Goal: Complete application form: Complete application form

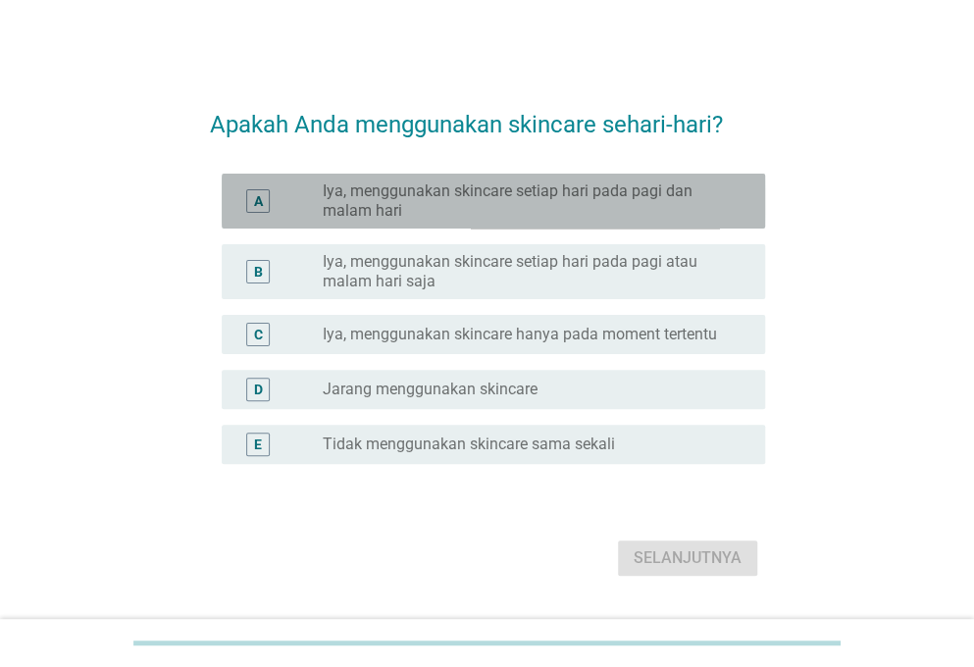
click at [424, 193] on label "Iya, menggunakan skincare setiap hari pada pagi dan malam hari" at bounding box center [528, 200] width 411 height 39
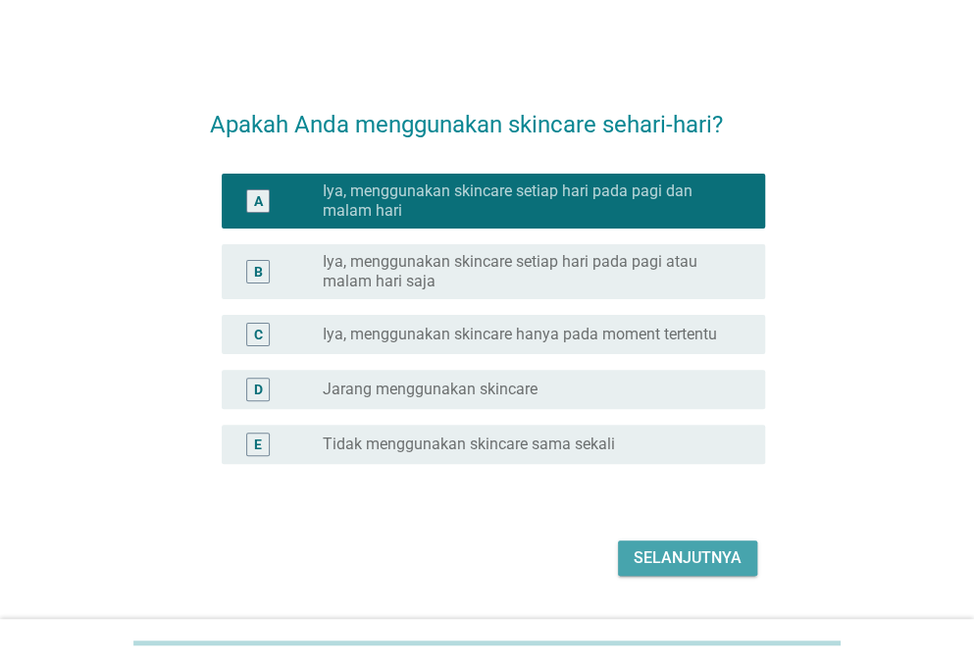
click at [668, 566] on div "Selanjutnya" at bounding box center [688, 558] width 108 height 24
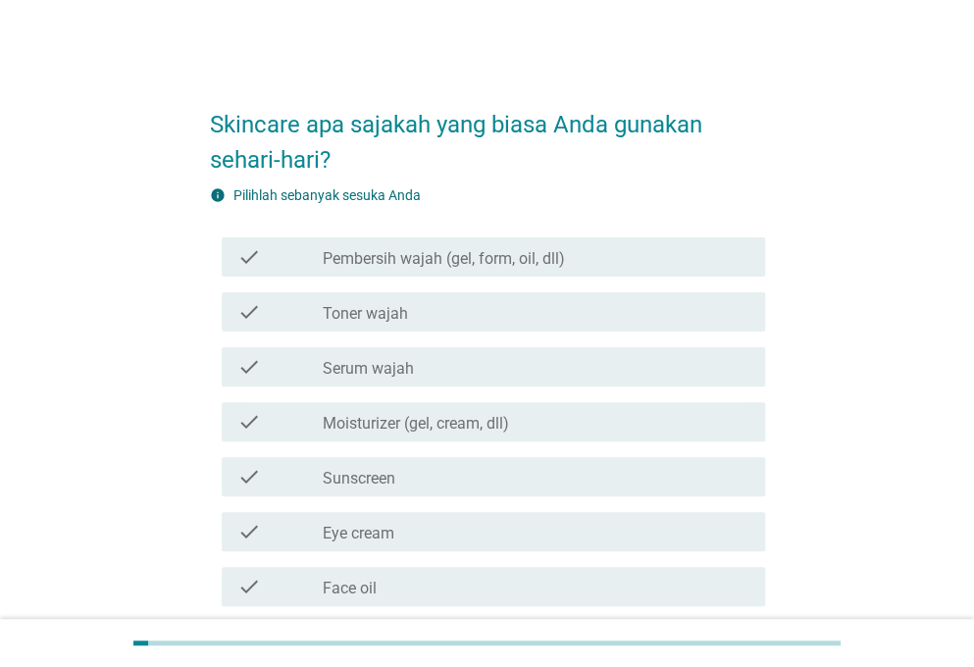
click at [430, 235] on div "check check_box_outline_blank Pembersih wajah (gel, form, oil, dll)" at bounding box center [487, 257] width 555 height 55
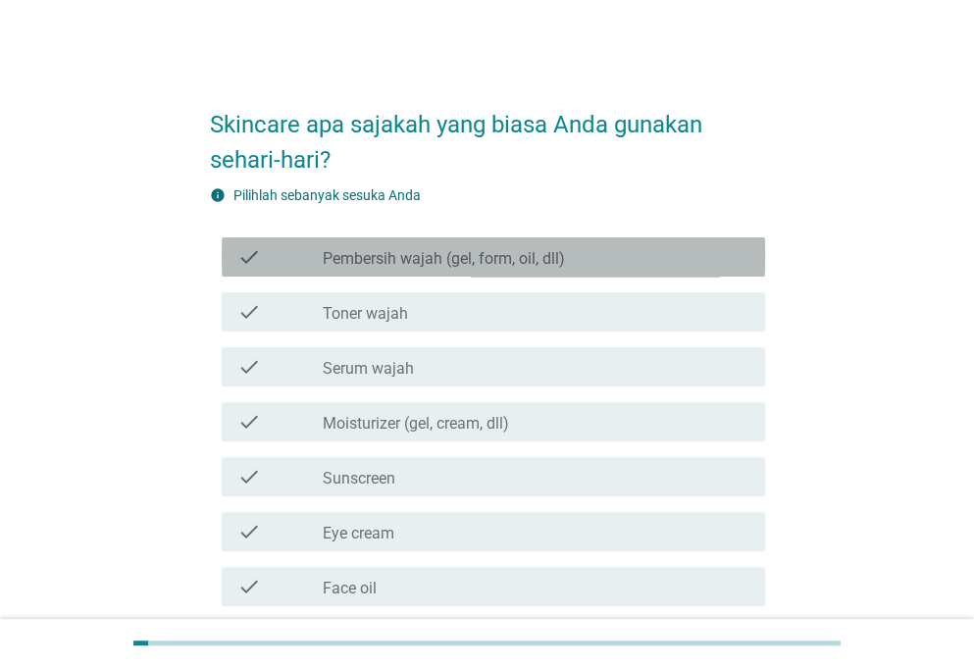
click at [428, 254] on label "Pembersih wajah (gel, form, oil, dll)" at bounding box center [444, 259] width 242 height 20
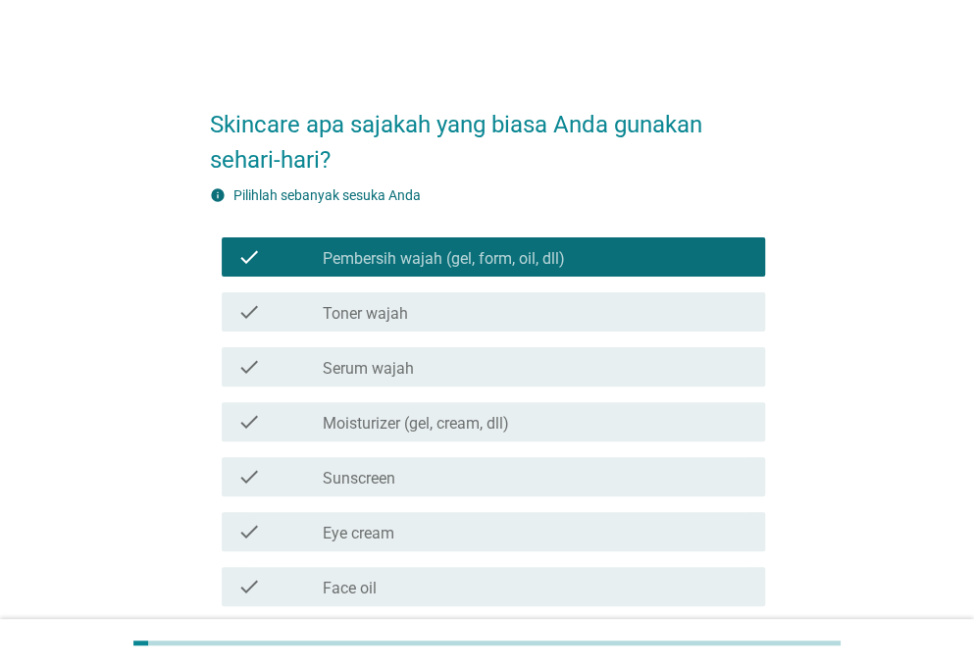
click at [445, 304] on div "check_box_outline_blank Toner wajah" at bounding box center [536, 312] width 427 height 24
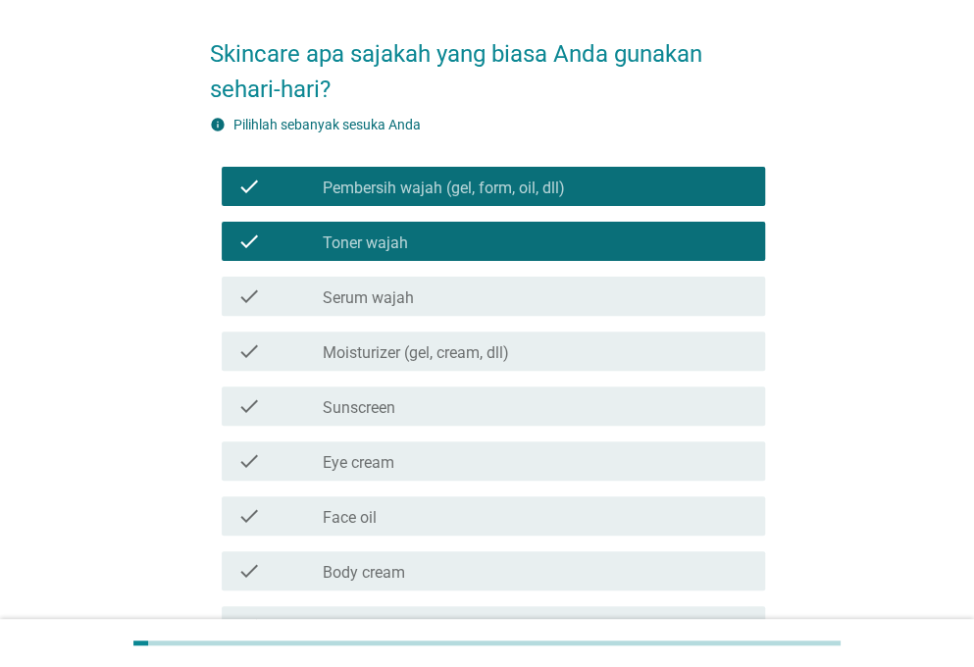
scroll to position [73, 0]
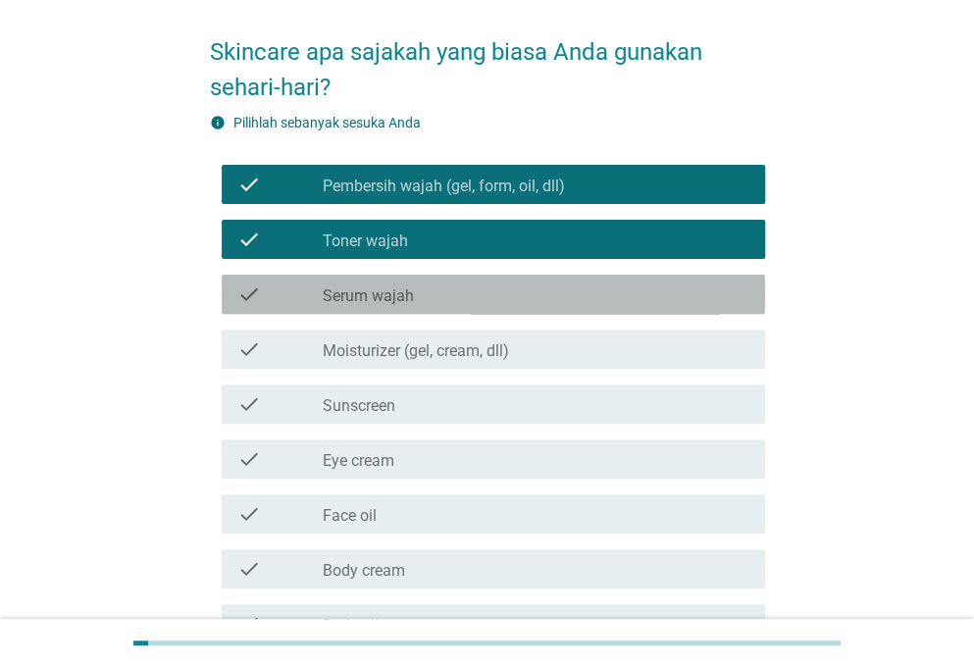
click at [380, 287] on label "Serum wajah" at bounding box center [368, 296] width 91 height 20
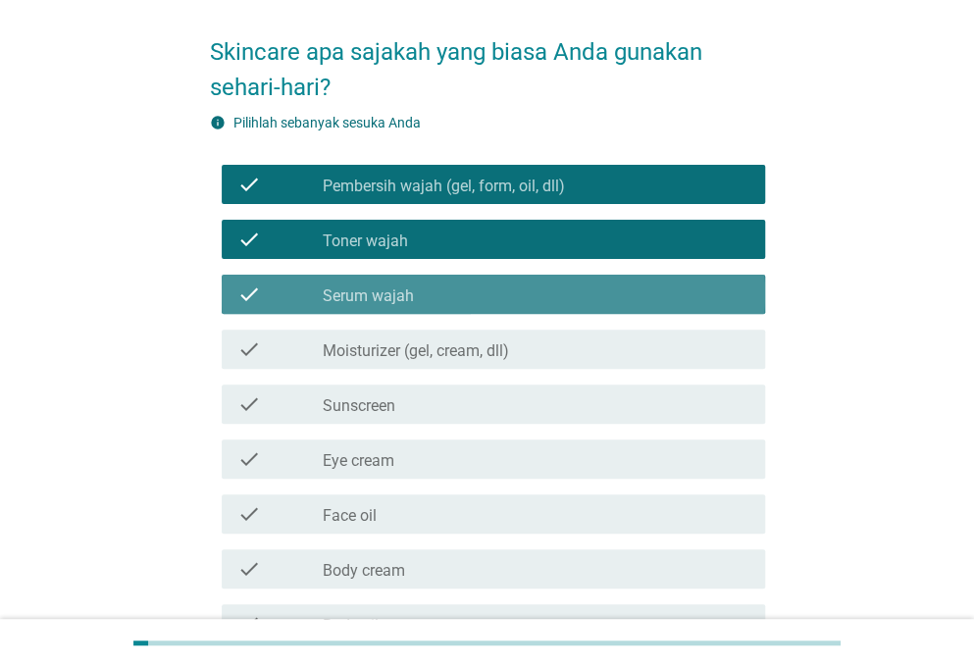
click at [403, 293] on label "Serum wajah" at bounding box center [368, 296] width 91 height 20
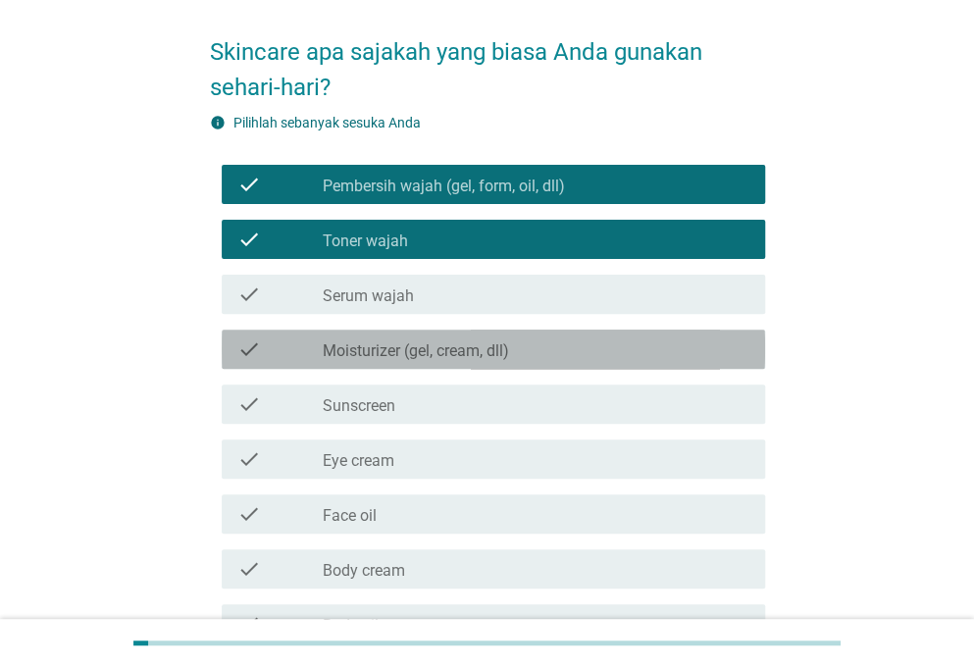
click at [396, 344] on label "Moisturizer (gel, cream, dll)" at bounding box center [416, 351] width 186 height 20
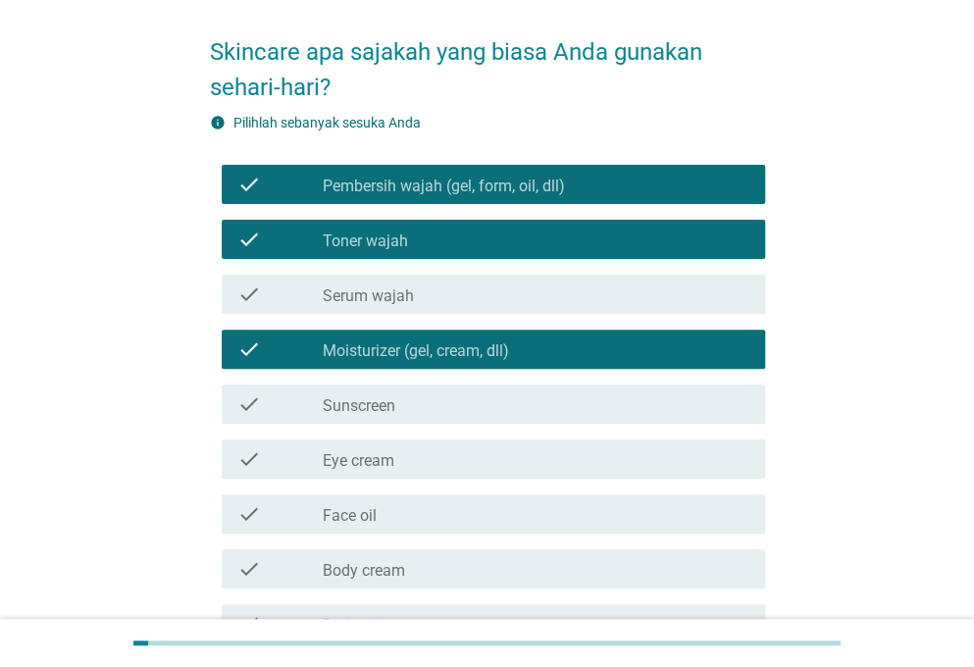
scroll to position [142, 0]
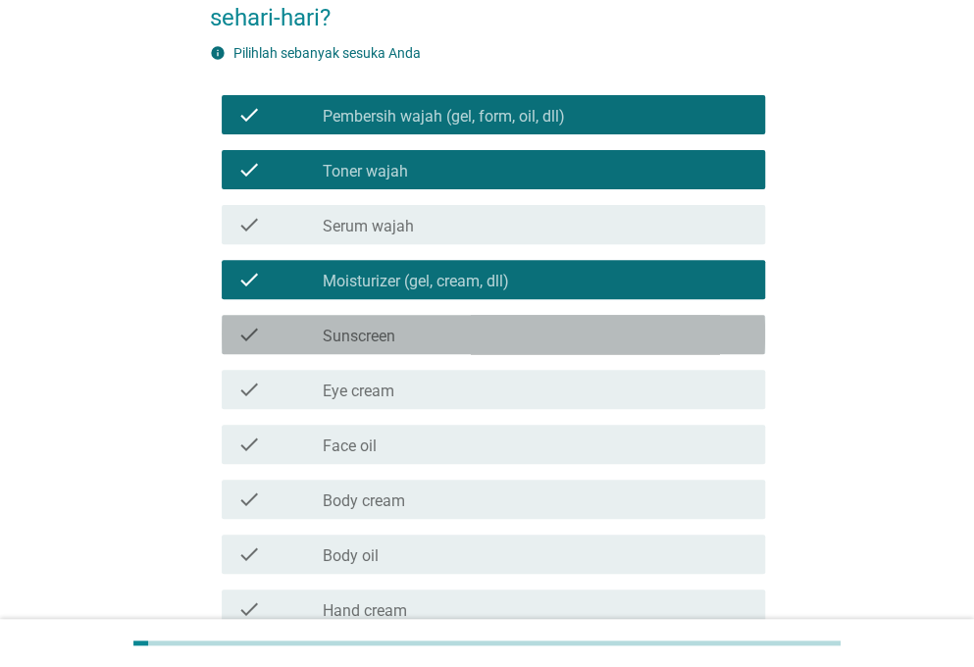
click at [382, 336] on label "Sunscreen" at bounding box center [359, 337] width 73 height 20
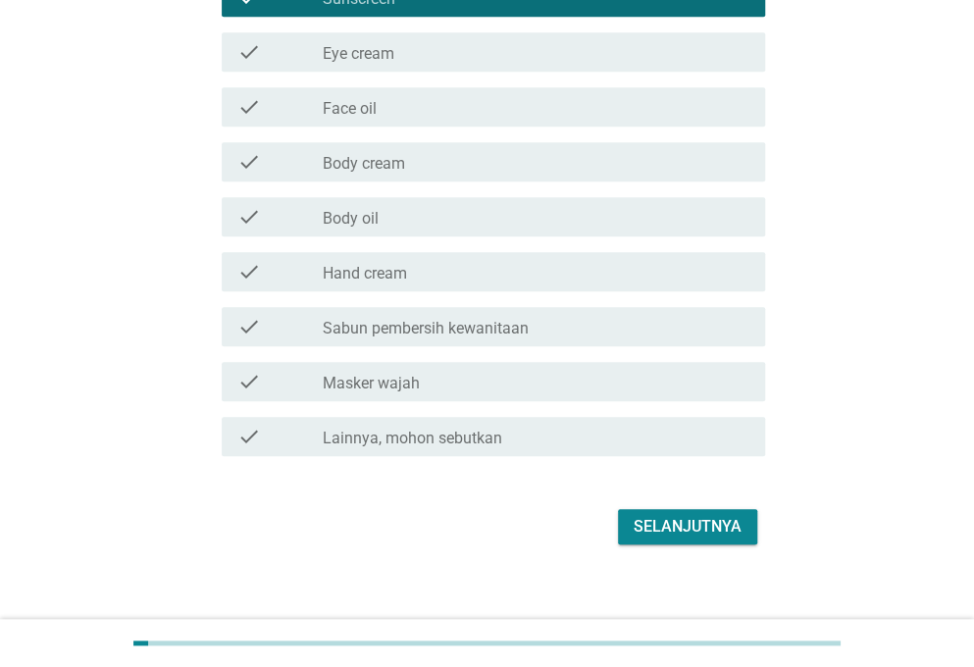
scroll to position [497, 0]
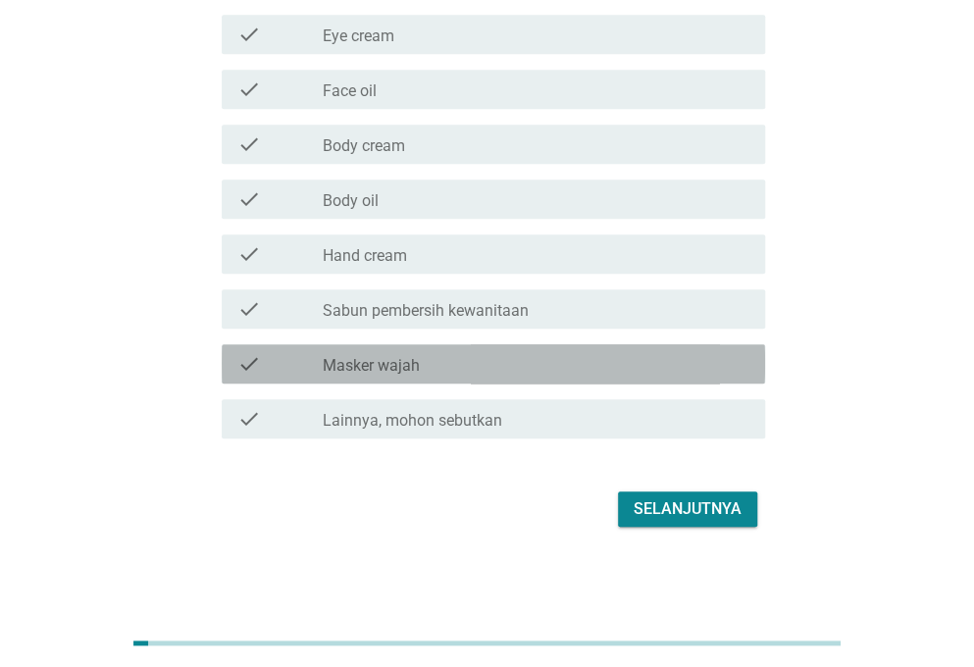
click at [497, 363] on div "check_box_outline_blank Masker wajah" at bounding box center [536, 364] width 427 height 24
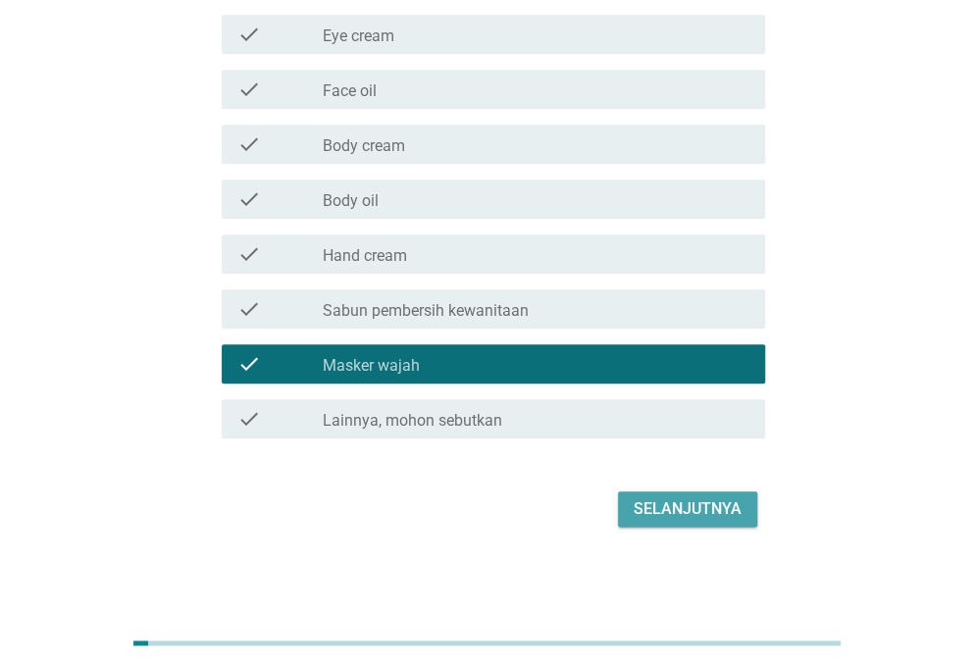
click at [667, 505] on div "Selanjutnya" at bounding box center [688, 509] width 108 height 24
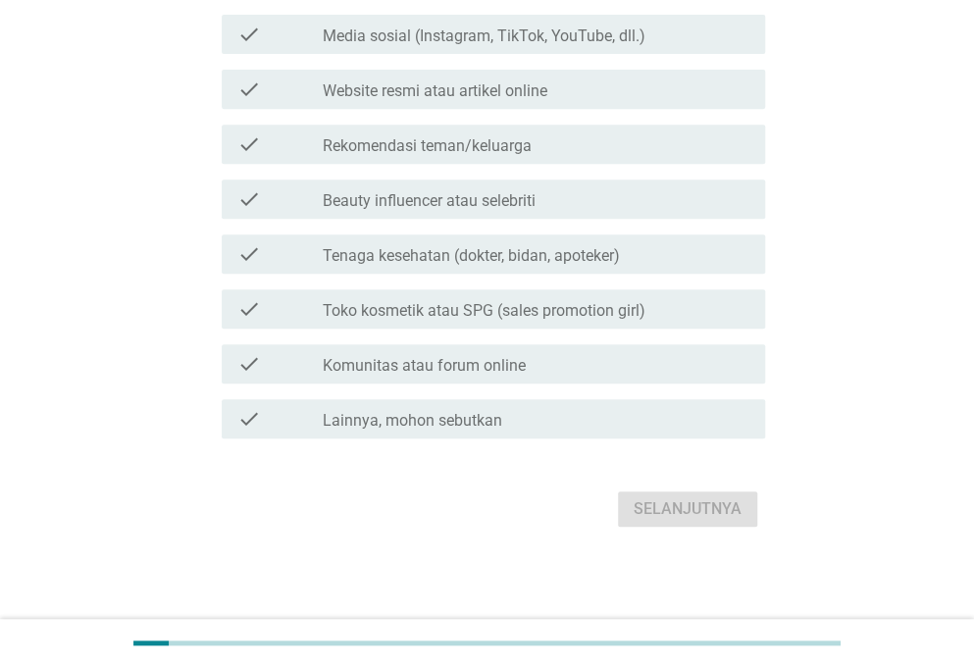
scroll to position [0, 0]
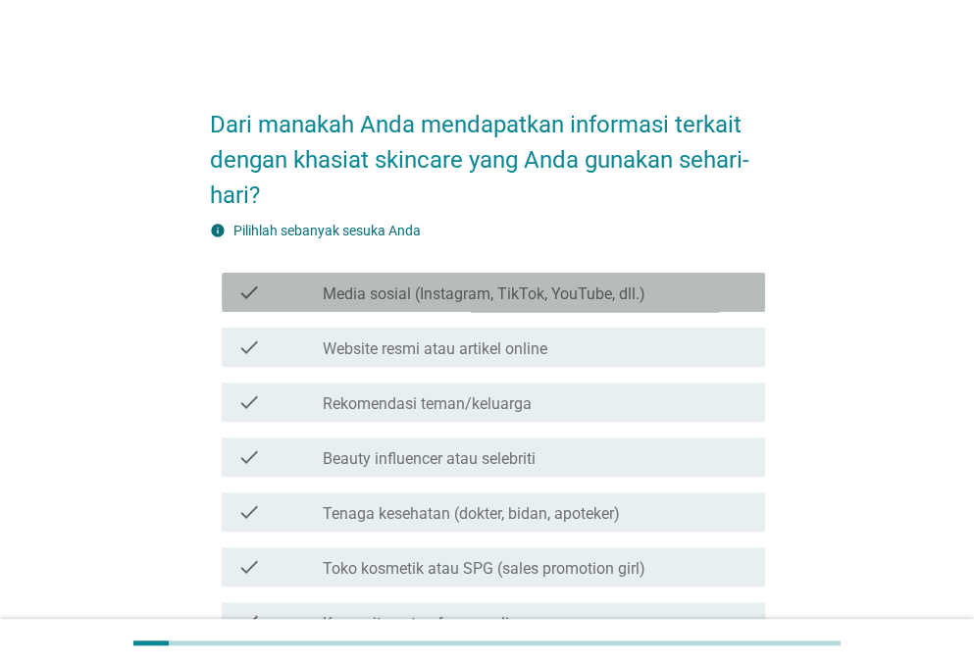
click at [508, 281] on div "check_box_outline_blank Media sosial (Instagram, TikTok, YouTube, dll.)" at bounding box center [536, 293] width 427 height 24
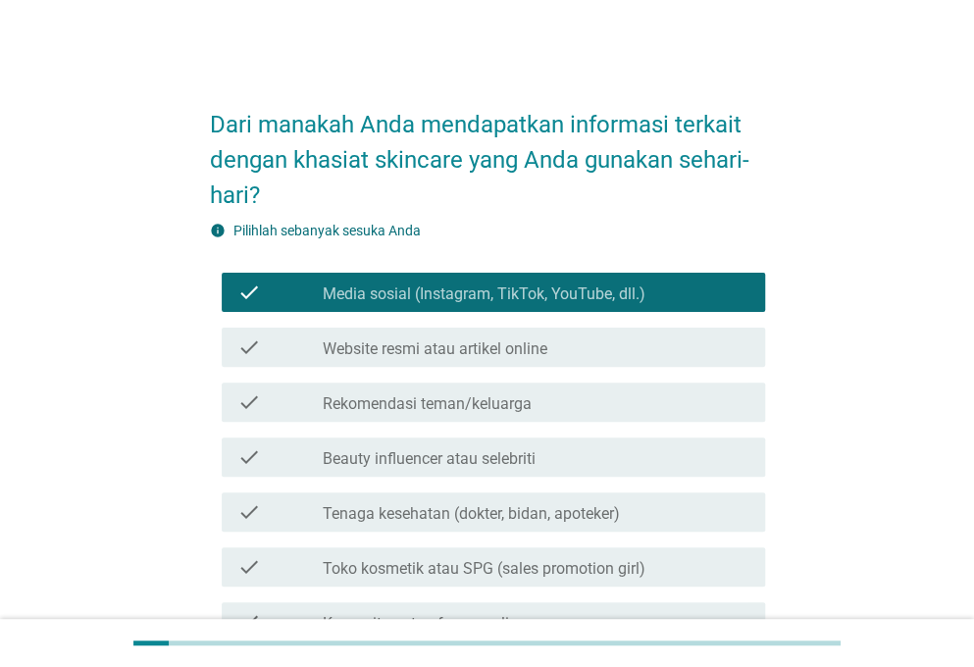
click at [483, 395] on label "Rekomendasi teman/keluarga" at bounding box center [427, 404] width 209 height 20
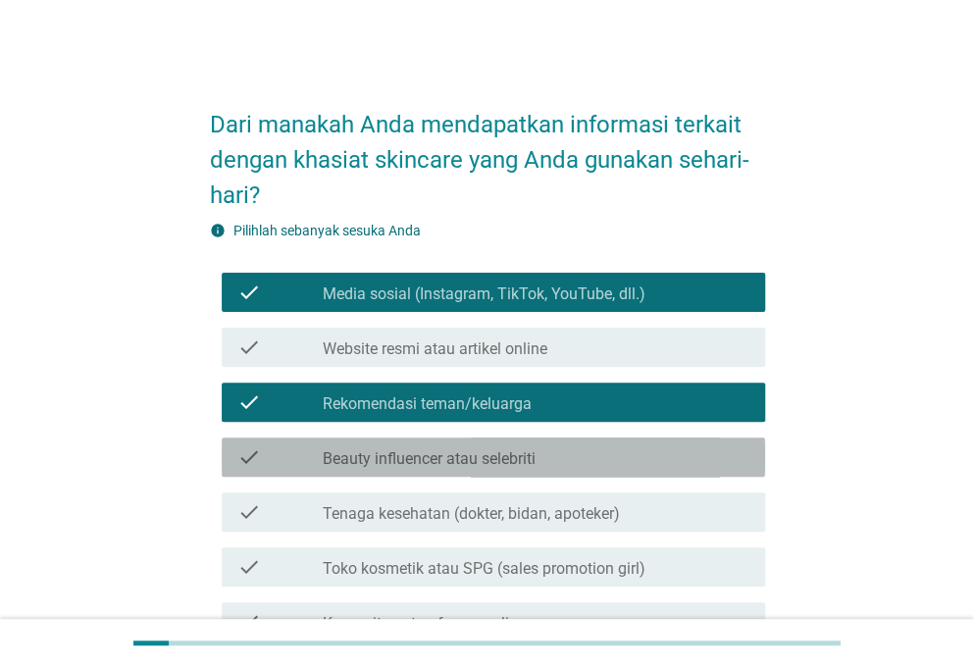
click at [455, 460] on label "Beauty influencer atau selebriti" at bounding box center [429, 459] width 213 height 20
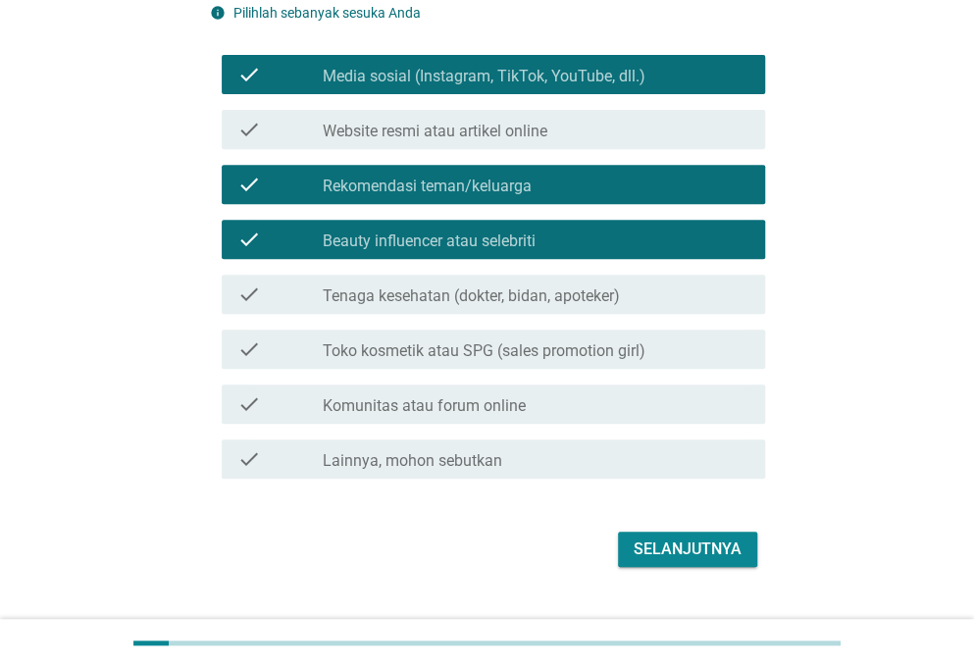
scroll to position [221, 0]
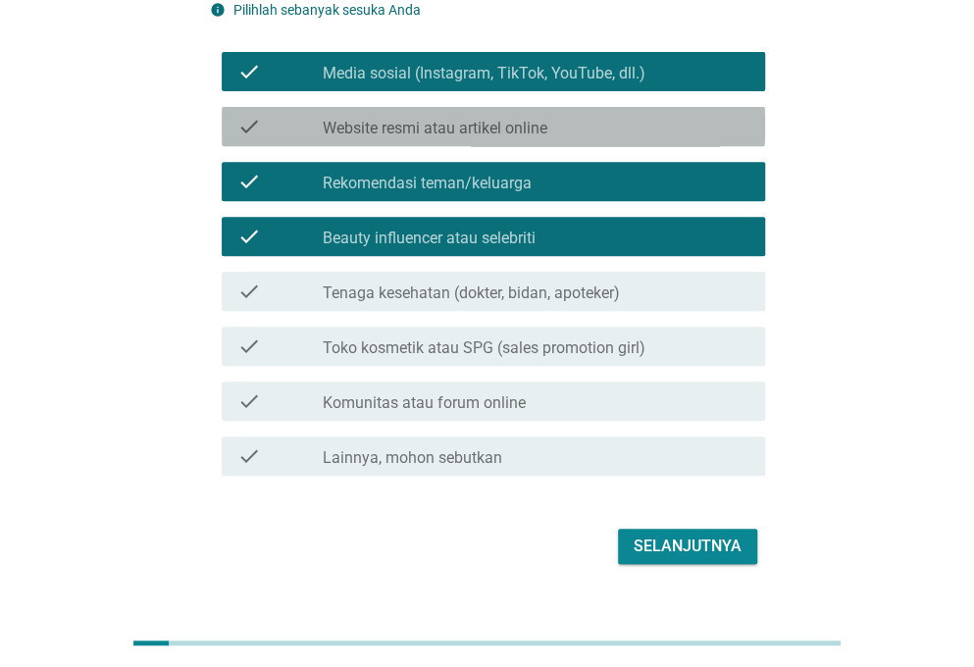
click at [555, 110] on div "check check_box_outline_blank Website resmi atau artikel online" at bounding box center [493, 126] width 543 height 39
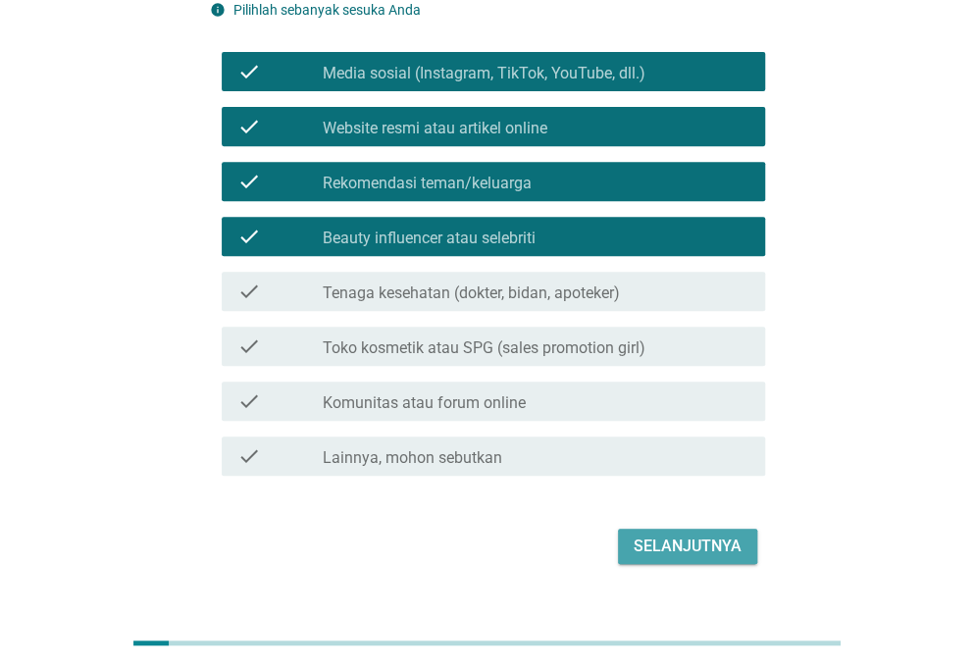
click at [663, 537] on div "Selanjutnya" at bounding box center [688, 547] width 108 height 24
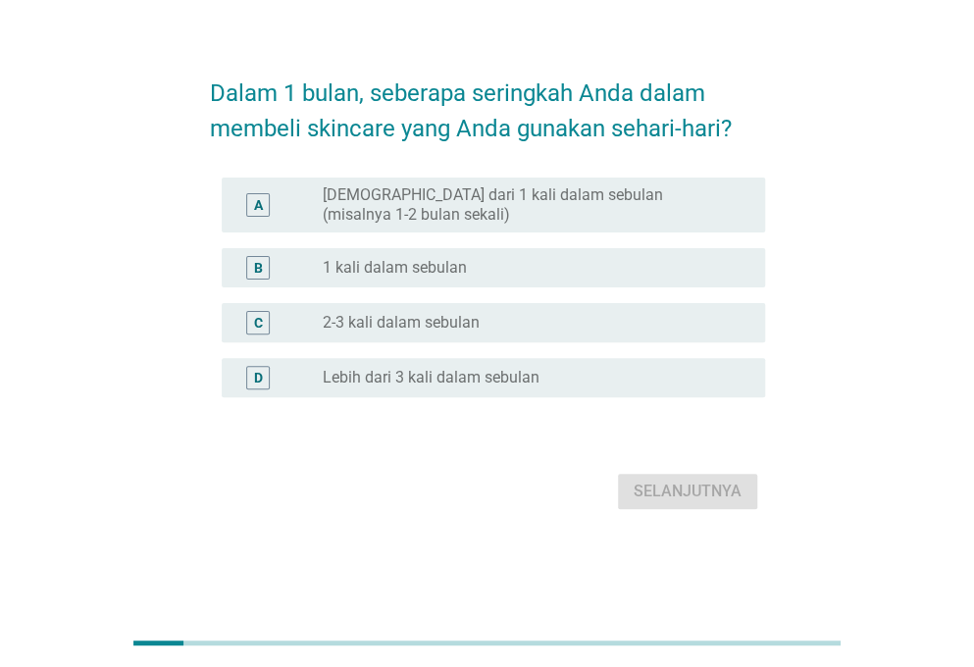
scroll to position [0, 0]
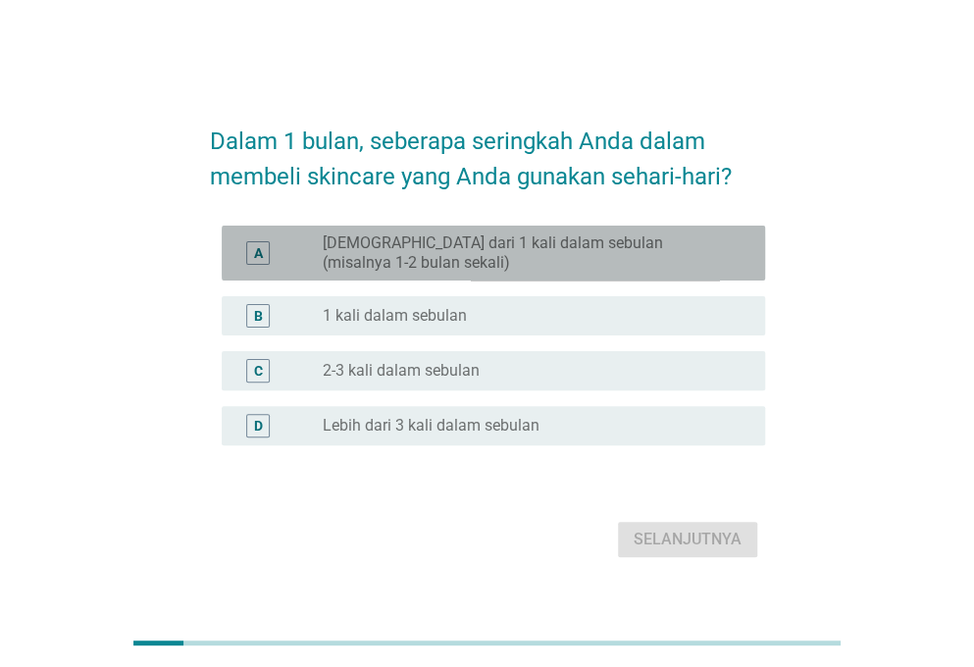
click at [526, 243] on label "[DEMOGRAPHIC_DATA] dari 1 kali dalam sebulan (misalnya 1-2 bulan sekali)" at bounding box center [528, 252] width 411 height 39
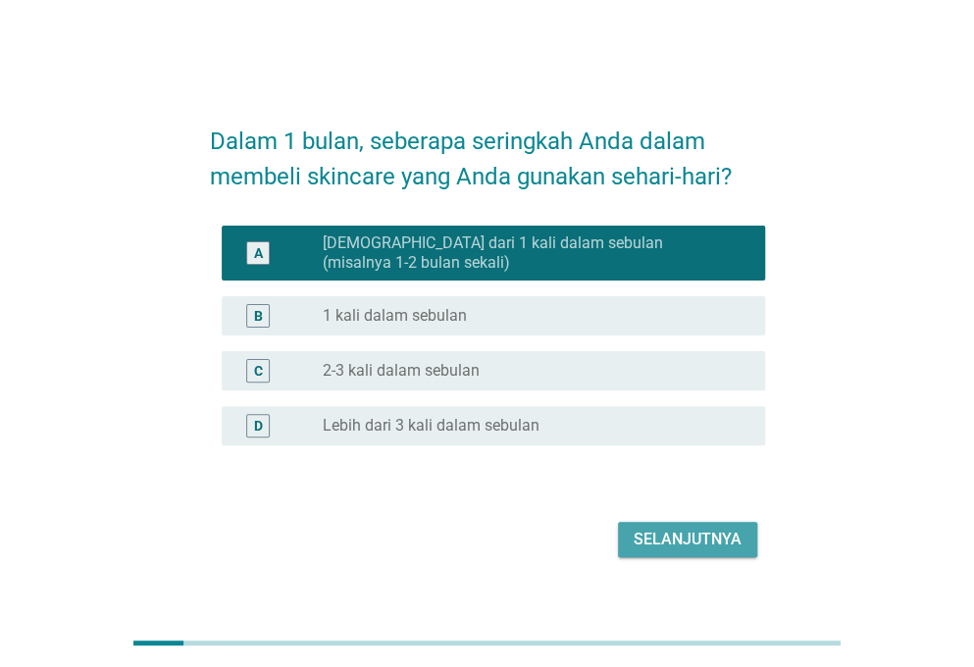
click at [661, 533] on div "Selanjutnya" at bounding box center [688, 540] width 108 height 24
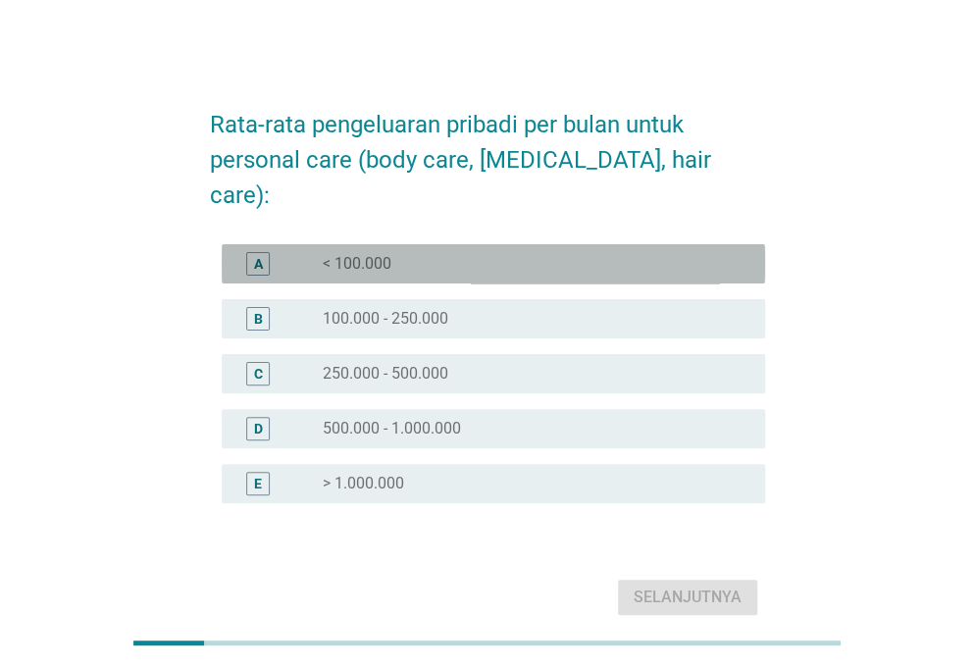
click at [436, 254] on div "radio_button_unchecked < 100.000" at bounding box center [528, 264] width 411 height 20
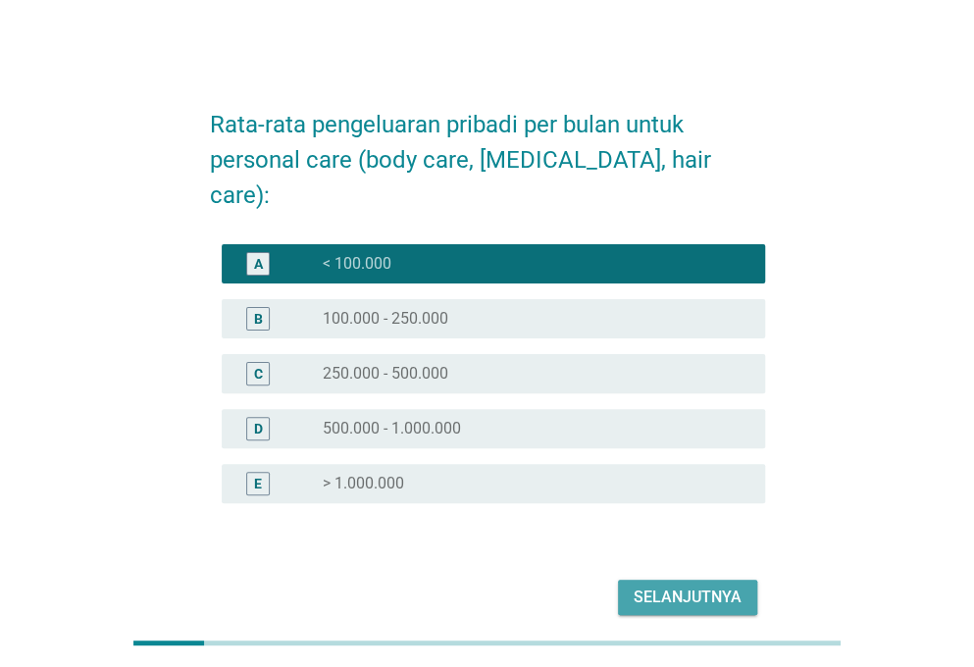
click at [660, 586] on div "Selanjutnya" at bounding box center [688, 598] width 108 height 24
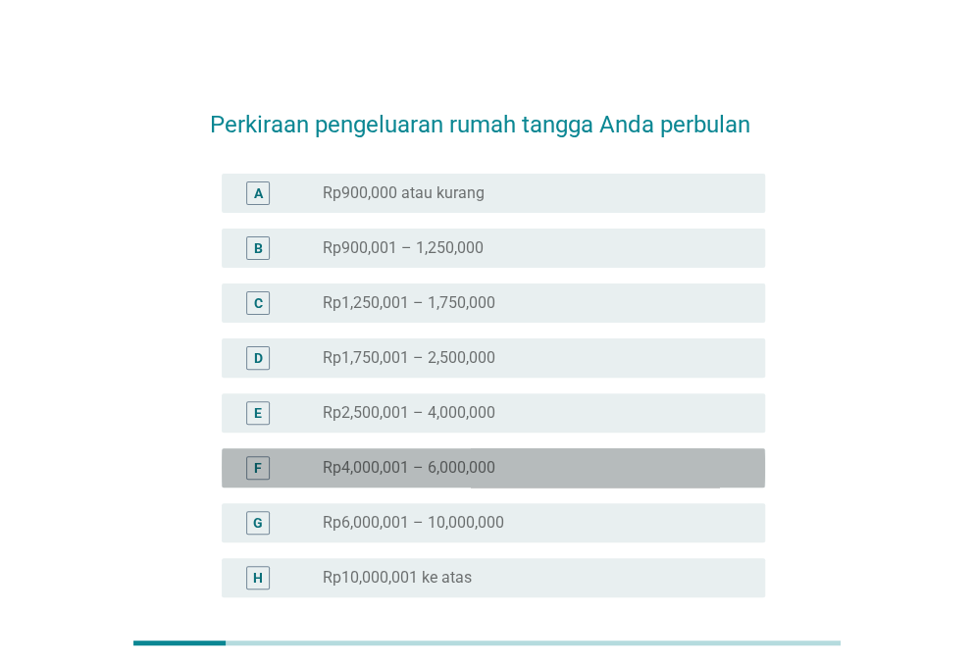
click at [463, 458] on label "Rp4,000,001 – 6,000,000" at bounding box center [409, 468] width 173 height 20
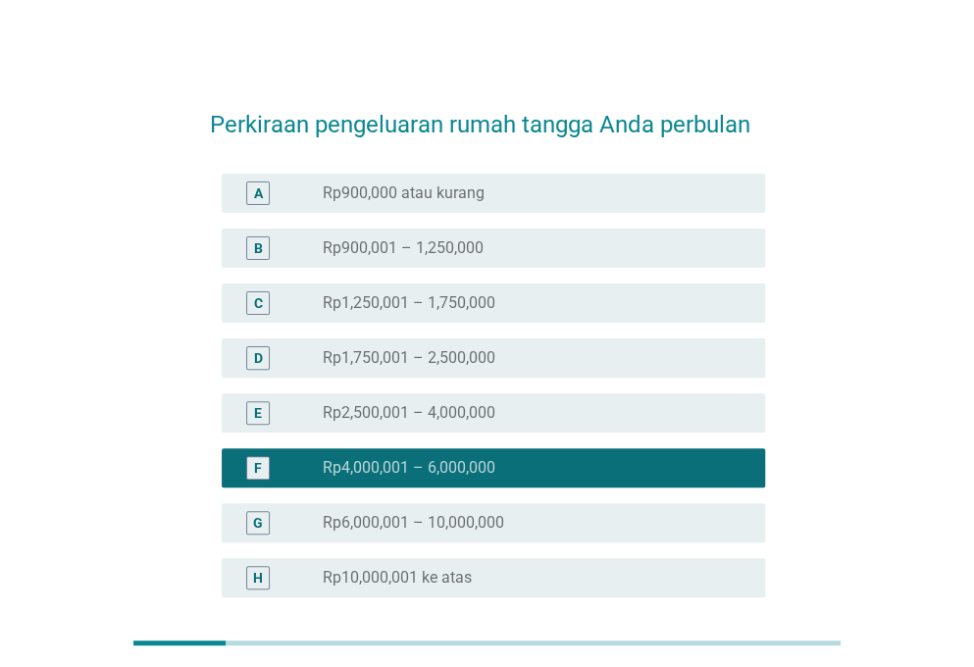
scroll to position [182, 0]
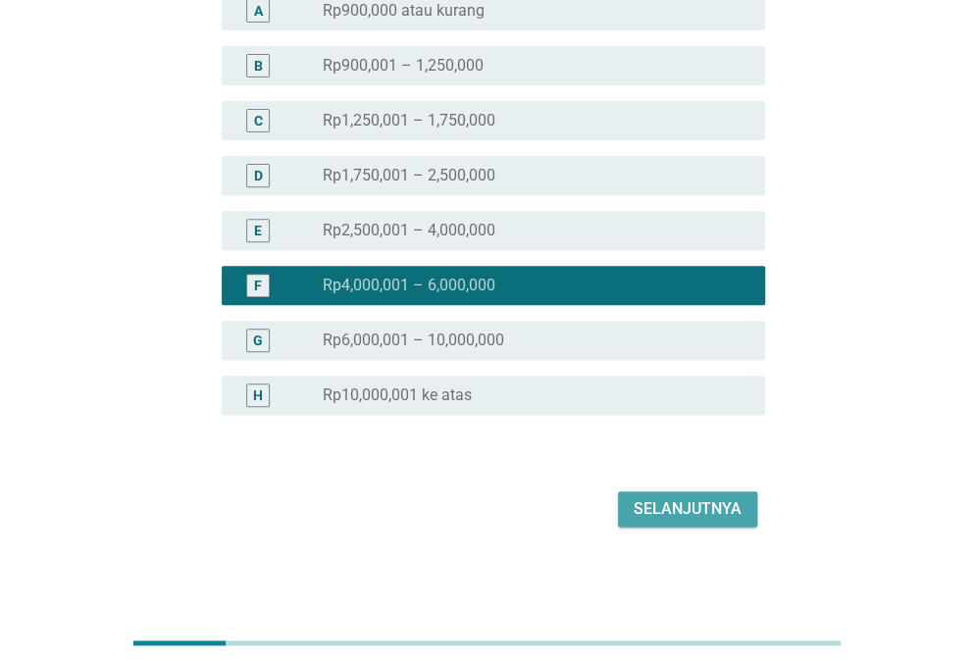
click at [696, 517] on div "Selanjutnya" at bounding box center [688, 509] width 108 height 24
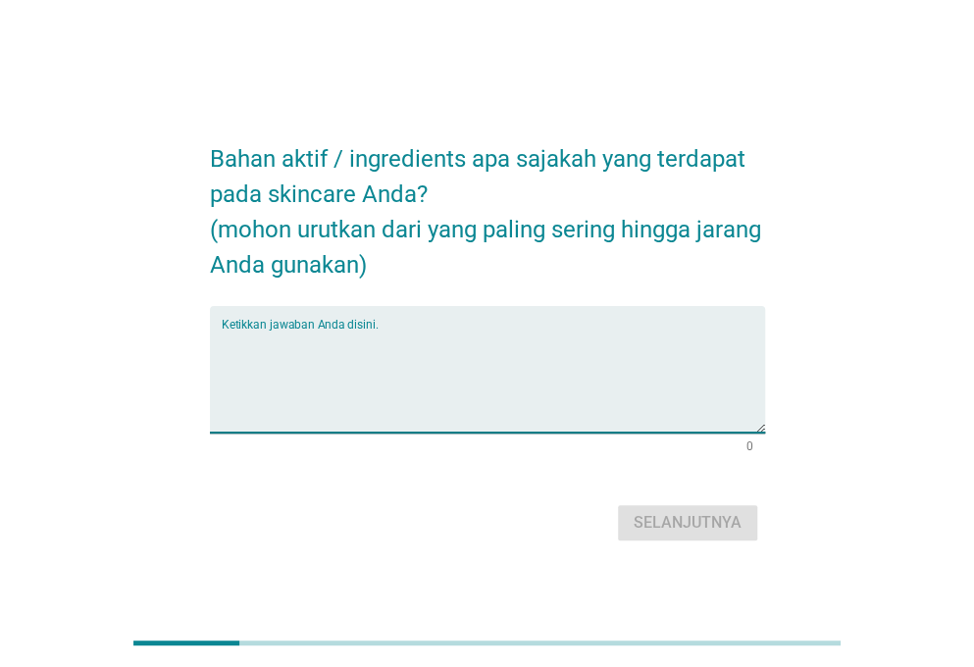
click at [445, 333] on textarea "Ketikkan jawaban Anda disini." at bounding box center [493, 381] width 543 height 103
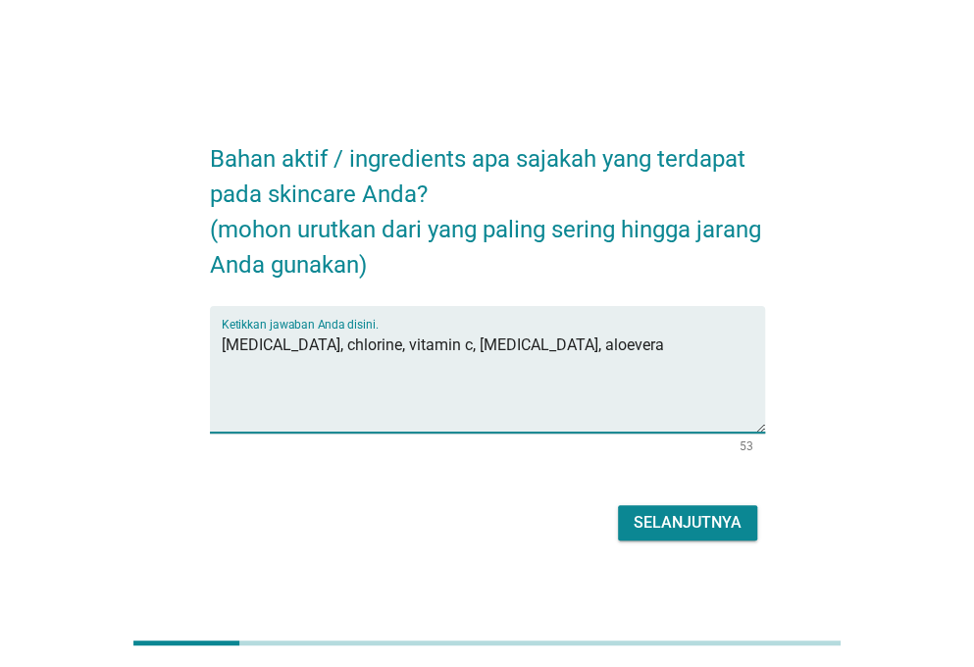
type textarea "[MEDICAL_DATA], chlorine, vitamin c, [MEDICAL_DATA], aloevera"
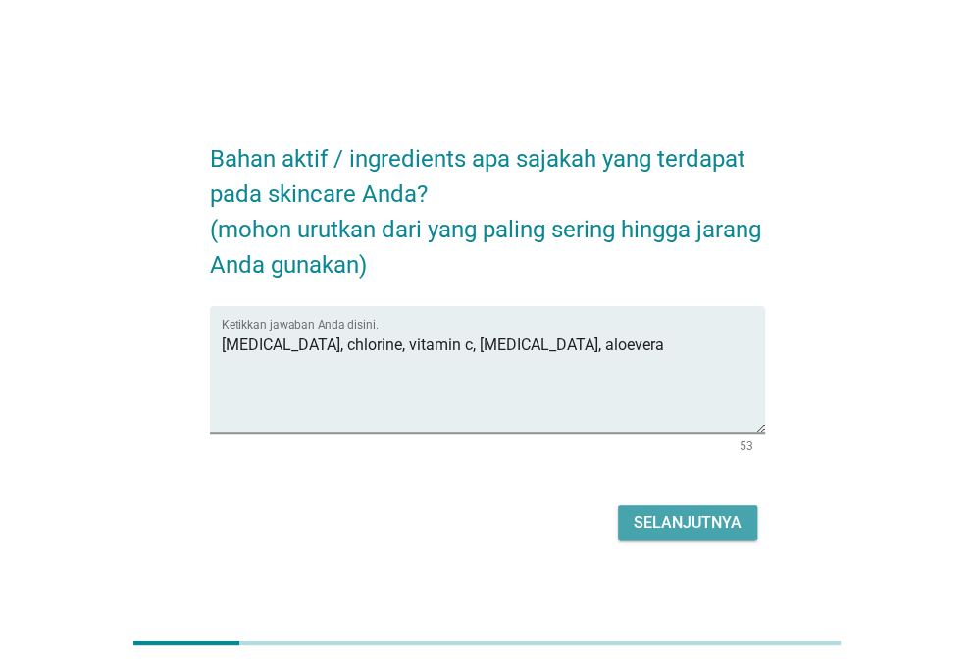
click at [689, 532] on div "Selanjutnya" at bounding box center [688, 523] width 108 height 24
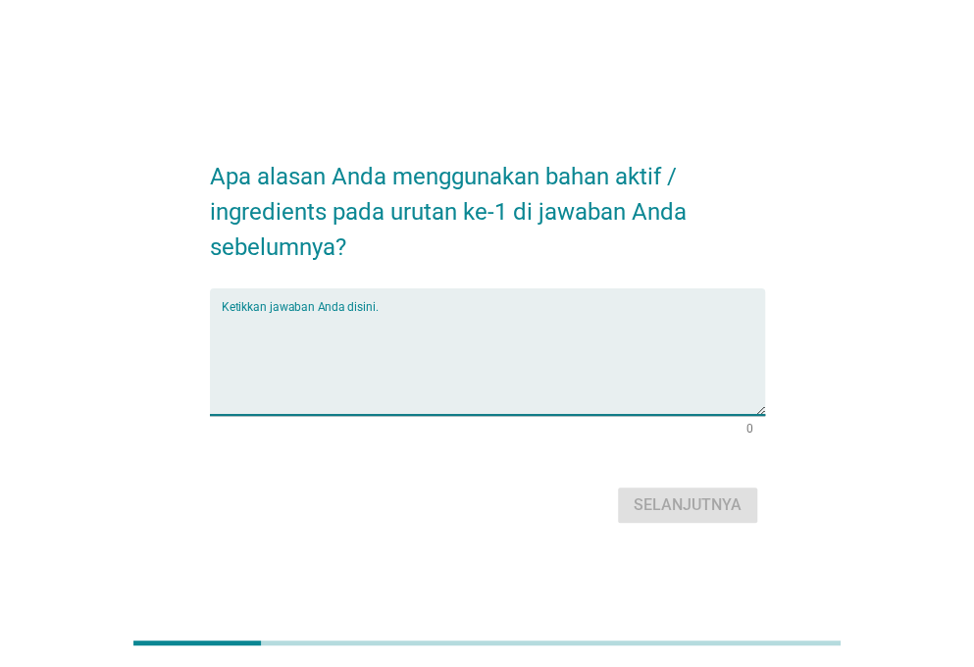
click at [458, 336] on textarea "Ketikkan jawaban Anda disini." at bounding box center [493, 363] width 543 height 103
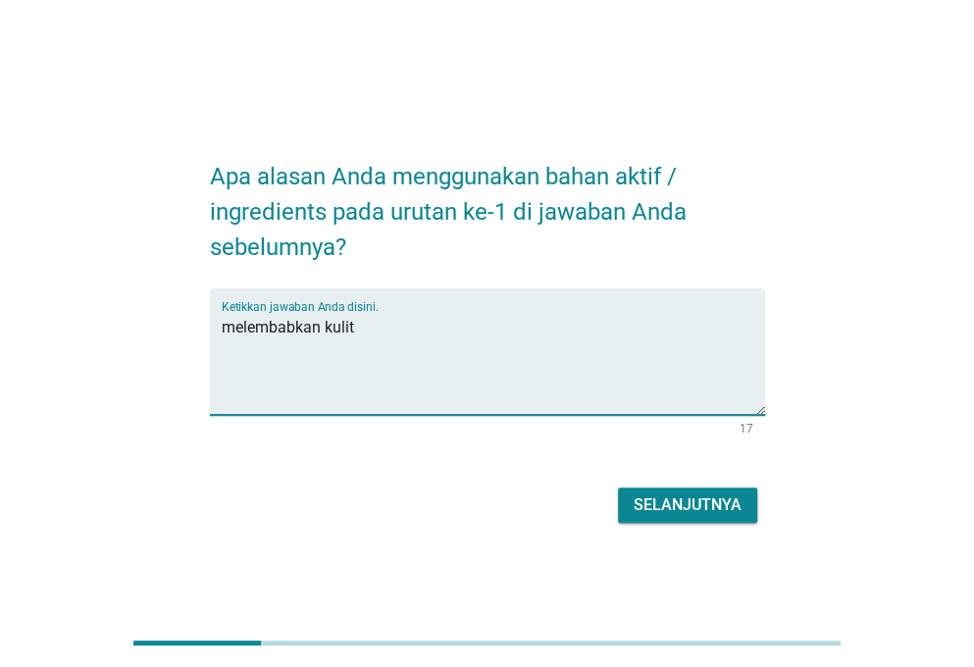
type textarea "melembabkan kulit"
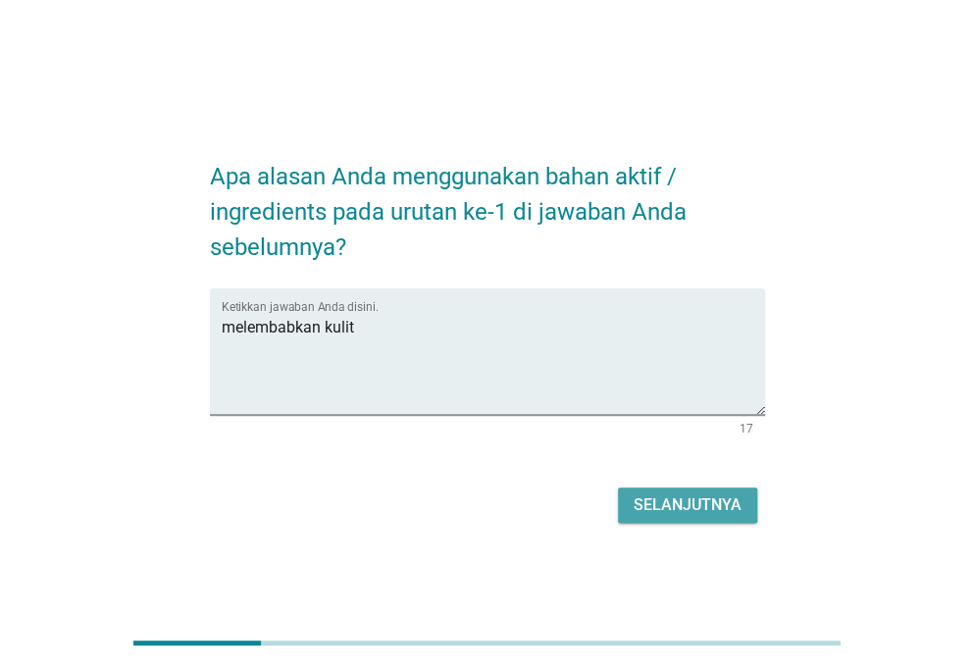
click at [691, 505] on div "Selanjutnya" at bounding box center [688, 505] width 108 height 24
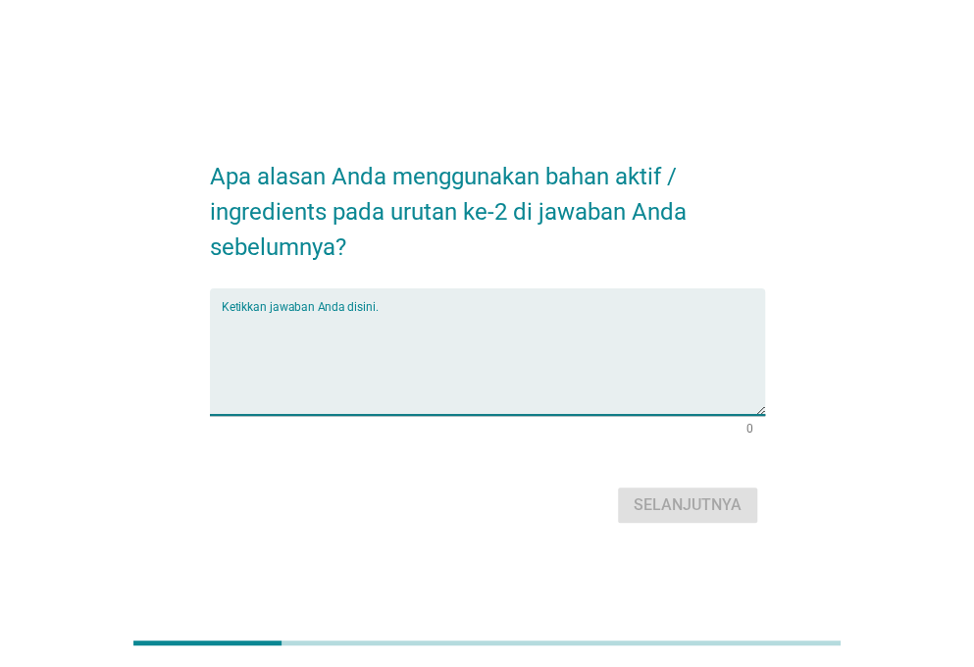
click at [452, 316] on textarea "Ketikkan jawaban Anda disini." at bounding box center [493, 363] width 543 height 103
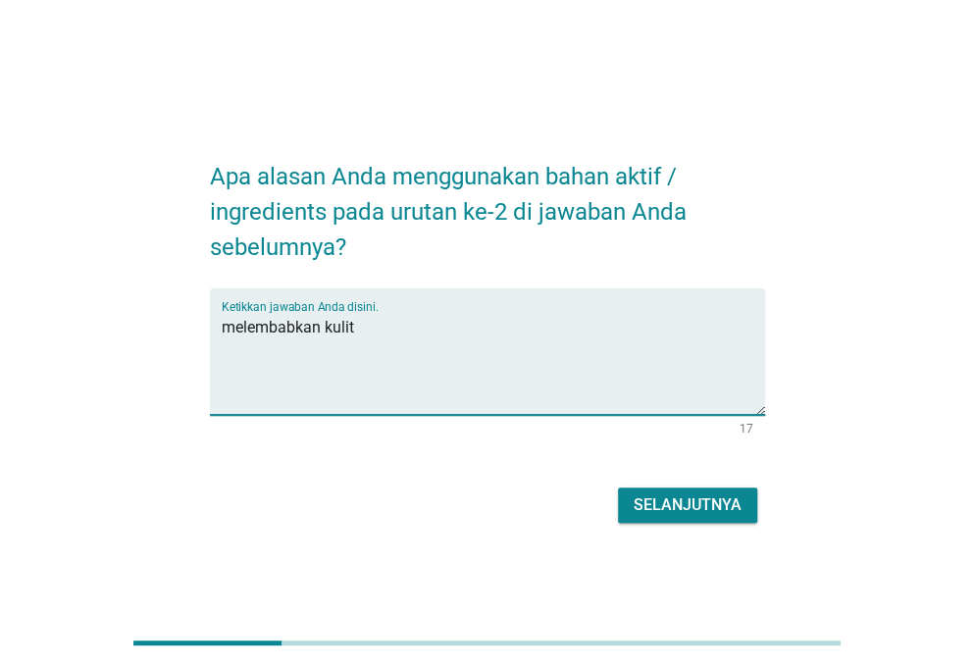
type textarea "melembabkan kulit"
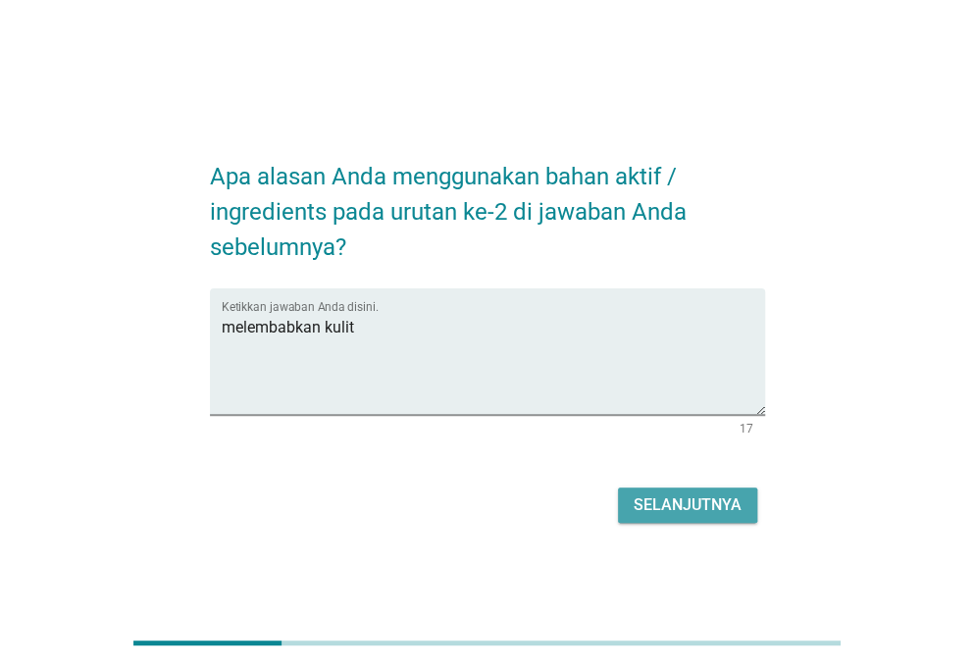
click at [632, 499] on button "Selanjutnya" at bounding box center [687, 505] width 139 height 35
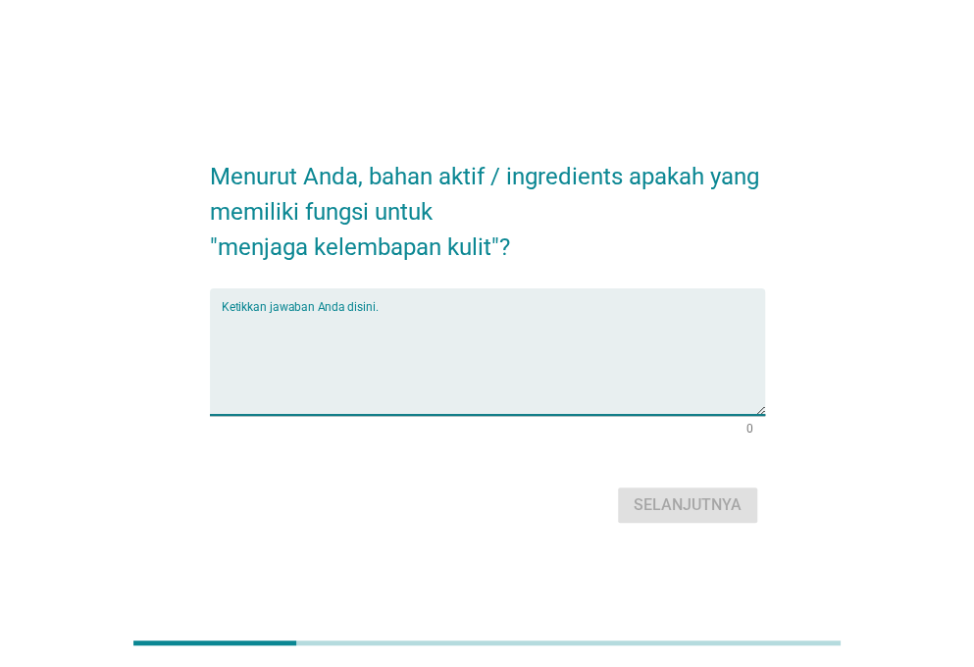
click at [388, 331] on textarea "Ketikkan jawaban Anda disini." at bounding box center [493, 363] width 543 height 103
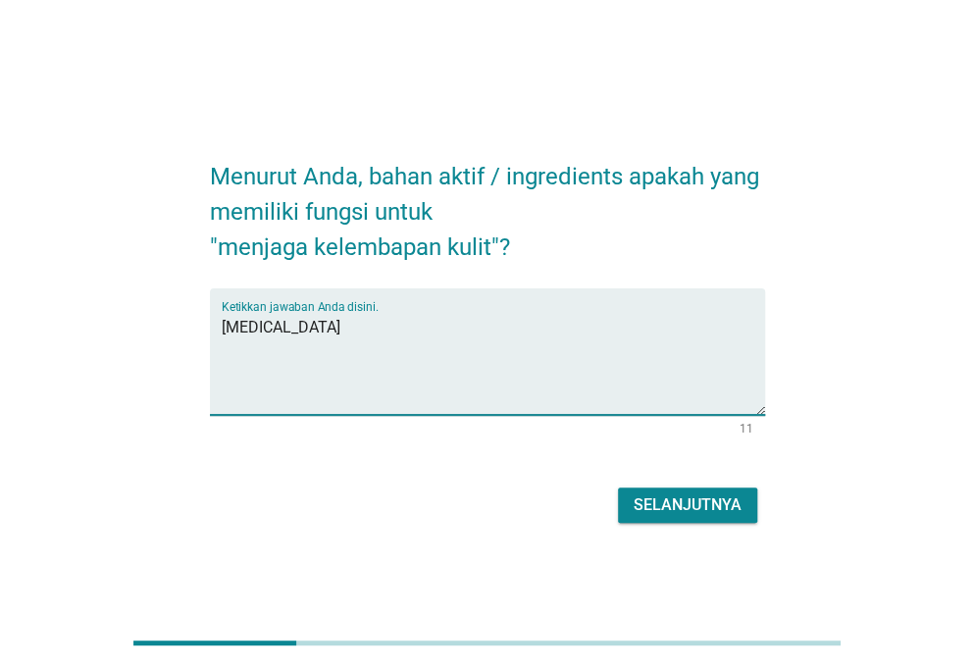
type textarea "[MEDICAL_DATA]"
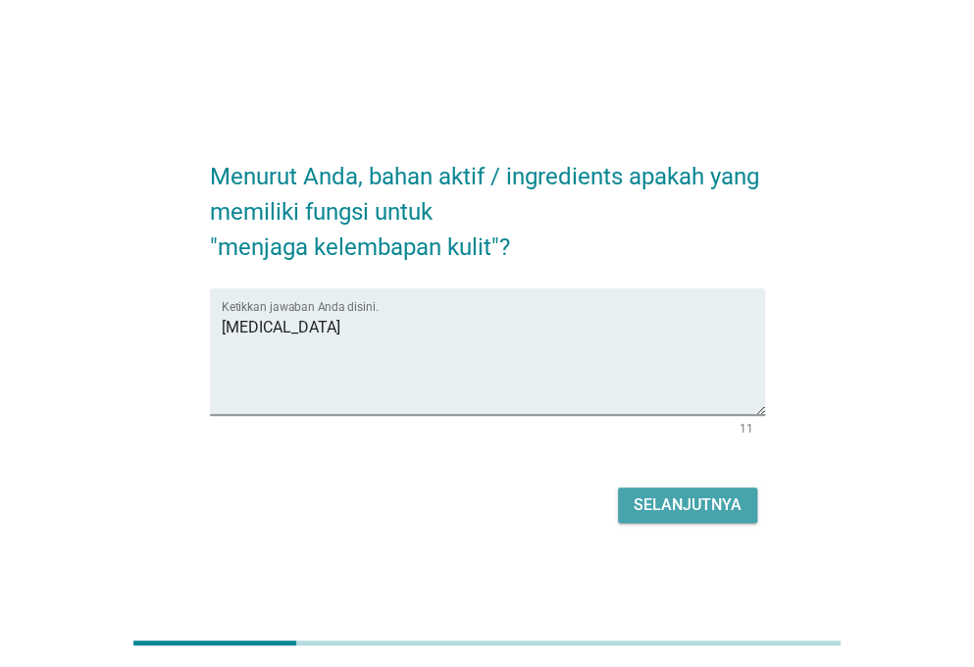
click at [653, 504] on div "Selanjutnya" at bounding box center [688, 505] width 108 height 24
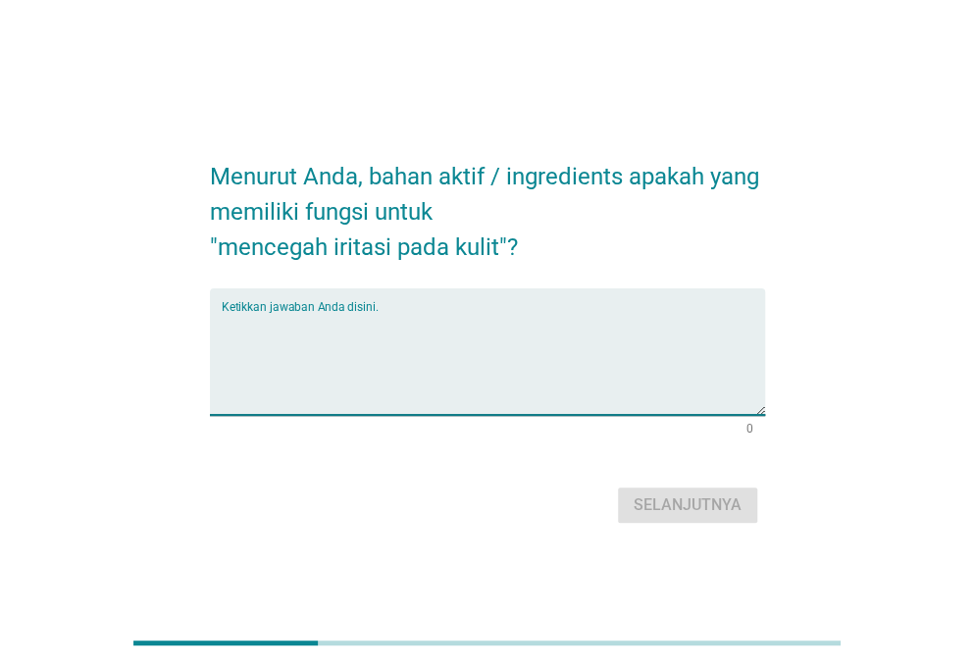
click at [398, 329] on textarea "Ketikkan jawaban Anda disini." at bounding box center [493, 363] width 543 height 103
type textarea "a"
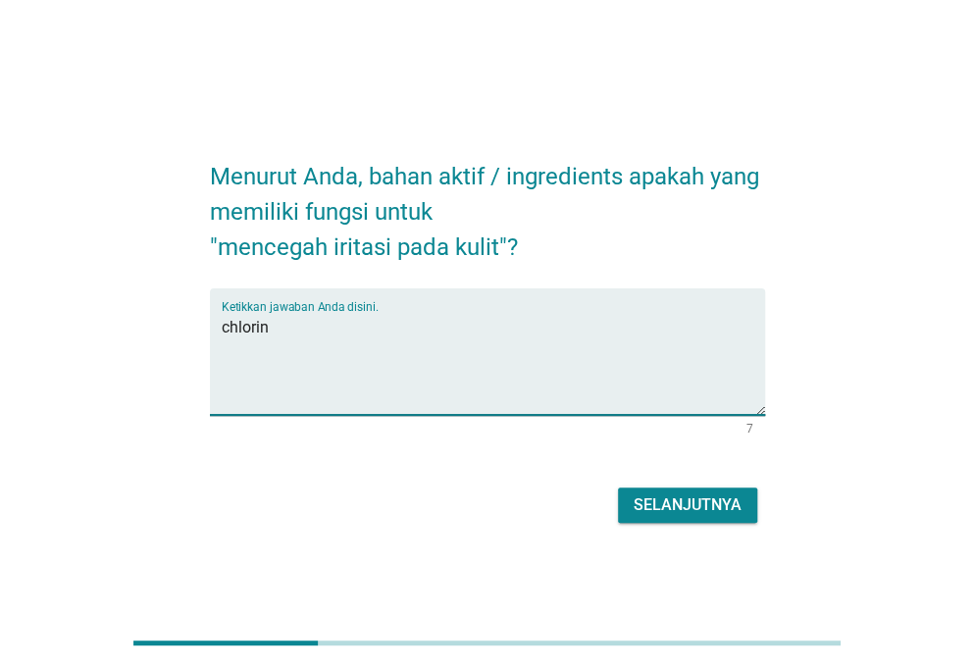
type textarea "chlorine"
drag, startPoint x: 359, startPoint y: 311, endPoint x: 43, endPoint y: 339, distance: 317.1
click at [43, 339] on div "Menurut Anda, bahan aktif / ingredients apakah yang memiliki fungsi untuk "menc…" at bounding box center [487, 334] width 927 height 468
type textarea "vitamin c"
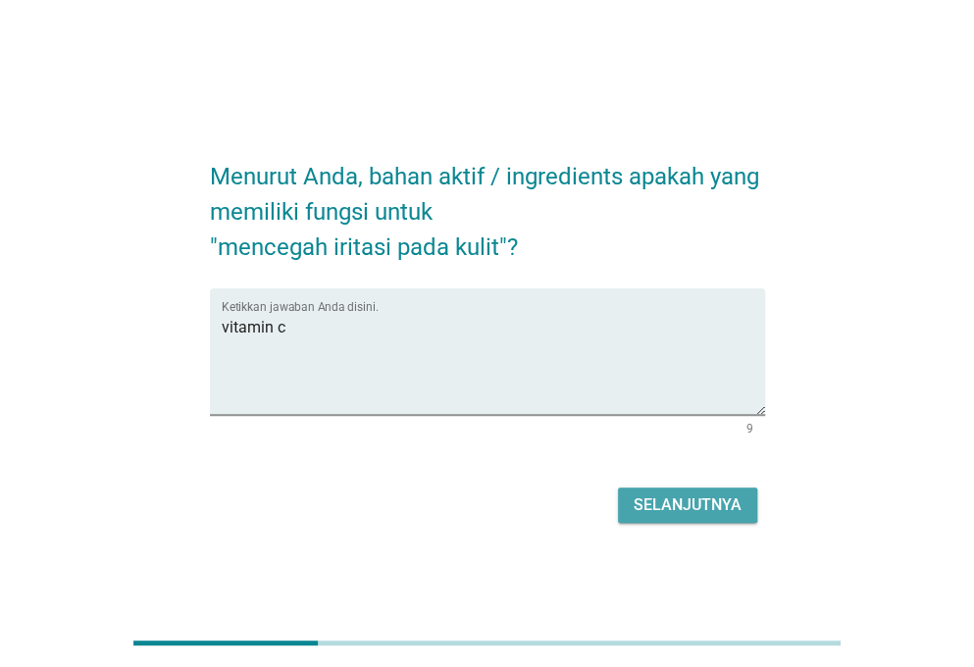
click at [655, 496] on div "Selanjutnya" at bounding box center [688, 505] width 108 height 24
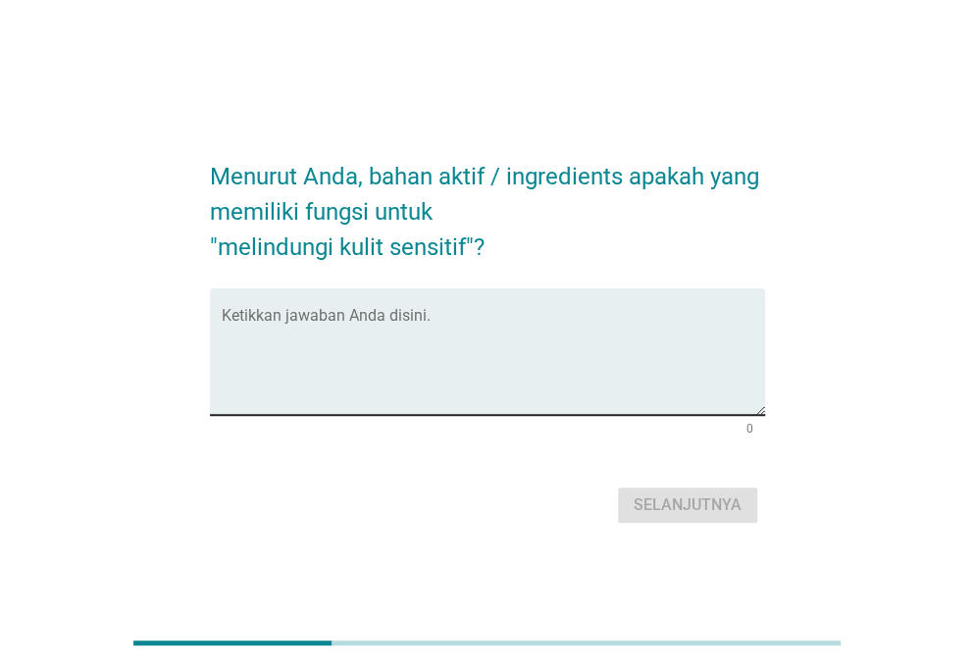
click at [337, 307] on div "Ketikkan jawaban Anda disini." at bounding box center [493, 351] width 543 height 127
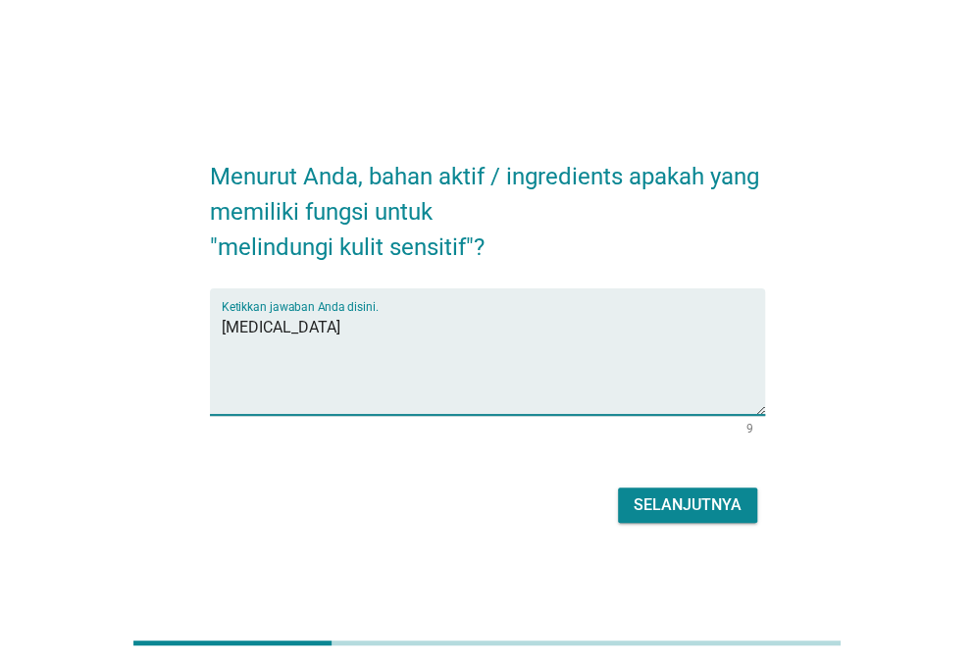
type textarea "[MEDICAL_DATA]"
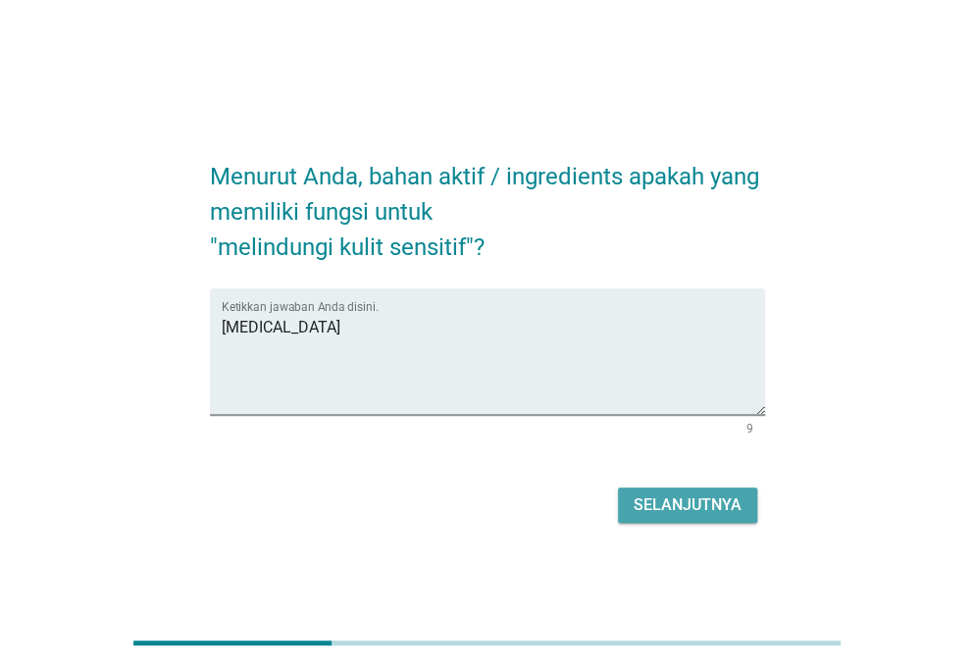
click at [656, 497] on div "Selanjutnya" at bounding box center [688, 505] width 108 height 24
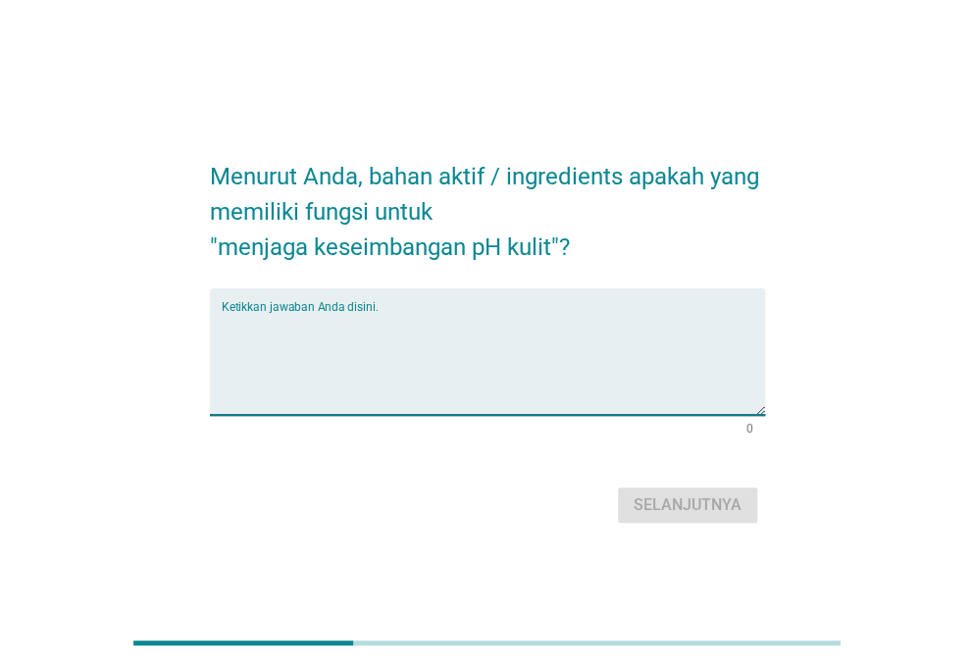
click at [363, 328] on textarea "Ketikkan jawaban Anda disini." at bounding box center [493, 363] width 543 height 103
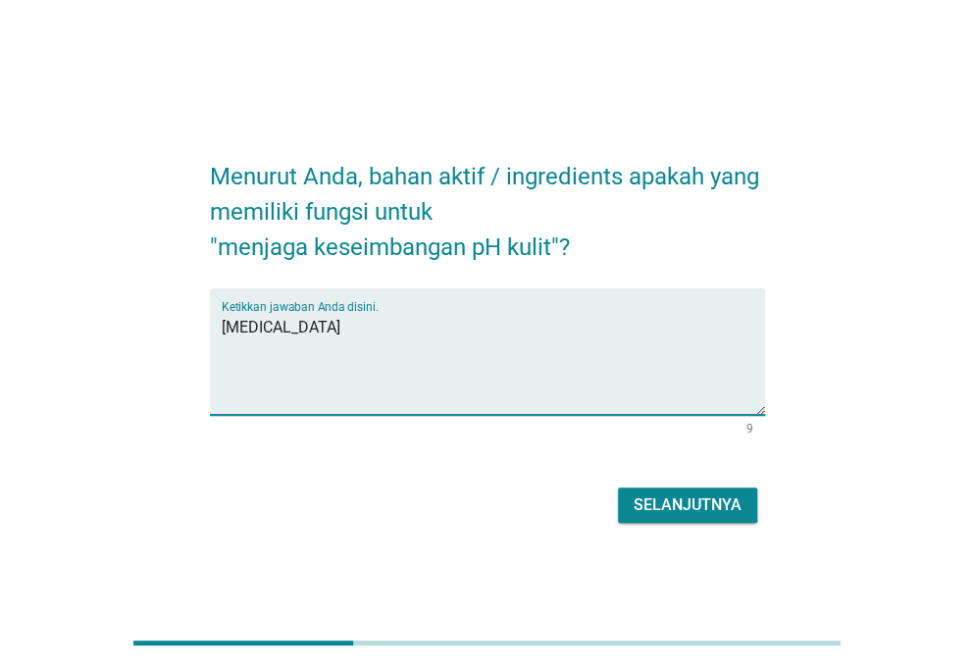
type textarea "[MEDICAL_DATA]"
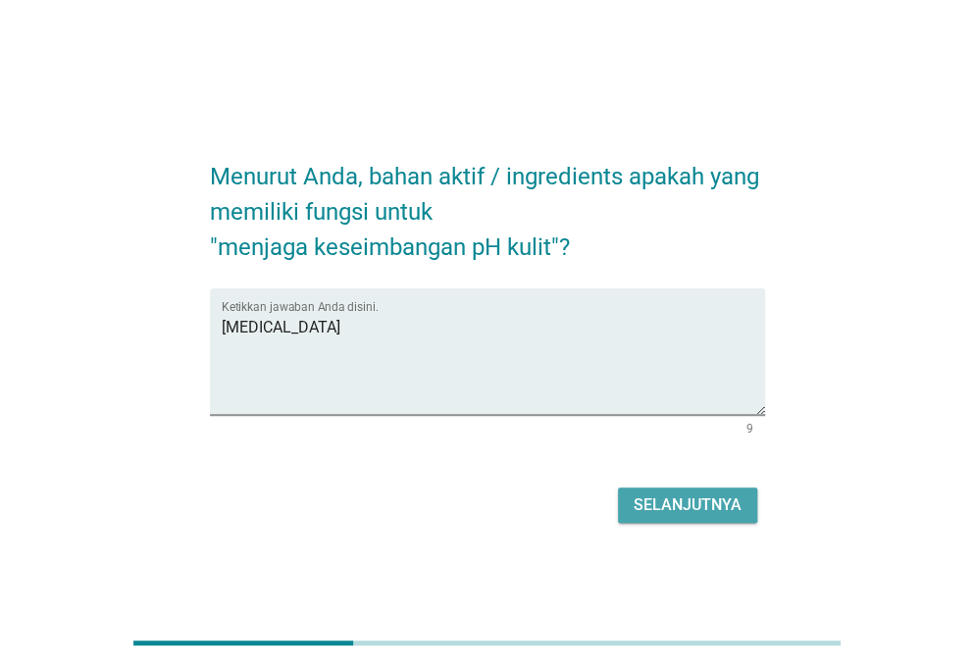
click at [689, 504] on div "Selanjutnya" at bounding box center [688, 505] width 108 height 24
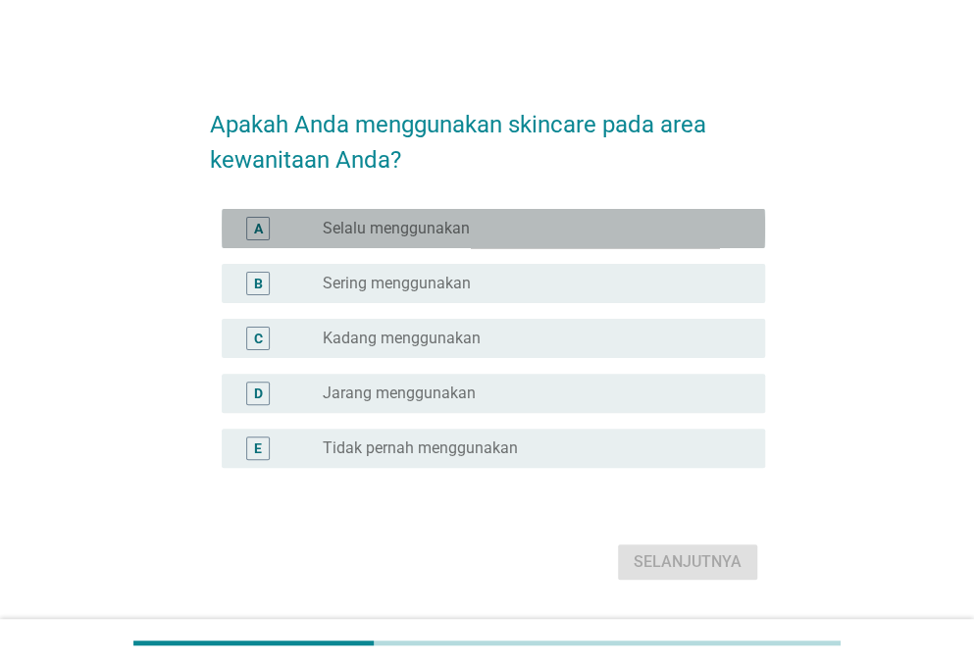
click at [390, 226] on label "Selalu menggunakan" at bounding box center [396, 229] width 147 height 20
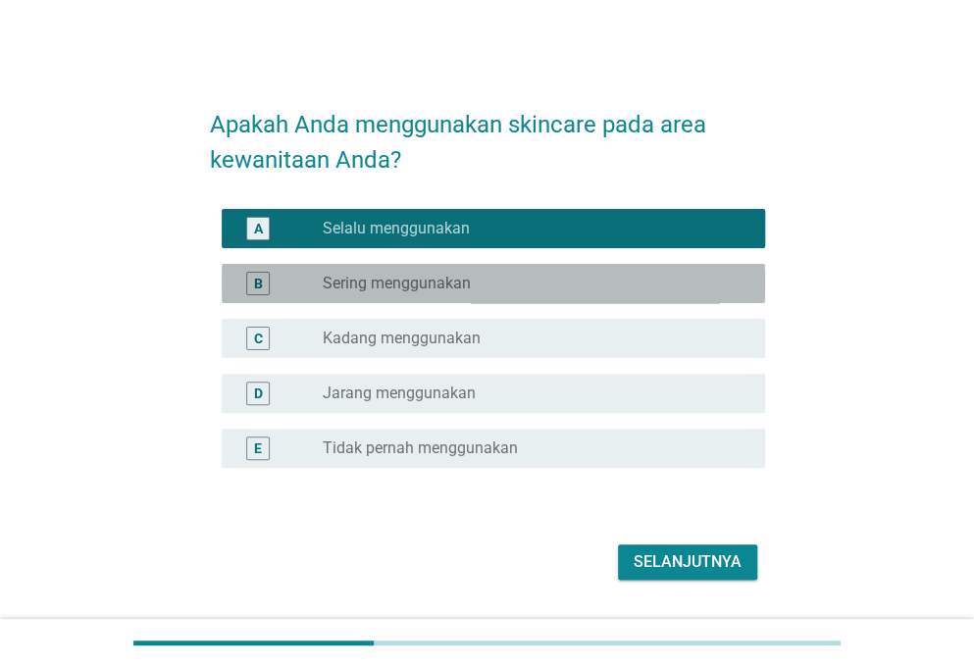
click at [414, 289] on label "Sering menggunakan" at bounding box center [397, 284] width 148 height 20
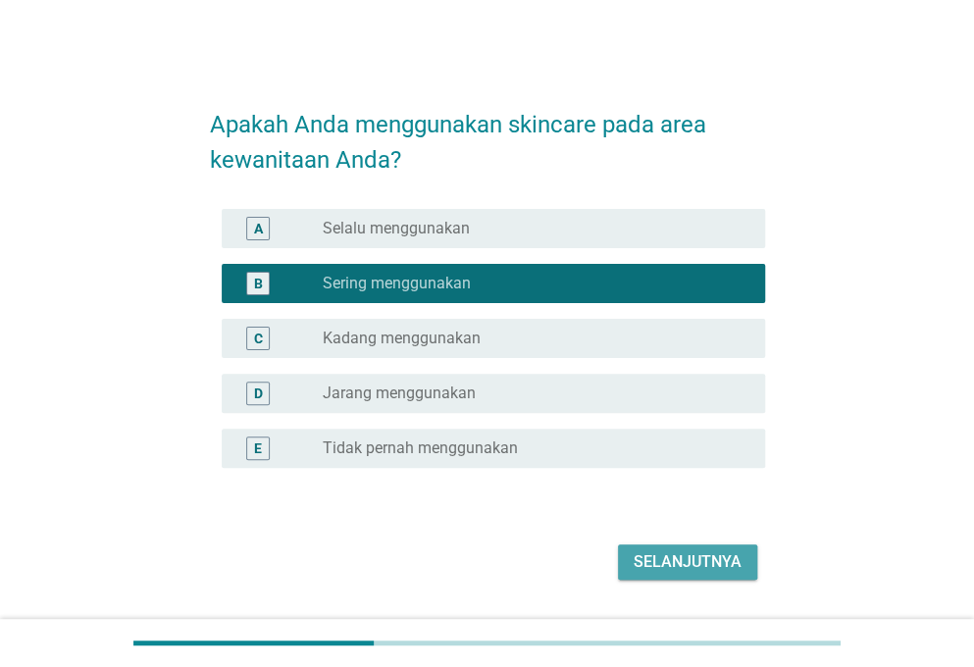
click at [677, 560] on div "Selanjutnya" at bounding box center [688, 562] width 108 height 24
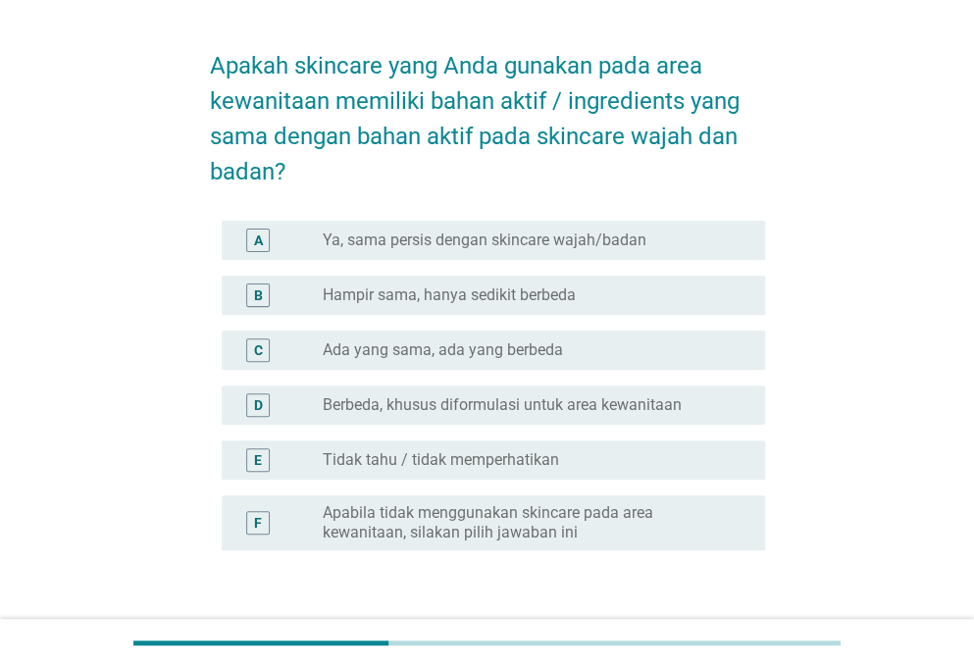
scroll to position [62, 0]
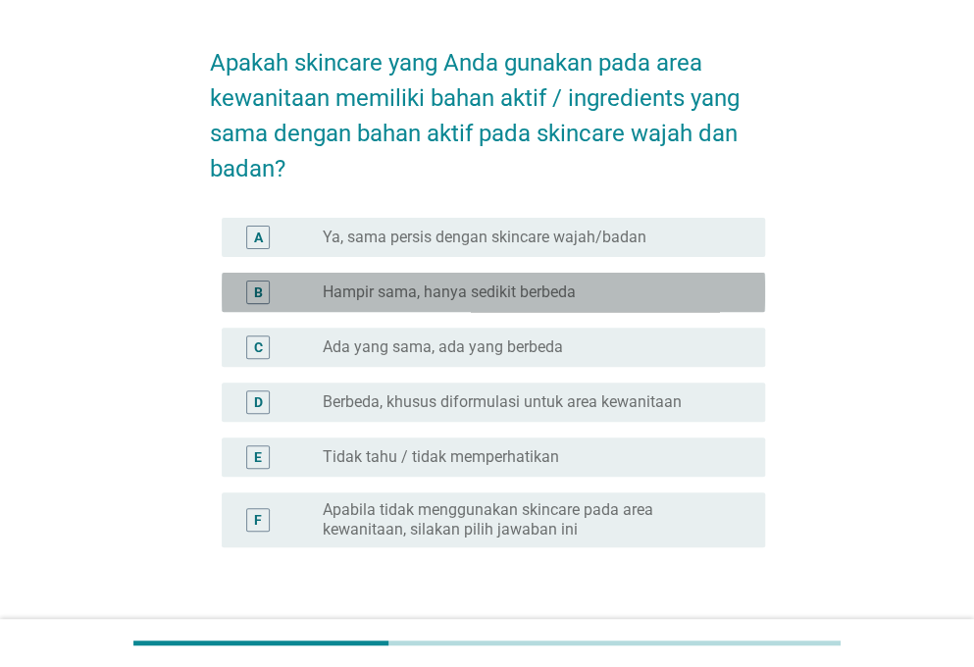
click at [543, 290] on label "Hampir sama, hanya sedikit berbeda" at bounding box center [449, 293] width 253 height 20
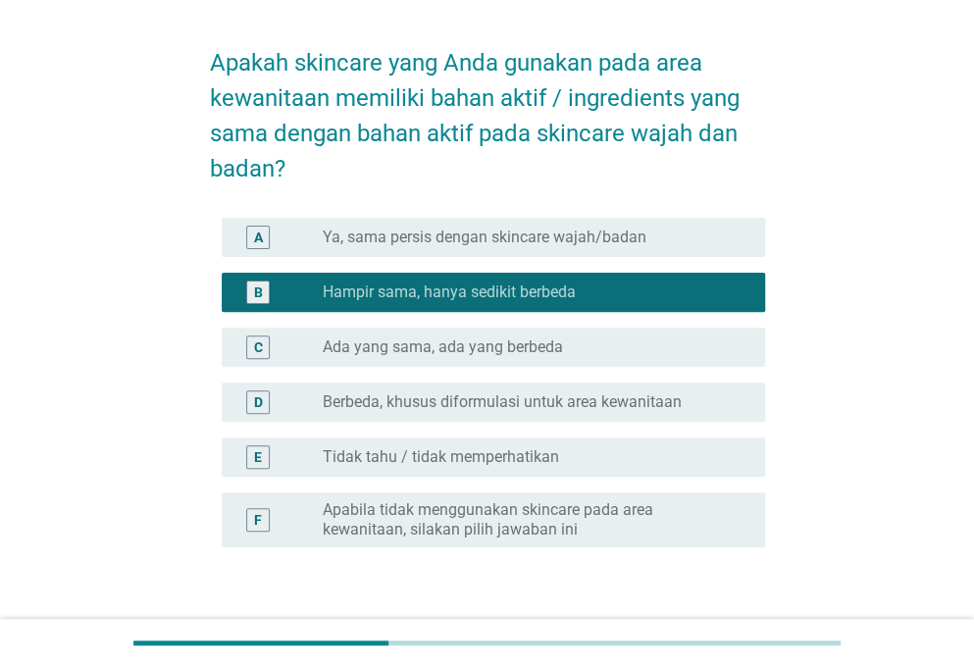
scroll to position [194, 0]
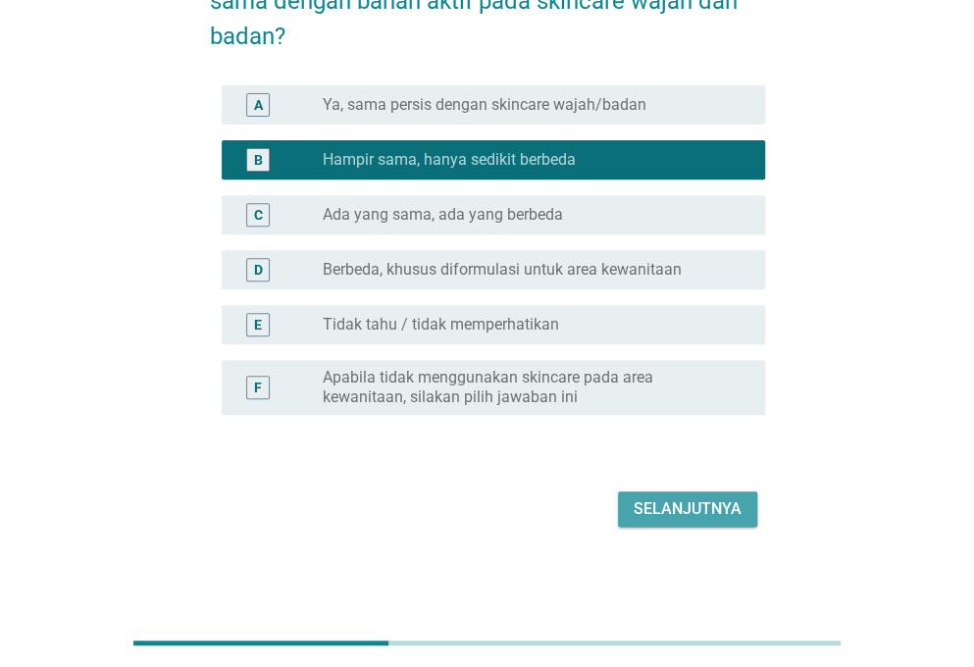
click at [647, 501] on div "Selanjutnya" at bounding box center [688, 509] width 108 height 24
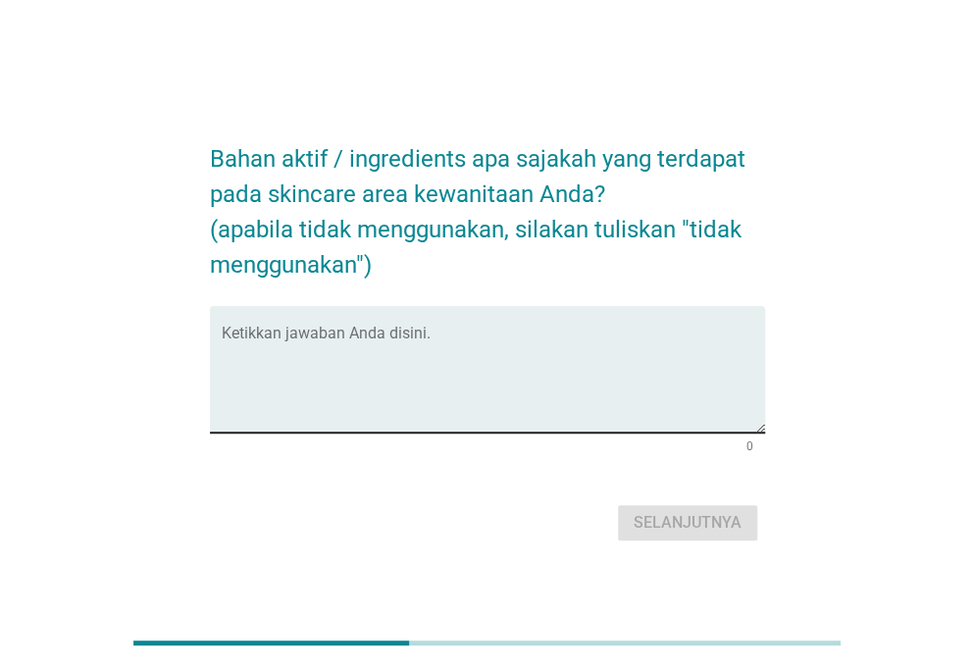
click at [443, 334] on textarea "Ketikkan jawaban Anda disini." at bounding box center [493, 381] width 543 height 103
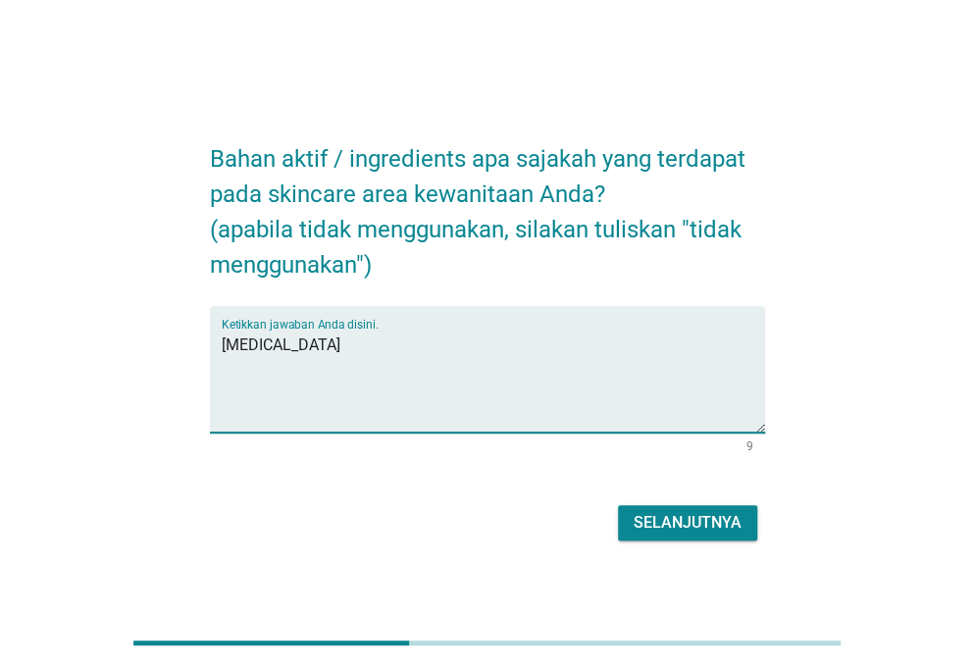
type textarea "[MEDICAL_DATA]"
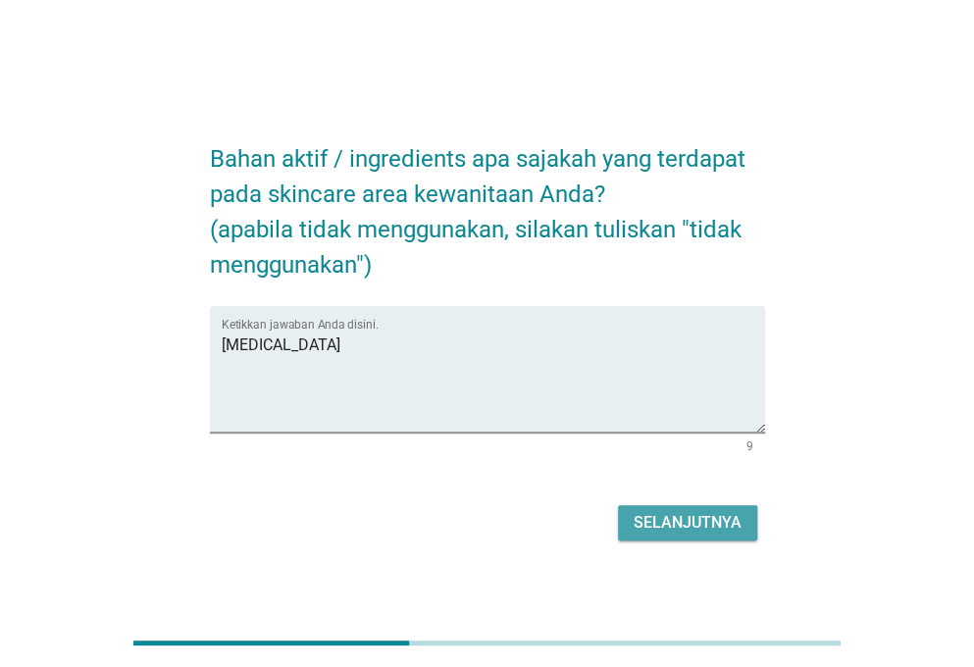
click at [661, 527] on div "Selanjutnya" at bounding box center [688, 523] width 108 height 24
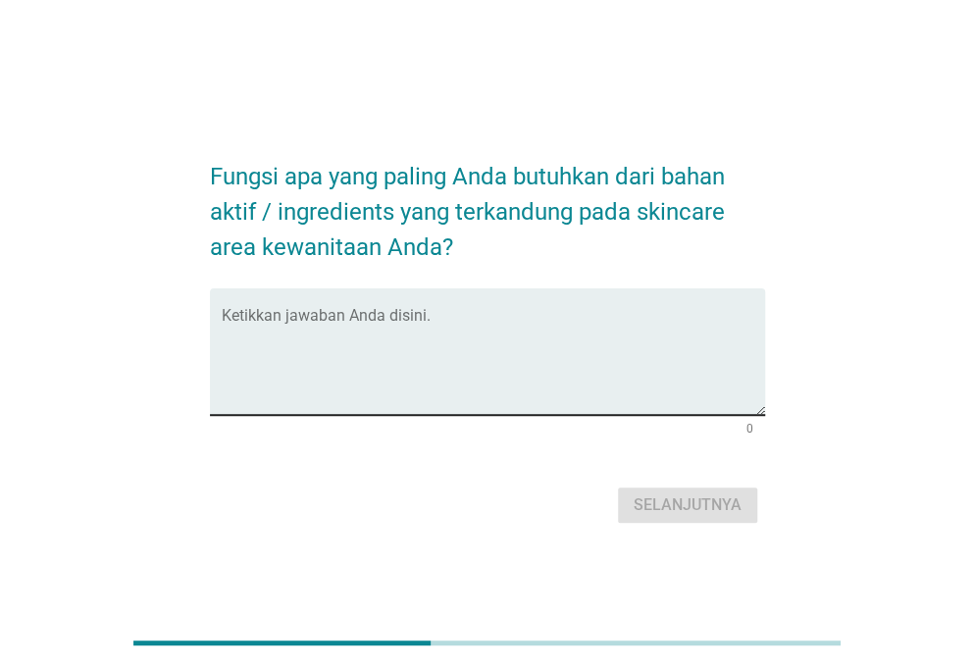
click at [337, 342] on textarea "Ketikkan jawaban Anda disini." at bounding box center [493, 363] width 543 height 103
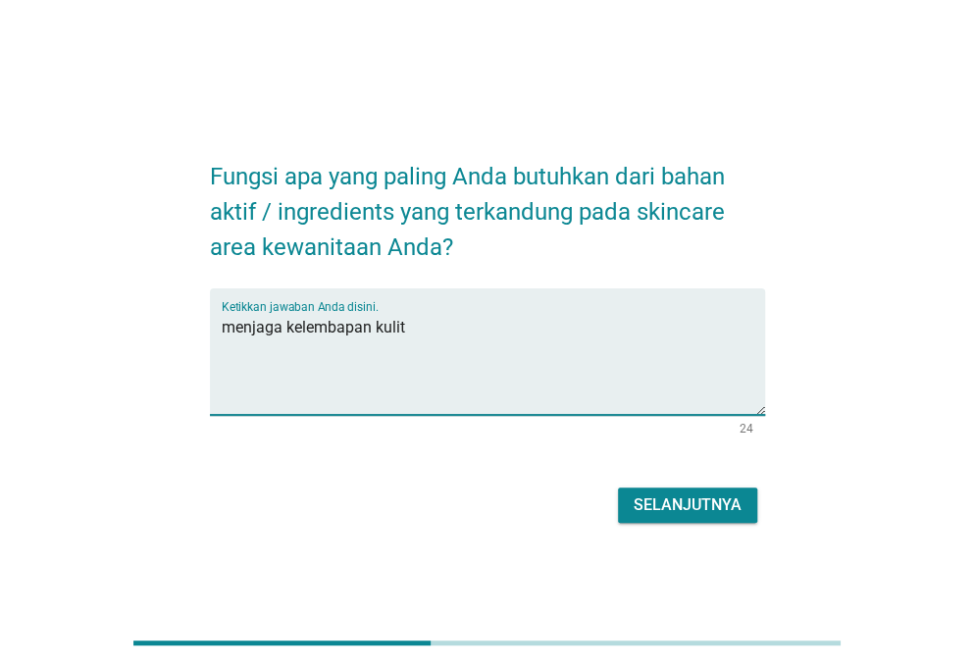
type textarea "menjaga kelembapan kulit"
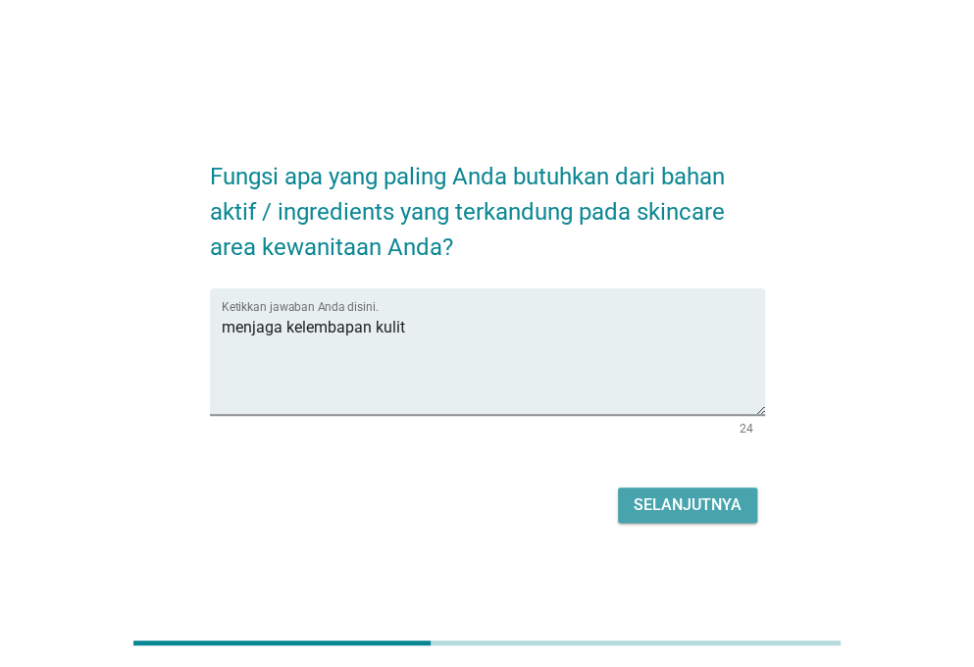
click at [636, 502] on div "Selanjutnya" at bounding box center [688, 505] width 108 height 24
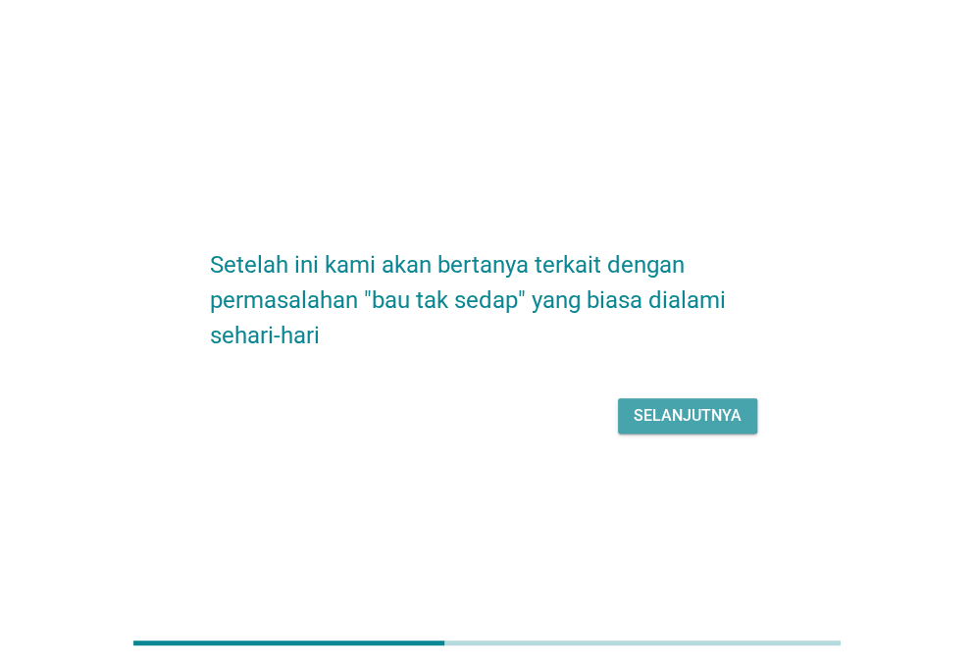
click at [636, 420] on div "Selanjutnya" at bounding box center [688, 416] width 108 height 24
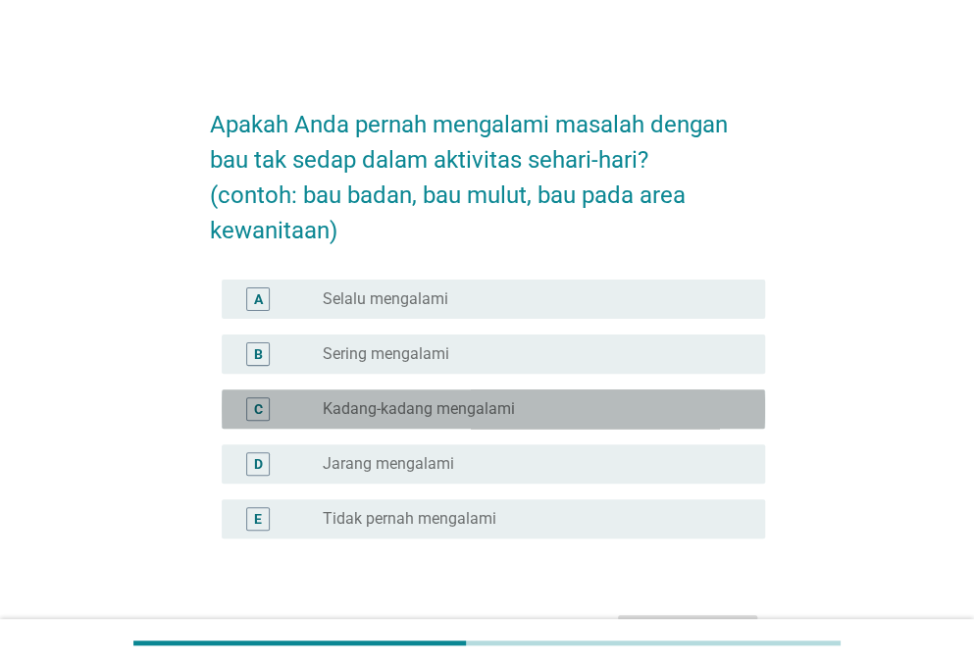
click at [506, 411] on label "Kadang-kadang mengalami" at bounding box center [419, 409] width 192 height 20
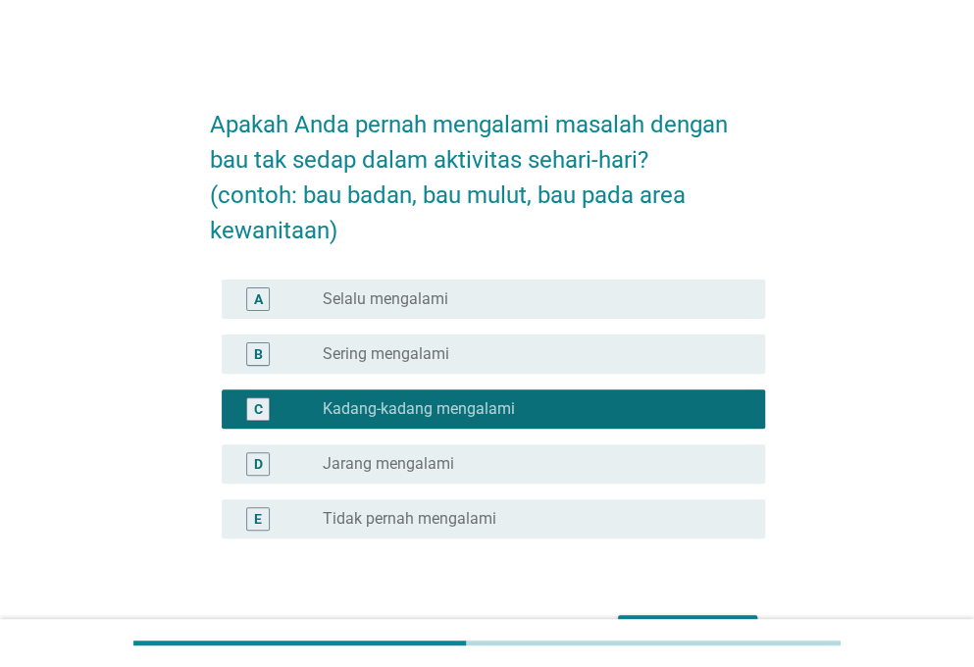
scroll to position [124, 0]
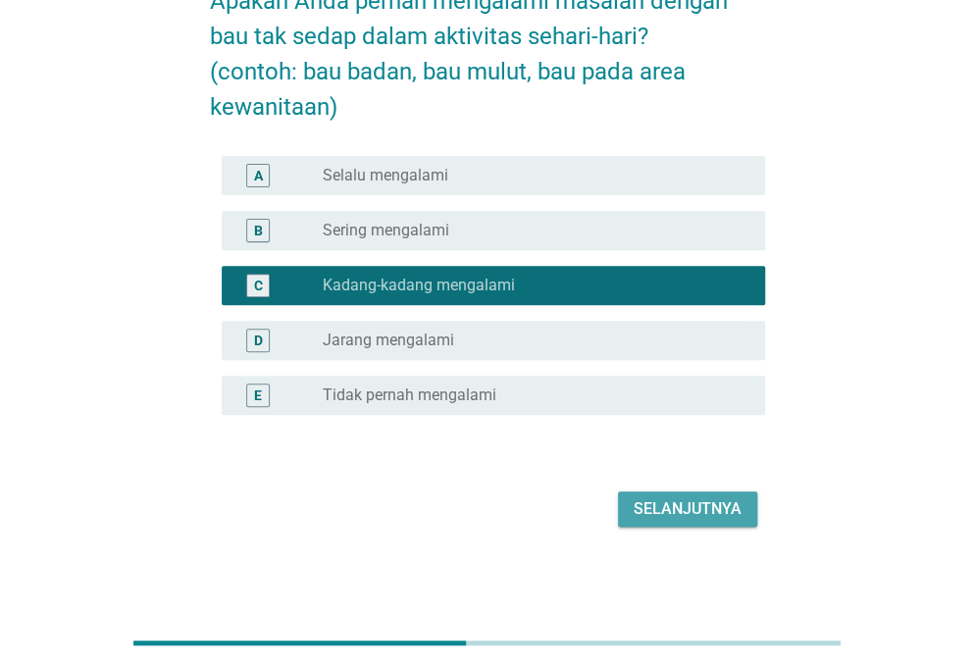
click at [647, 507] on div "Selanjutnya" at bounding box center [688, 509] width 108 height 24
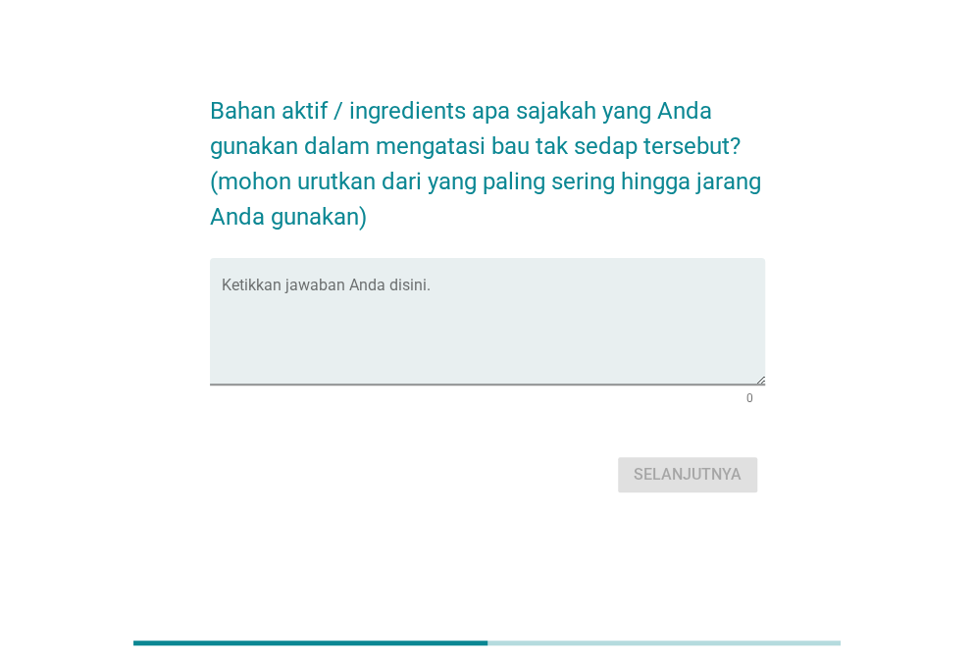
scroll to position [0, 0]
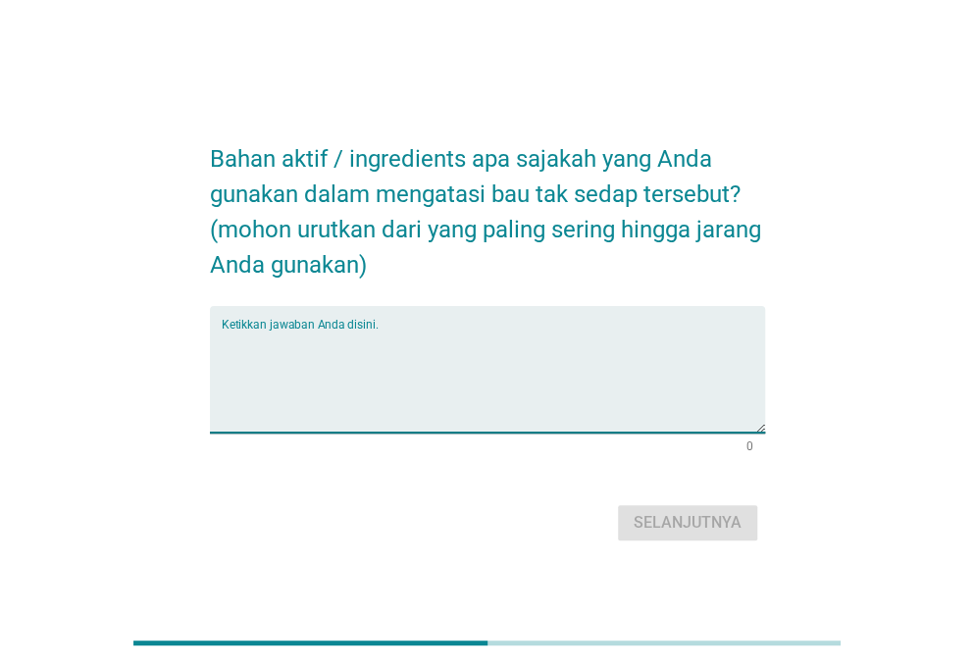
click at [455, 339] on textarea "Ketikkan jawaban Anda disini." at bounding box center [493, 381] width 543 height 103
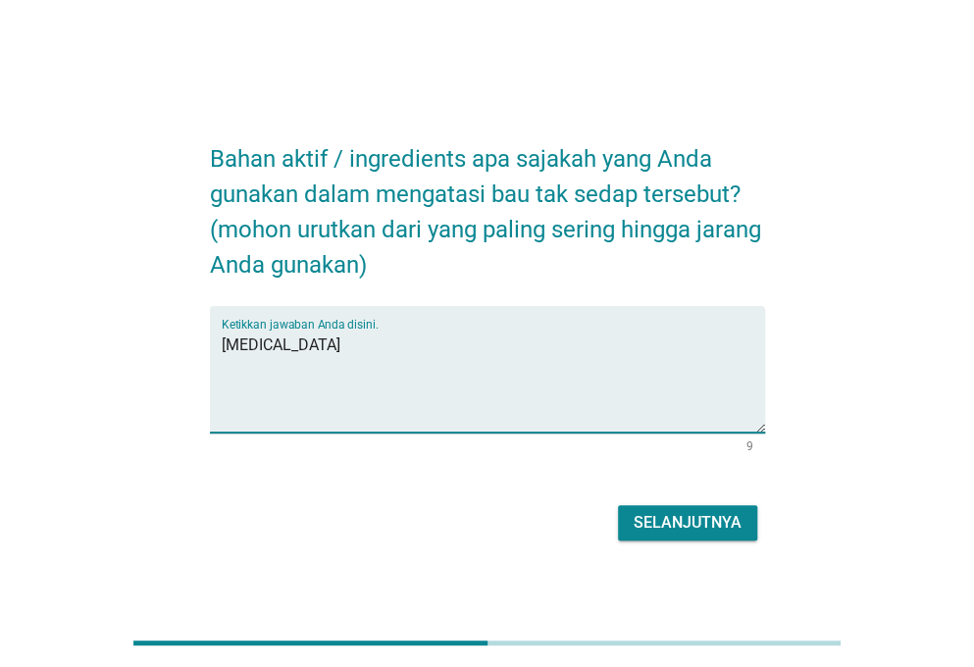
type textarea "[MEDICAL_DATA]"
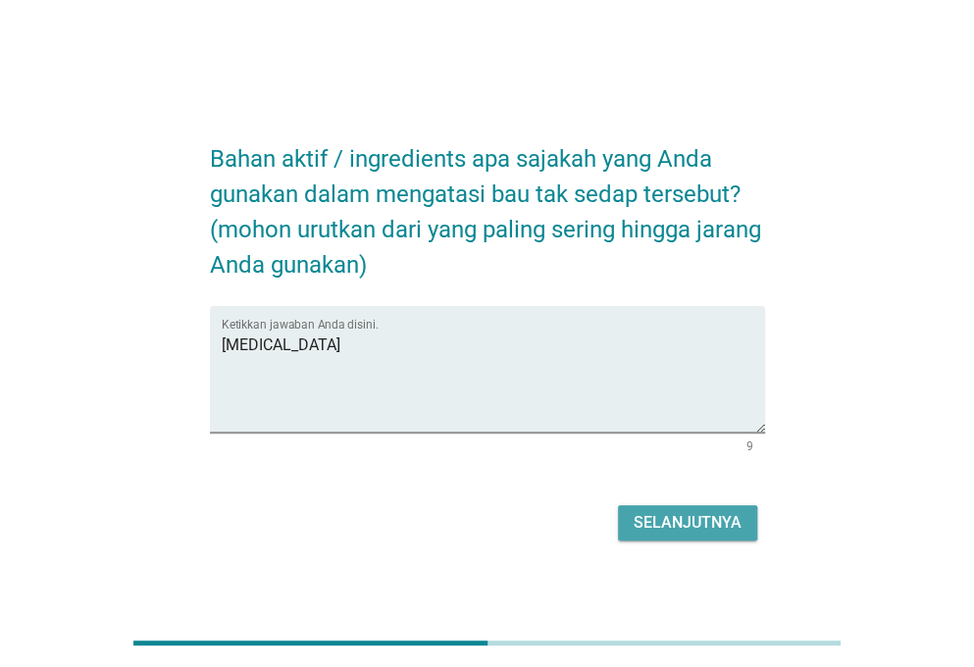
click at [687, 513] on div "Selanjutnya" at bounding box center [688, 523] width 108 height 24
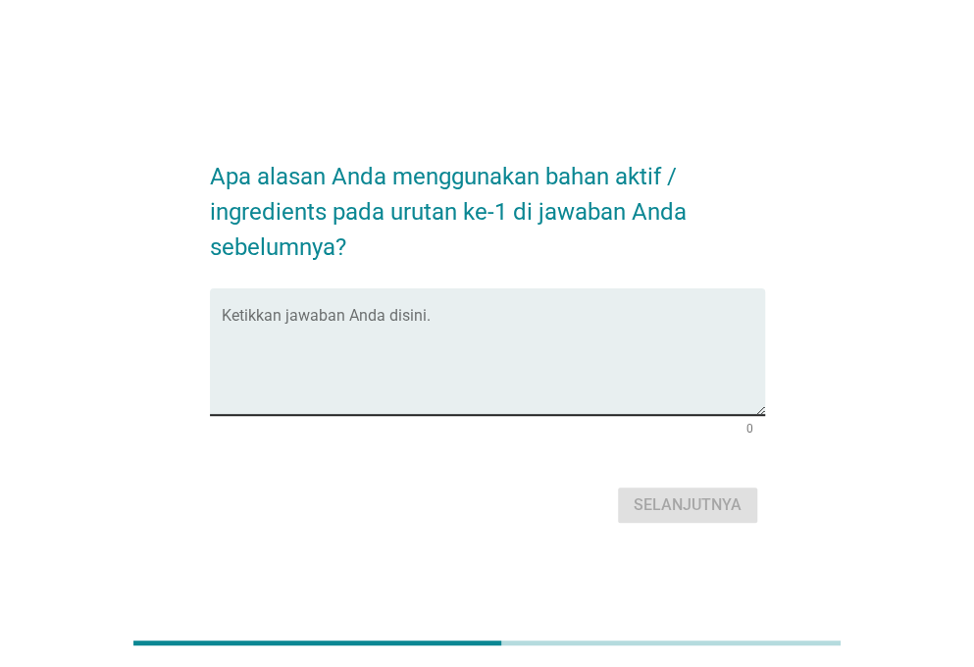
click at [380, 305] on div "Ketikkan jawaban Anda disini." at bounding box center [493, 351] width 543 height 127
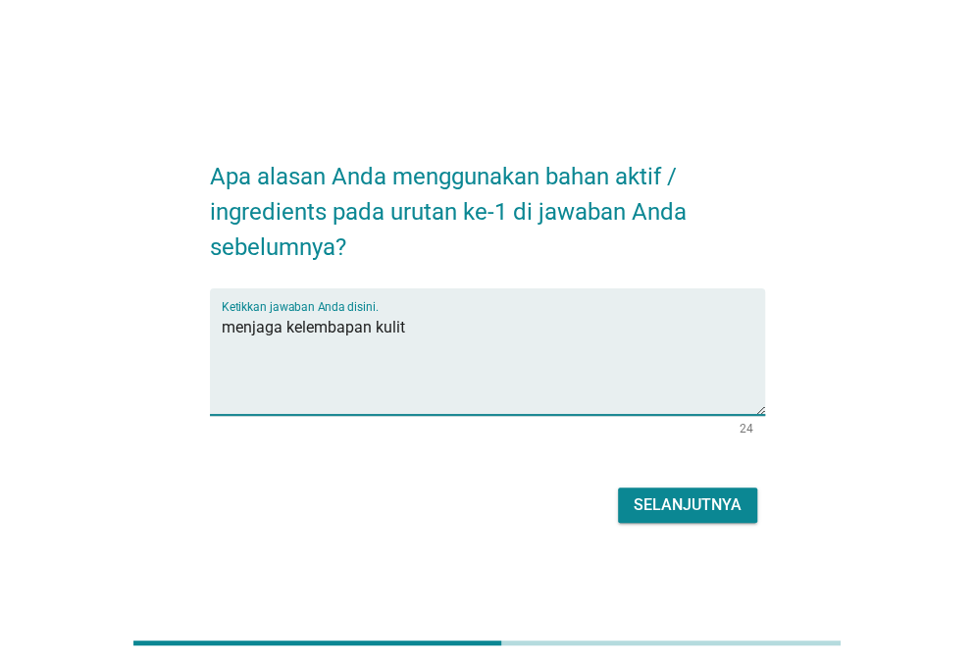
type textarea "menjaga kelembapan kulit"
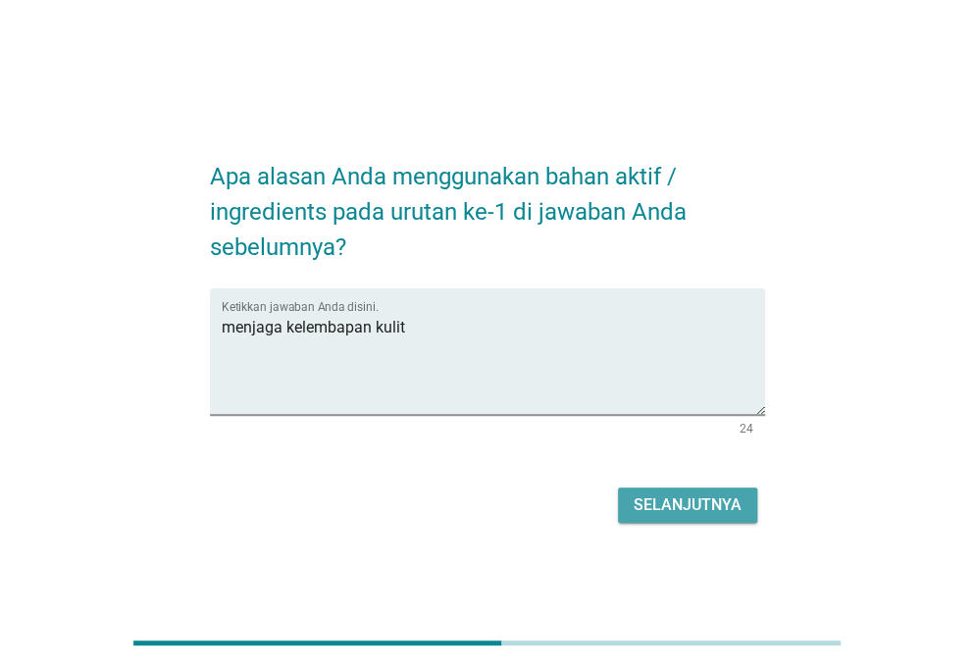
click at [672, 505] on div "Selanjutnya" at bounding box center [688, 505] width 108 height 24
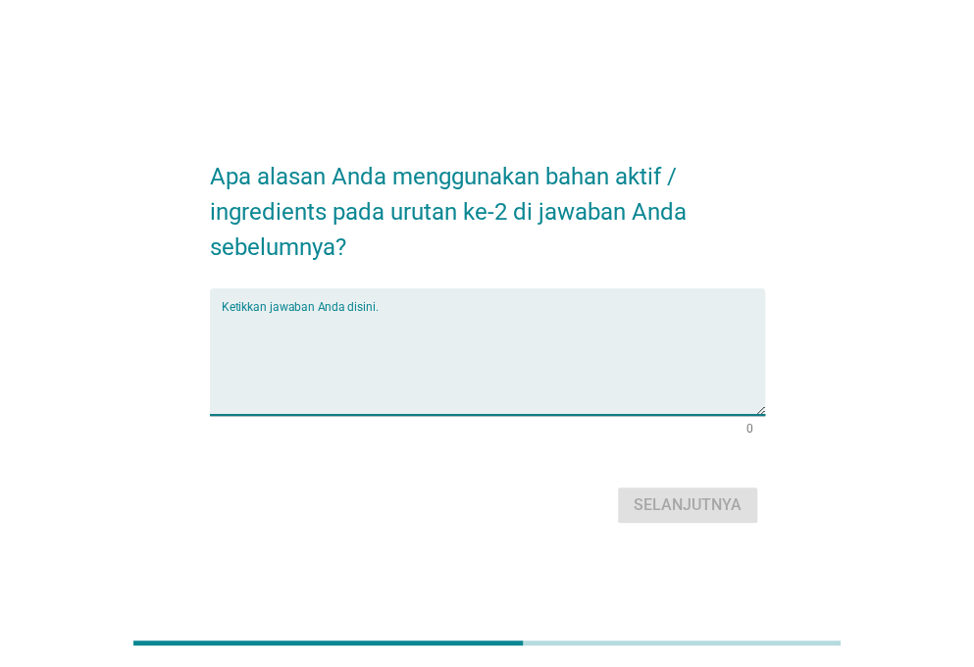
click at [418, 341] on textarea "Ketikkan jawaban Anda disini." at bounding box center [493, 363] width 543 height 103
type textarea "b"
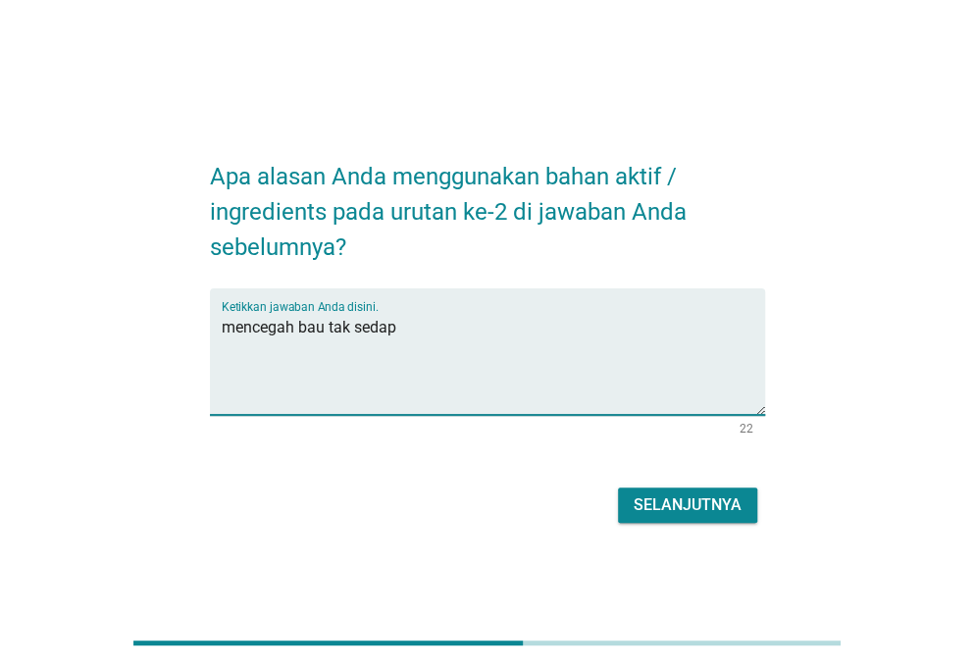
type textarea "mencegah bau tak sedap"
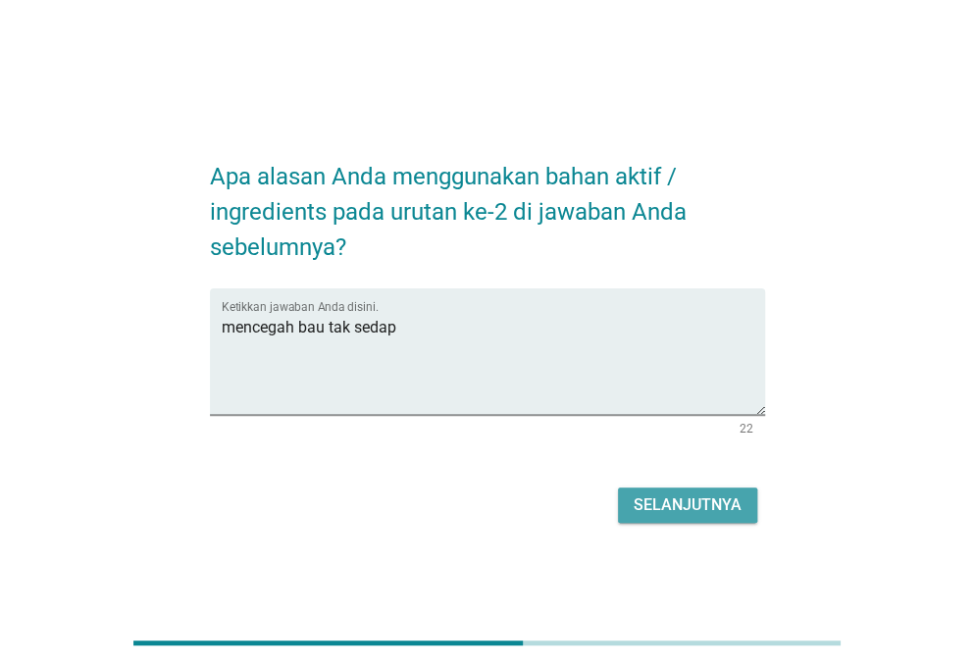
click at [670, 493] on div "Selanjutnya" at bounding box center [688, 505] width 108 height 24
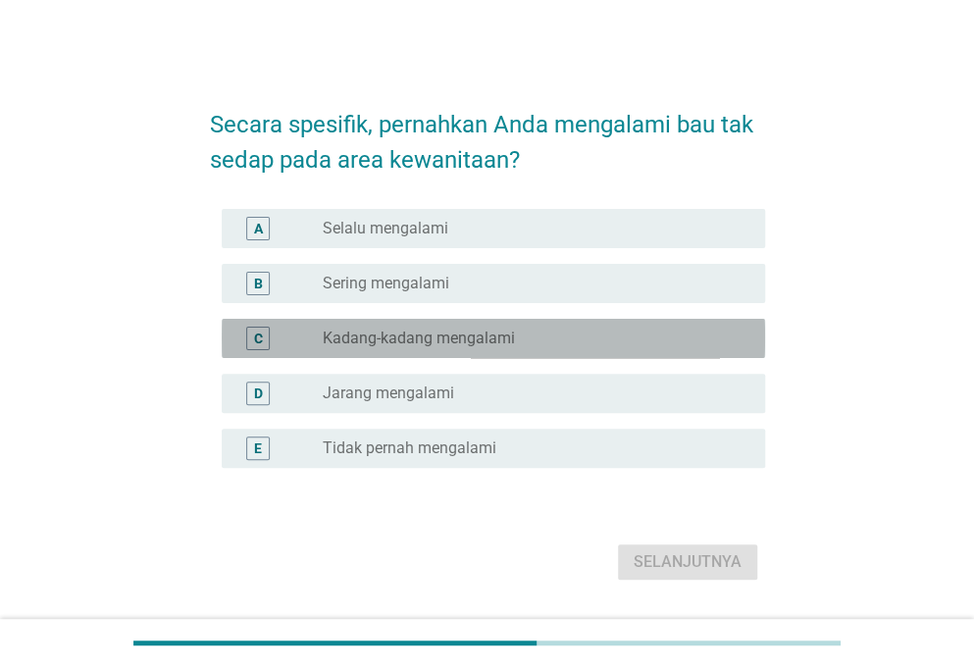
click at [475, 354] on div "C radio_button_unchecked Kadang-kadang mengalami" at bounding box center [493, 338] width 543 height 39
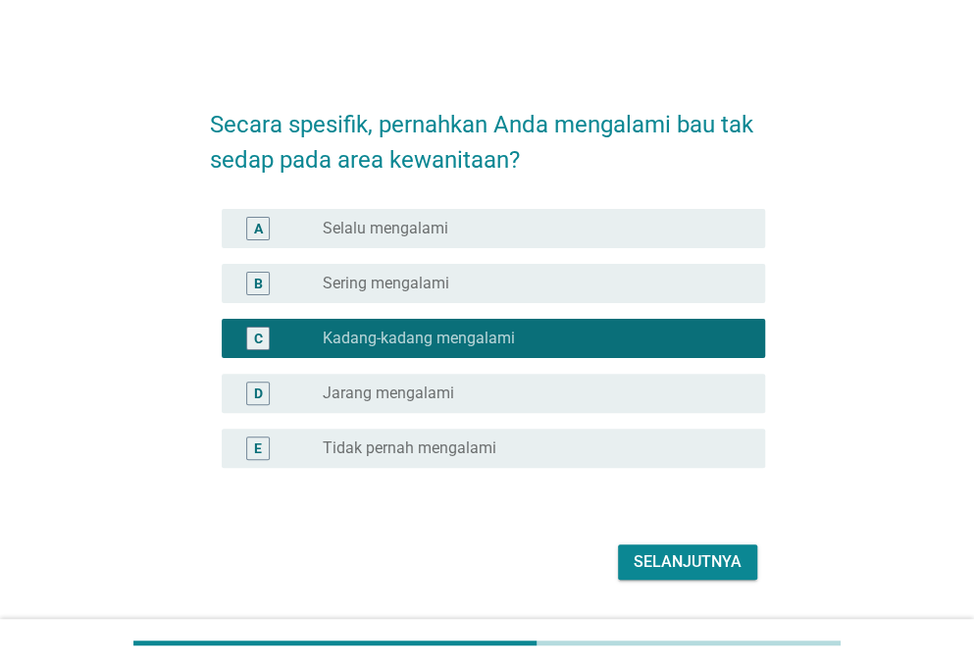
click at [517, 379] on div "D radio_button_unchecked Jarang mengalami" at bounding box center [493, 393] width 543 height 39
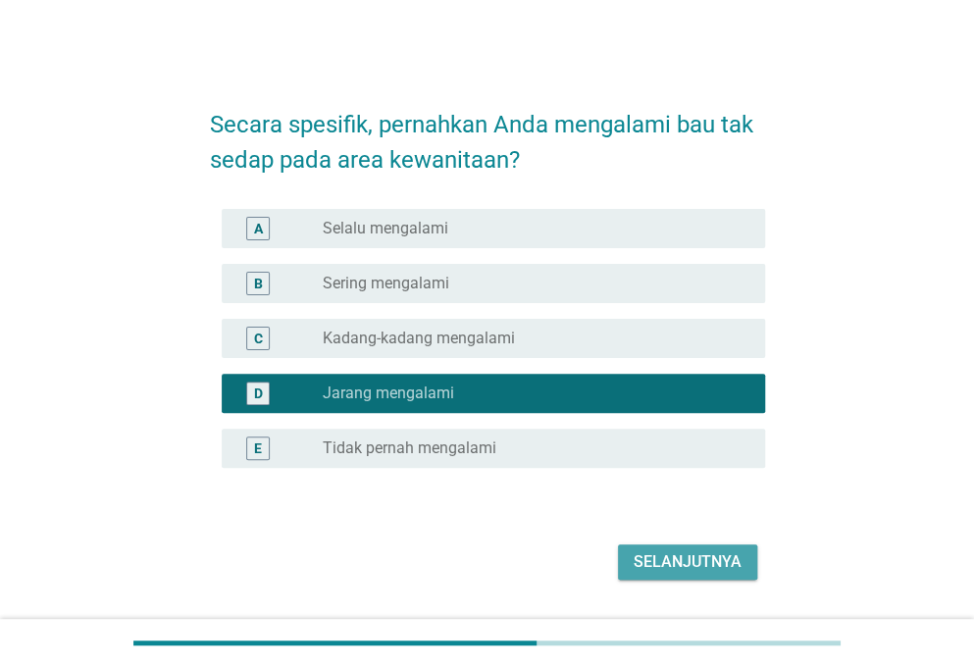
click at [671, 566] on div "Selanjutnya" at bounding box center [688, 562] width 108 height 24
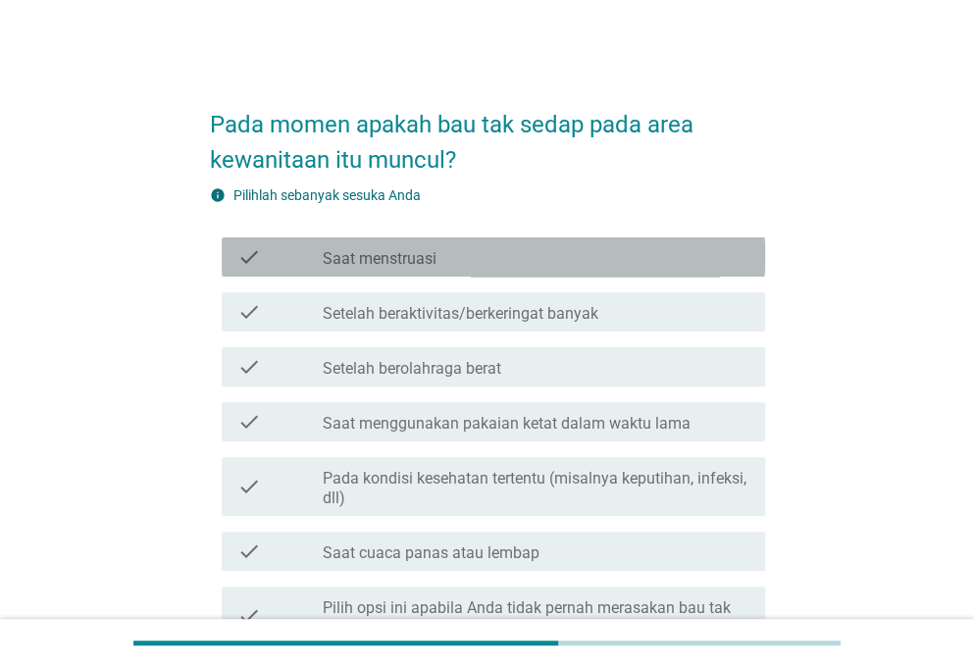
click at [475, 262] on div "check_box_outline_blank Saat menstruasi" at bounding box center [536, 257] width 427 height 24
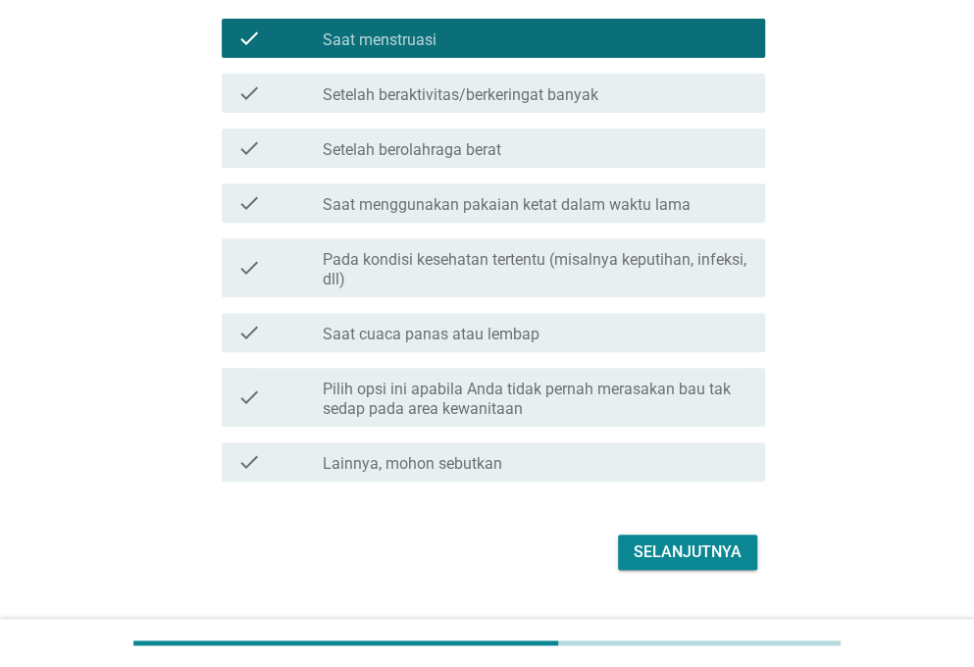
scroll to position [222, 0]
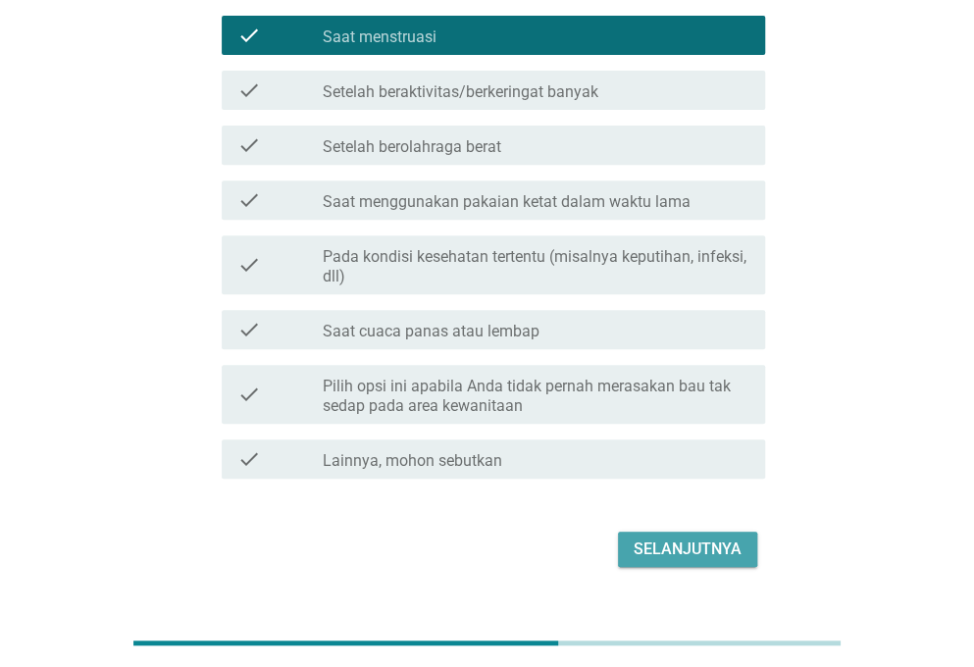
click at [679, 540] on div "Selanjutnya" at bounding box center [688, 550] width 108 height 24
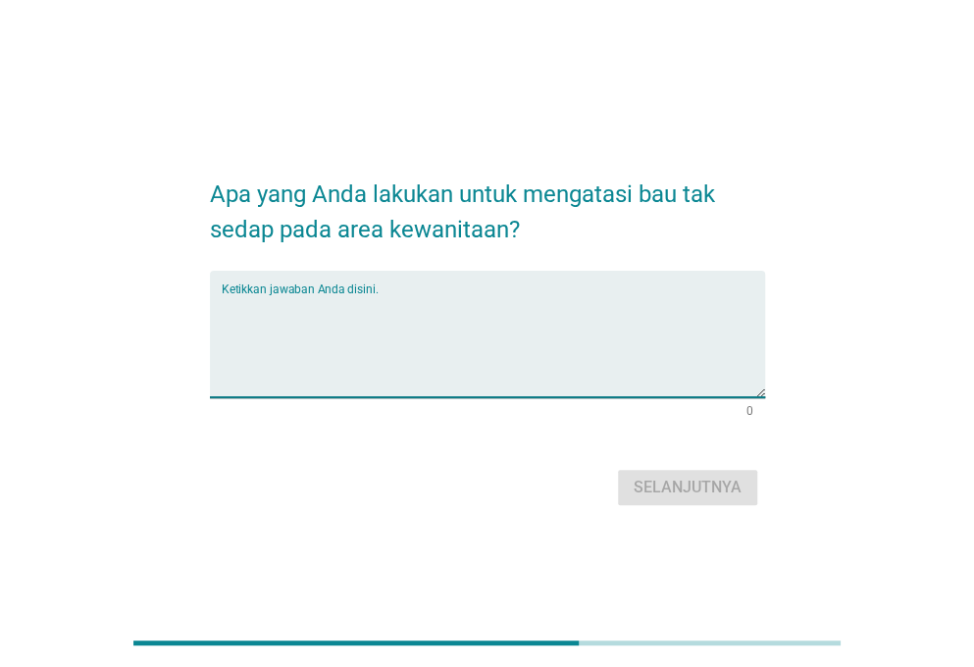
click at [477, 327] on textarea "Ketikkan jawaban Anda disini." at bounding box center [493, 345] width 543 height 103
type textarea "m"
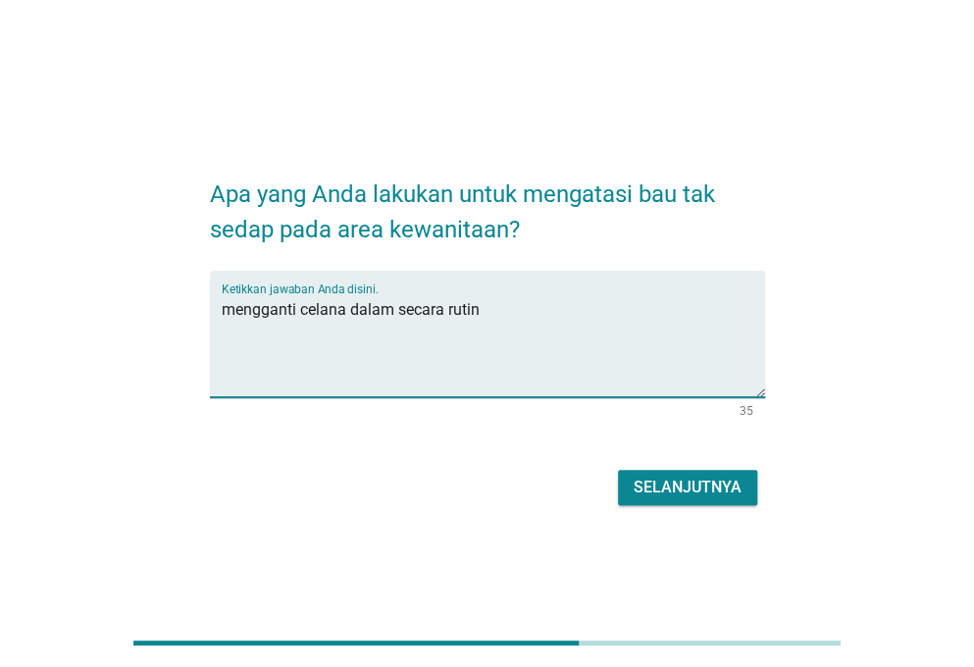
type textarea "mengganti celana dalam secara rutin"
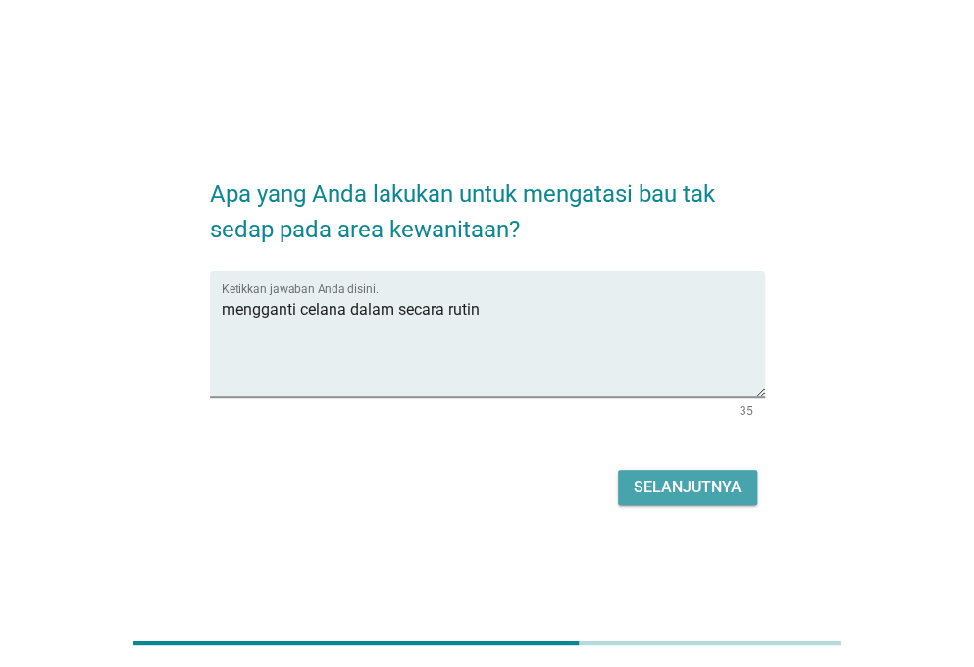
click at [699, 483] on div "Selanjutnya" at bounding box center [688, 488] width 108 height 24
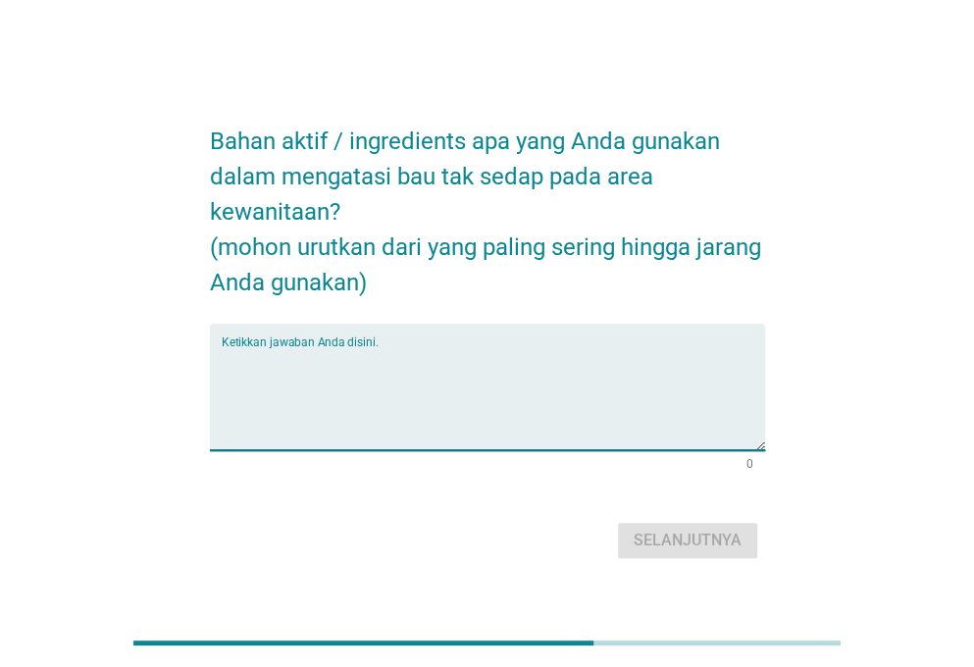
click at [496, 375] on textarea "Ketikkan jawaban Anda disini." at bounding box center [493, 398] width 543 height 103
type textarea "c"
type textarea "v"
type textarea "anti bakteri"
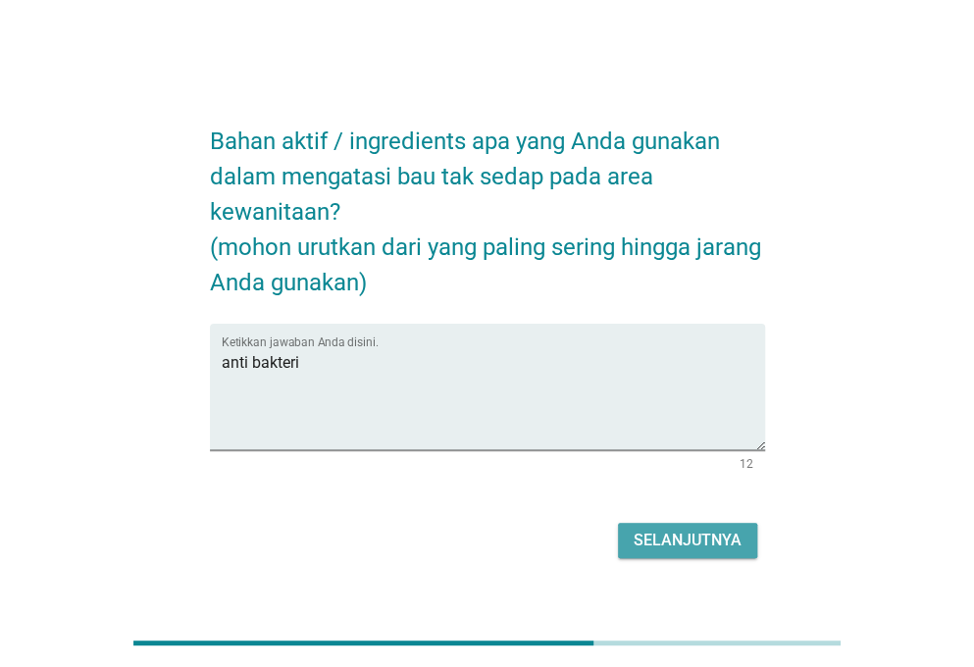
click at [681, 536] on div "Selanjutnya" at bounding box center [688, 541] width 108 height 24
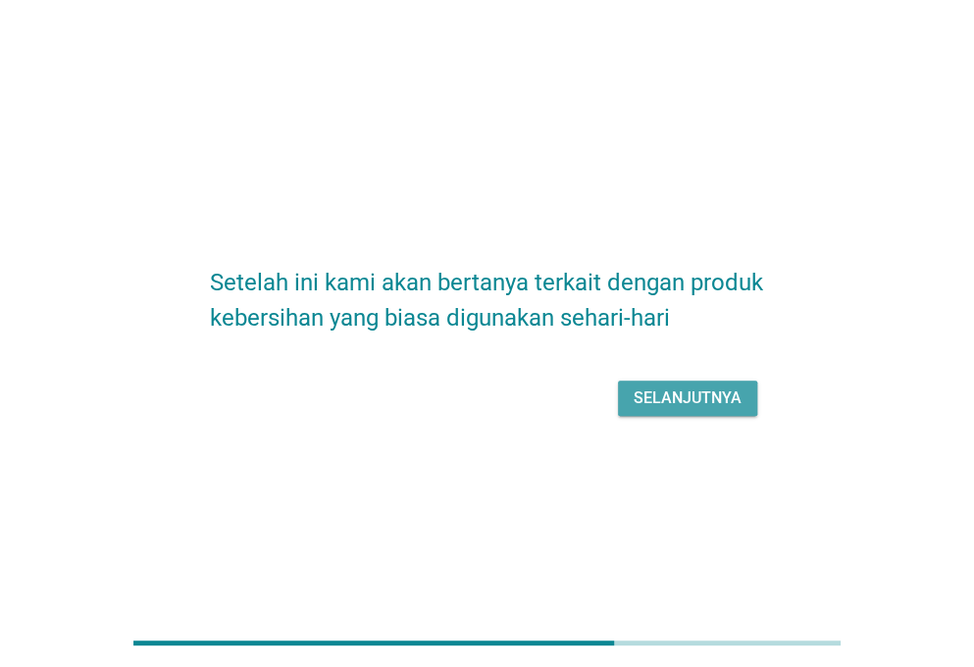
click at [676, 401] on div "Selanjutnya" at bounding box center [688, 398] width 108 height 24
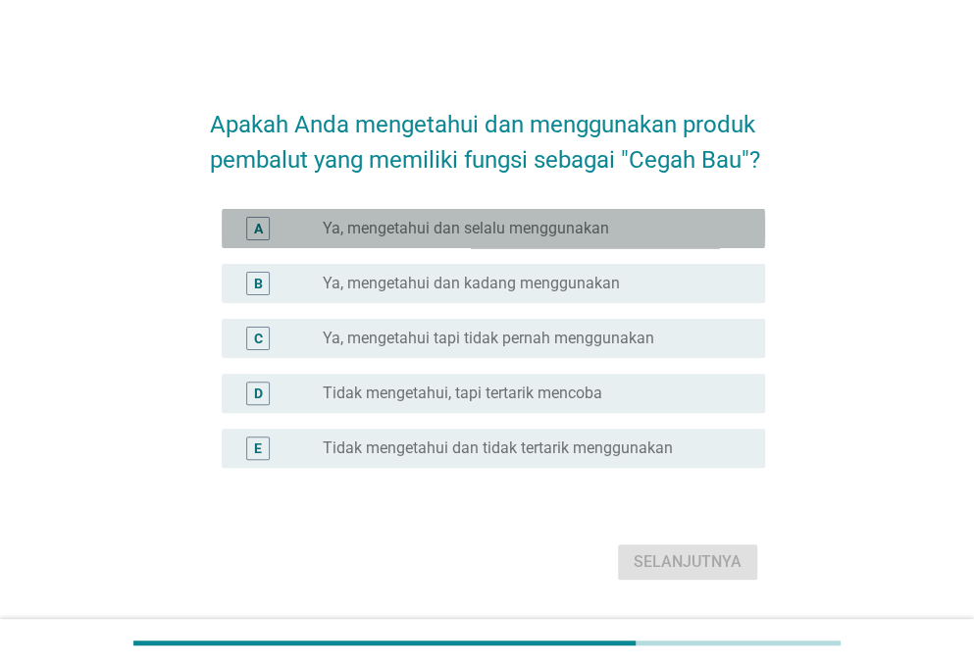
click at [574, 236] on label "Ya, mengetahui dan selalu menggunakan" at bounding box center [466, 229] width 286 height 20
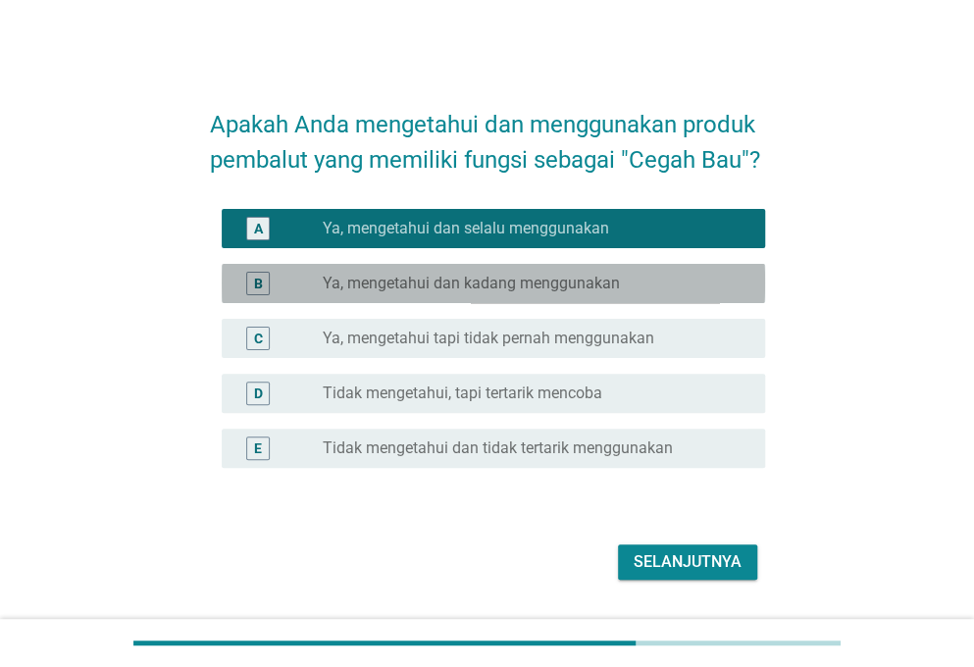
click at [598, 287] on label "Ya, mengetahui dan kadang menggunakan" at bounding box center [471, 284] width 297 height 20
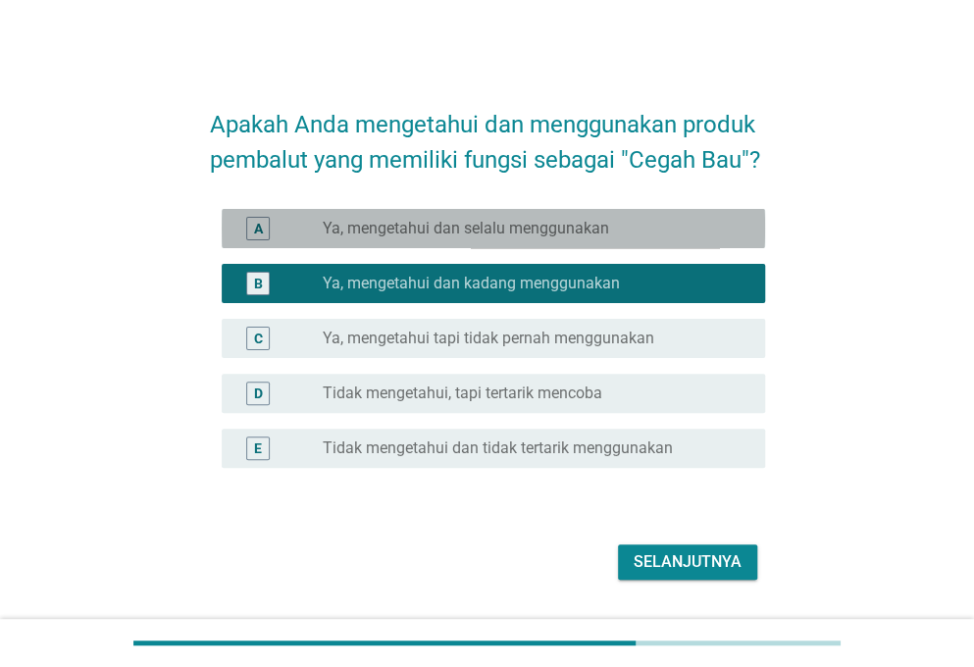
click at [583, 231] on label "Ya, mengetahui dan selalu menggunakan" at bounding box center [466, 229] width 286 height 20
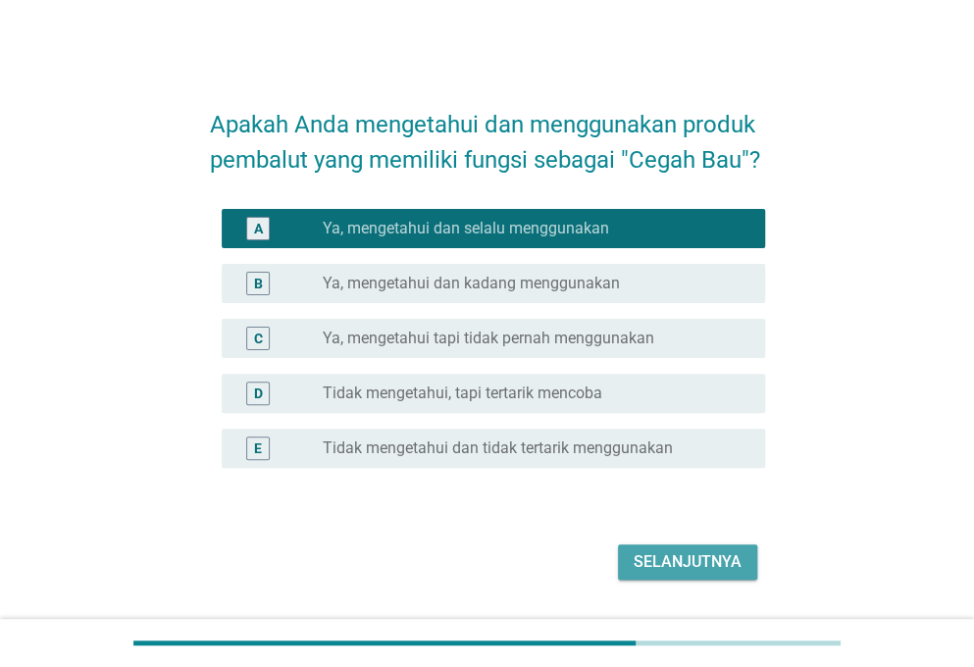
click at [698, 559] on div "Selanjutnya" at bounding box center [688, 562] width 108 height 24
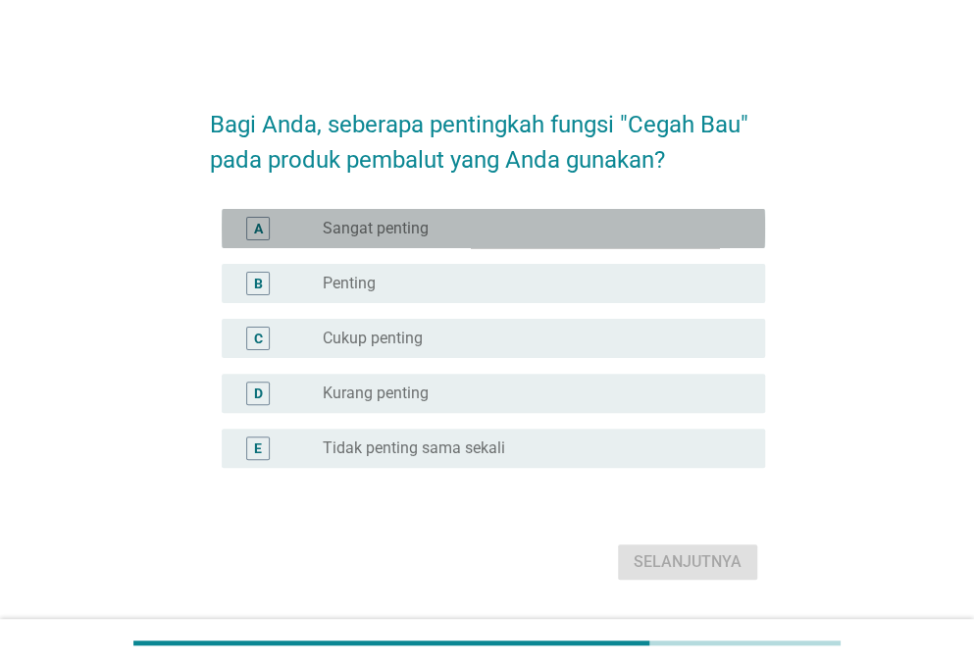
click at [452, 229] on div "radio_button_unchecked Sangat penting" at bounding box center [528, 229] width 411 height 20
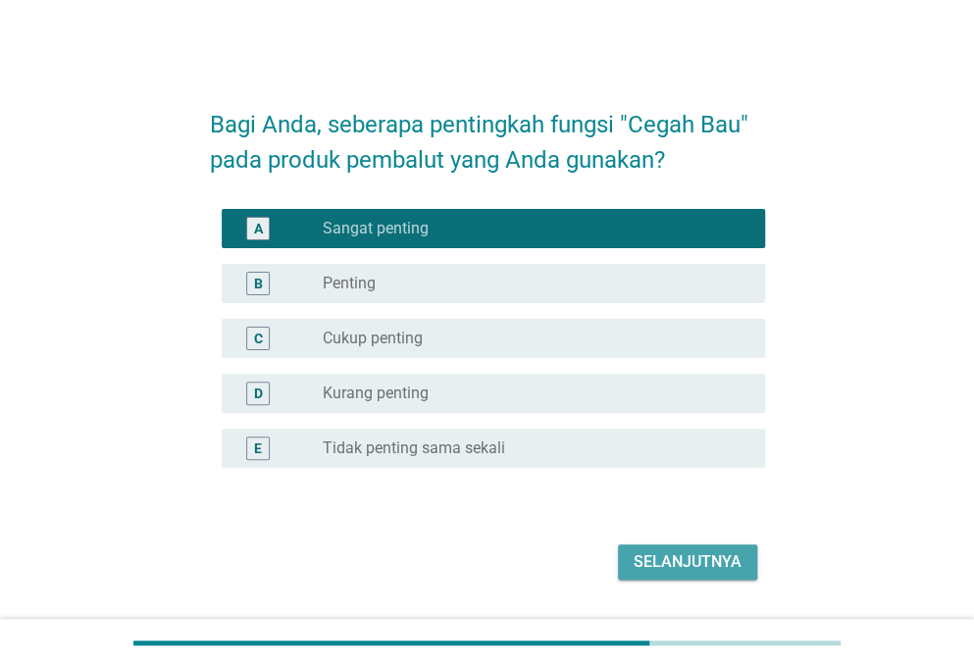
click at [665, 563] on div "Selanjutnya" at bounding box center [688, 562] width 108 height 24
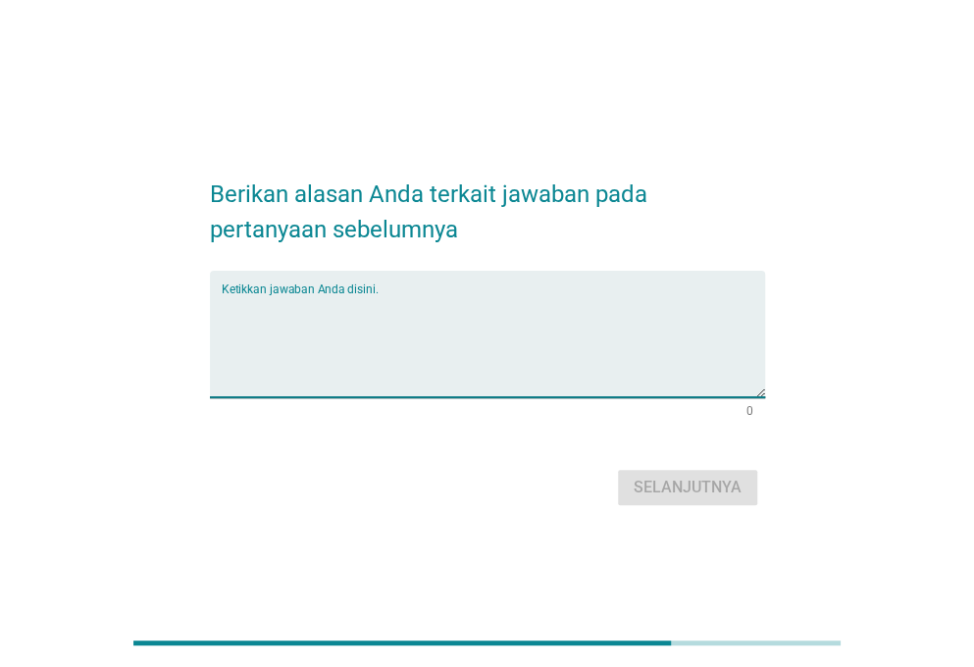
click at [536, 315] on textarea "Ketikkan jawaban Anda disini." at bounding box center [493, 345] width 543 height 103
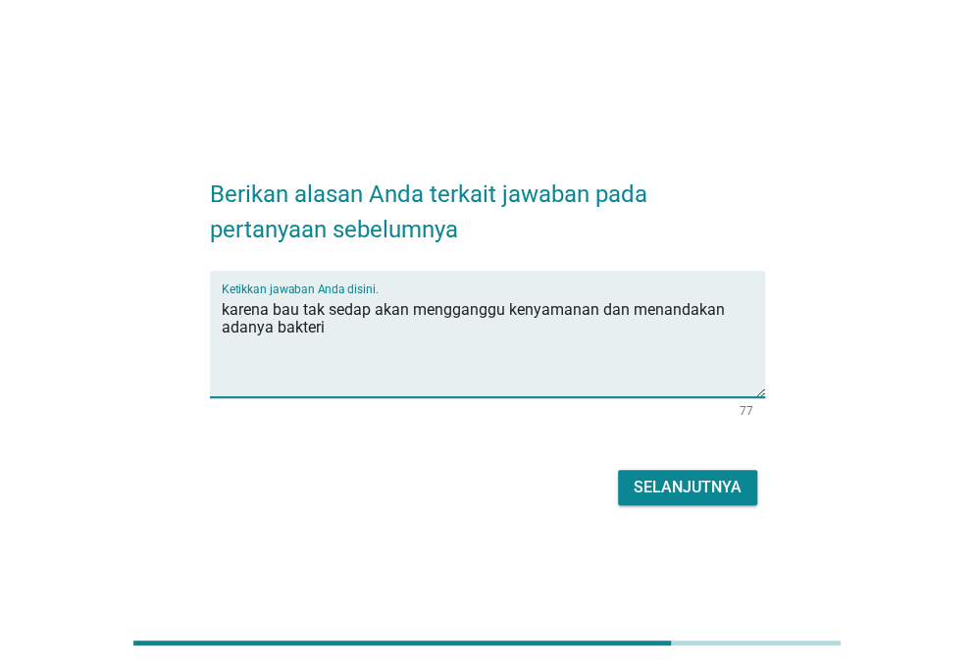
type textarea "karena bau tak sedap akan mengganggu kenyamanan dan menandakan adanya bakteri"
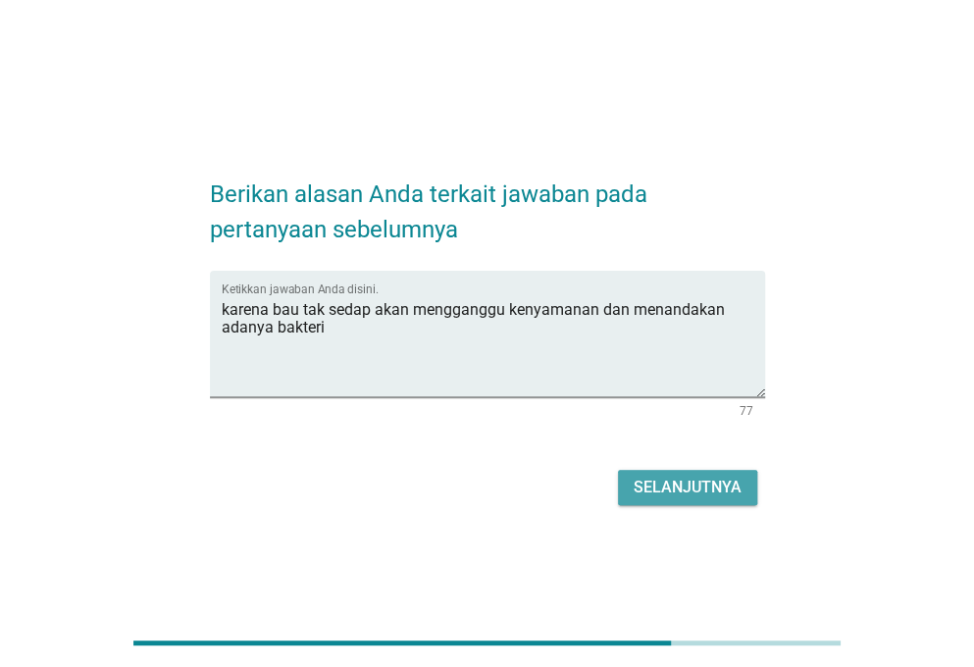
click at [710, 477] on div "Selanjutnya" at bounding box center [688, 488] width 108 height 24
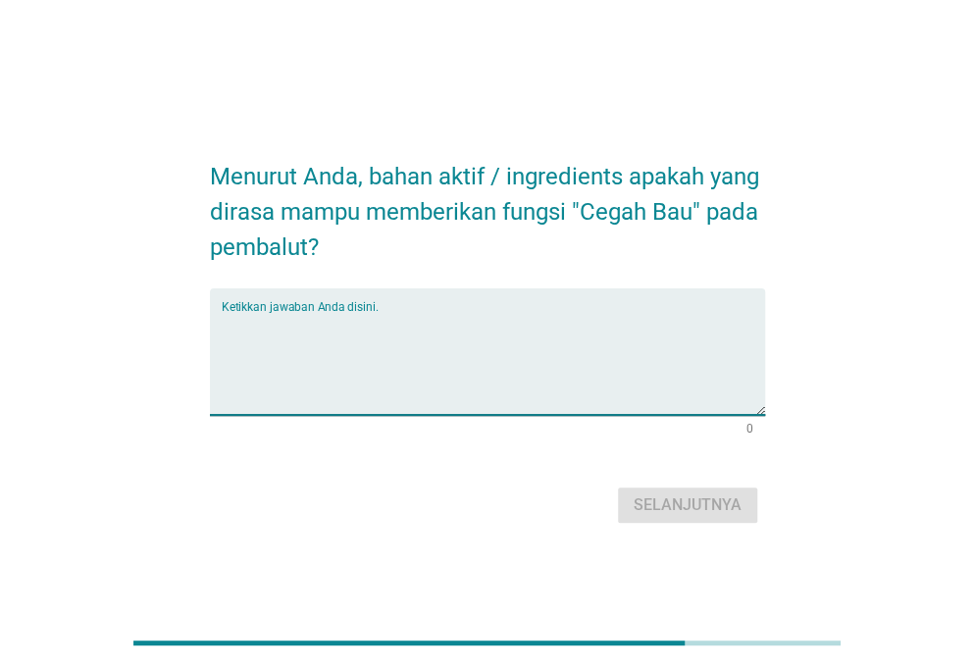
click at [469, 336] on textarea "Ketikkan jawaban Anda disini." at bounding box center [493, 363] width 543 height 103
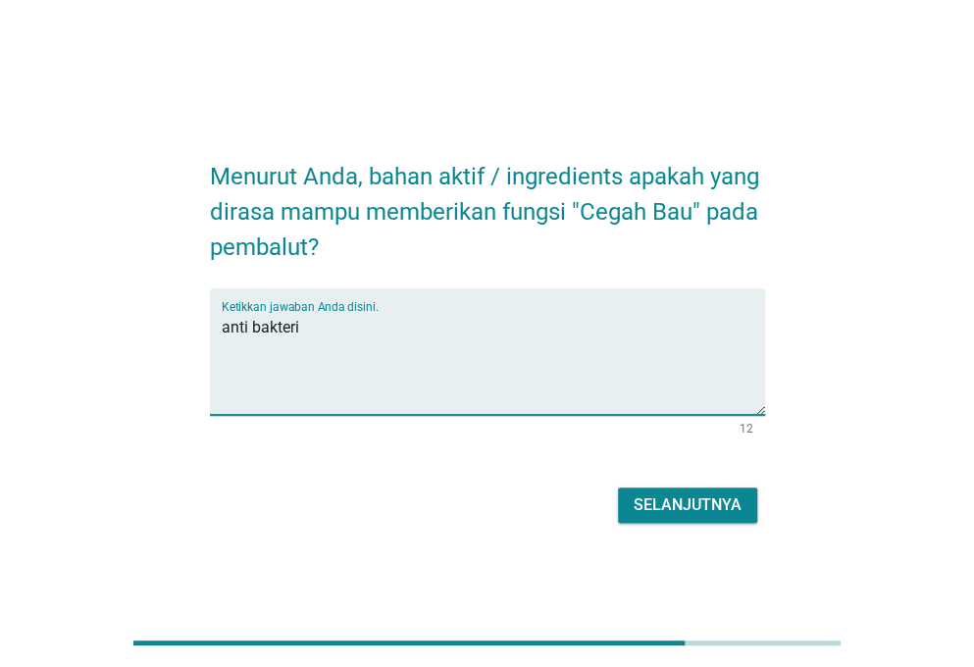
type textarea "anti bakteri"
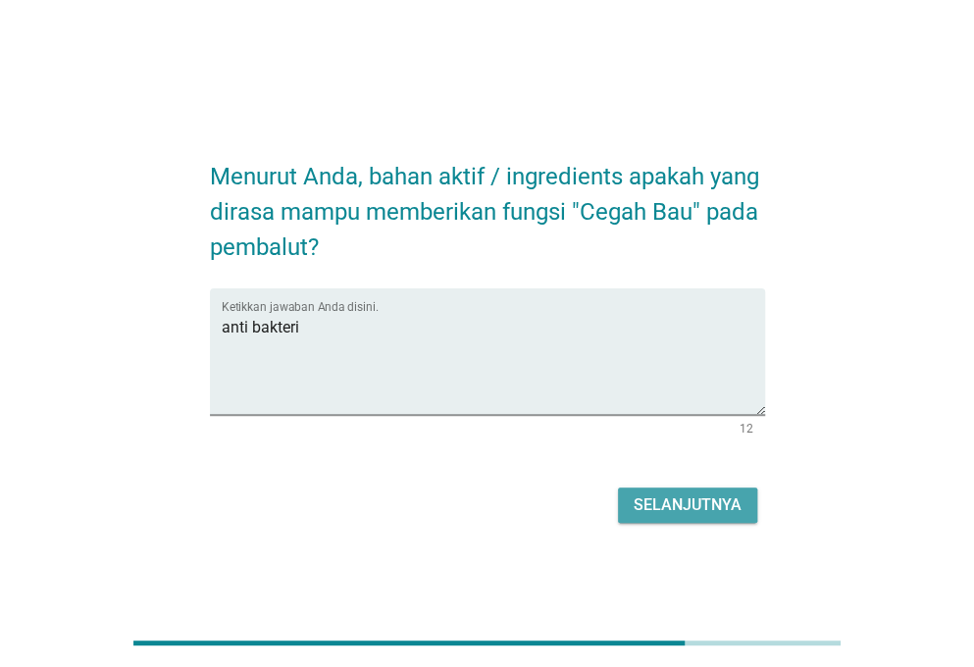
click at [659, 501] on div "Selanjutnya" at bounding box center [688, 505] width 108 height 24
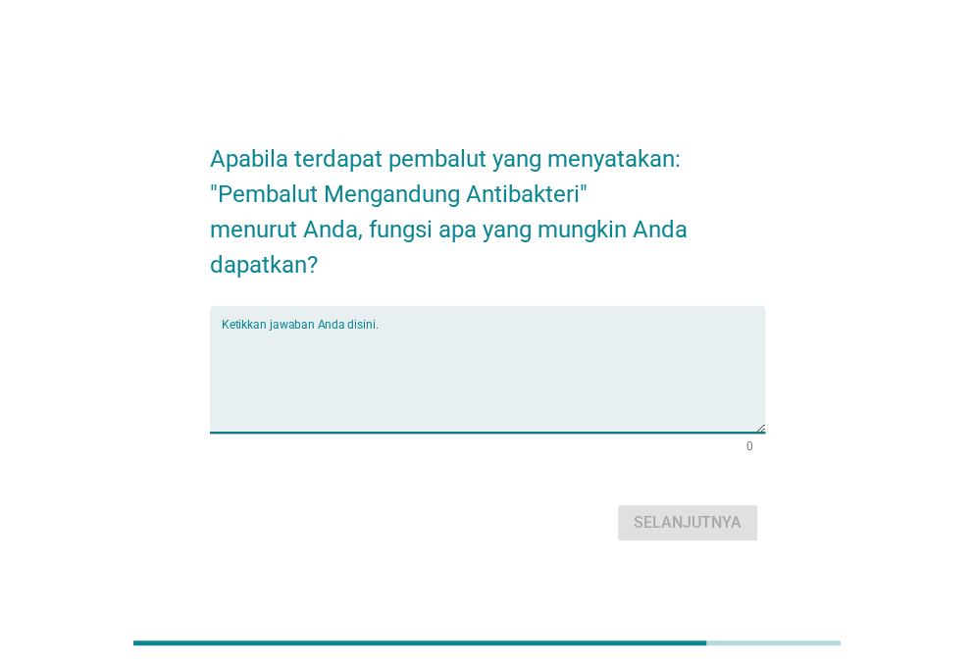
click at [355, 340] on textarea "Ketikkan jawaban Anda disini." at bounding box center [493, 381] width 543 height 103
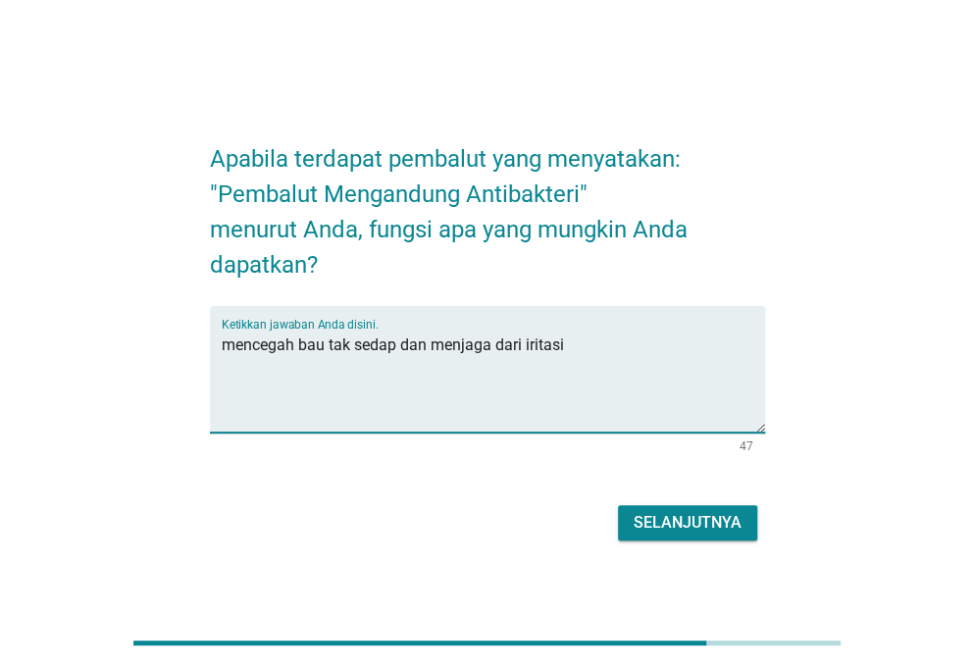
type textarea "mencegah bau tak sedap dan menjaga dari iritasi"
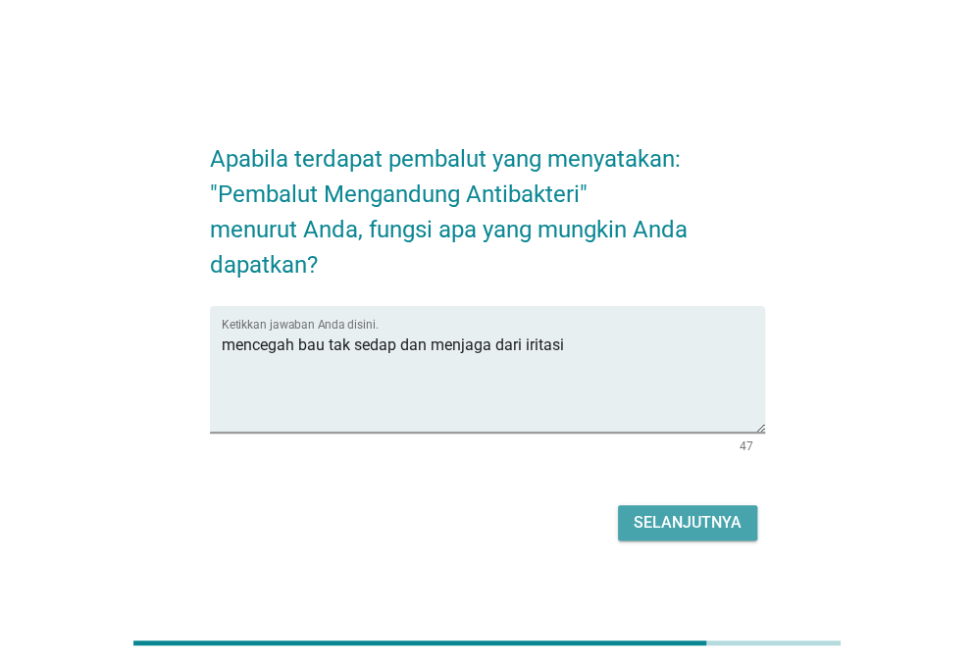
click at [667, 519] on div "Selanjutnya" at bounding box center [688, 523] width 108 height 24
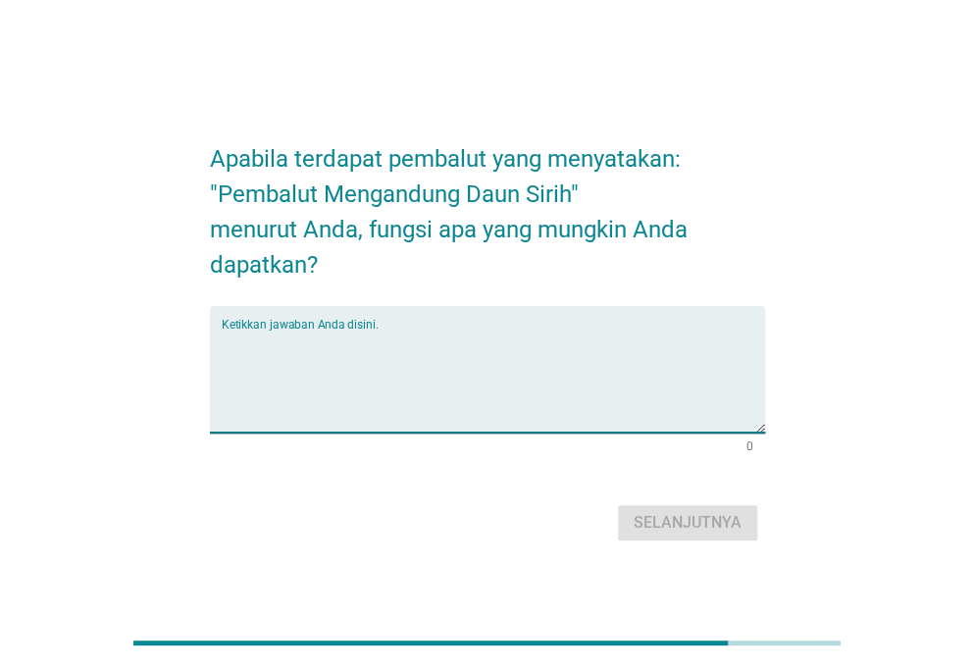
click at [424, 358] on textarea "Ketikkan jawaban Anda disini." at bounding box center [493, 381] width 543 height 103
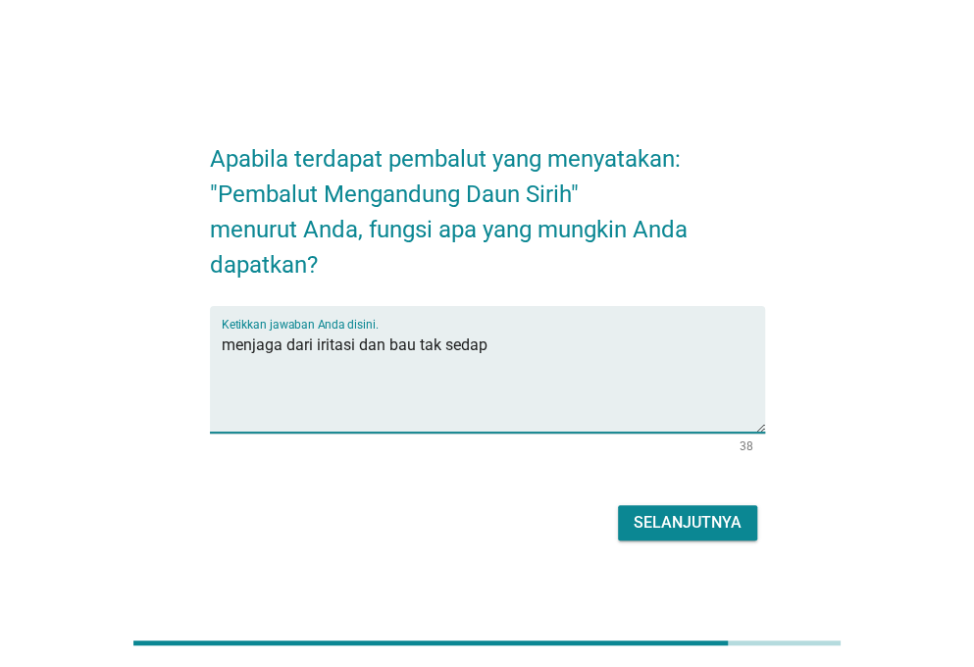
type textarea "menjaga dari iritasi dan bau tak sedap"
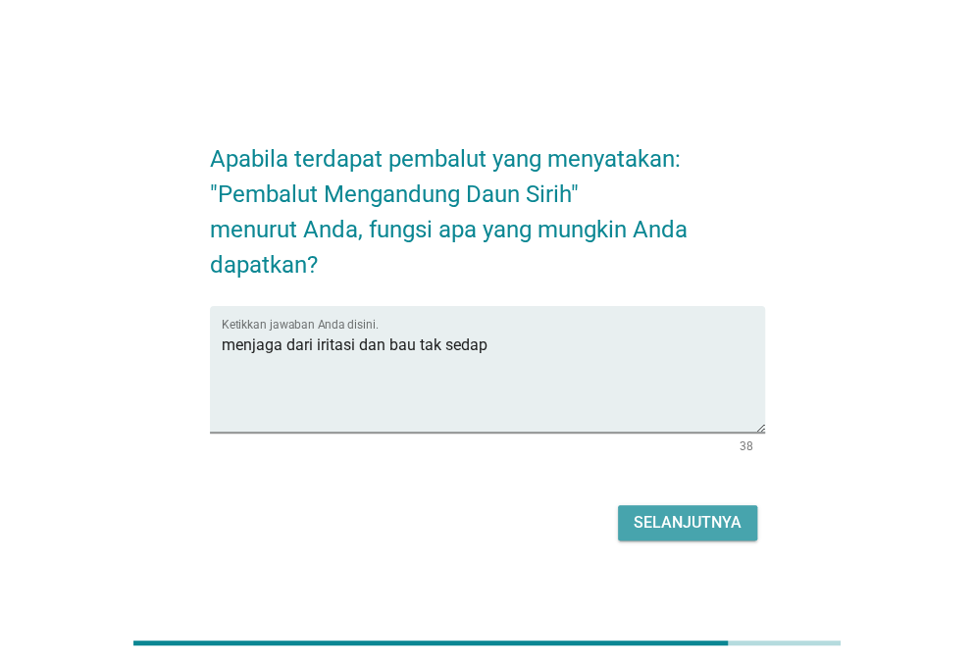
click at [644, 522] on div "Selanjutnya" at bounding box center [688, 523] width 108 height 24
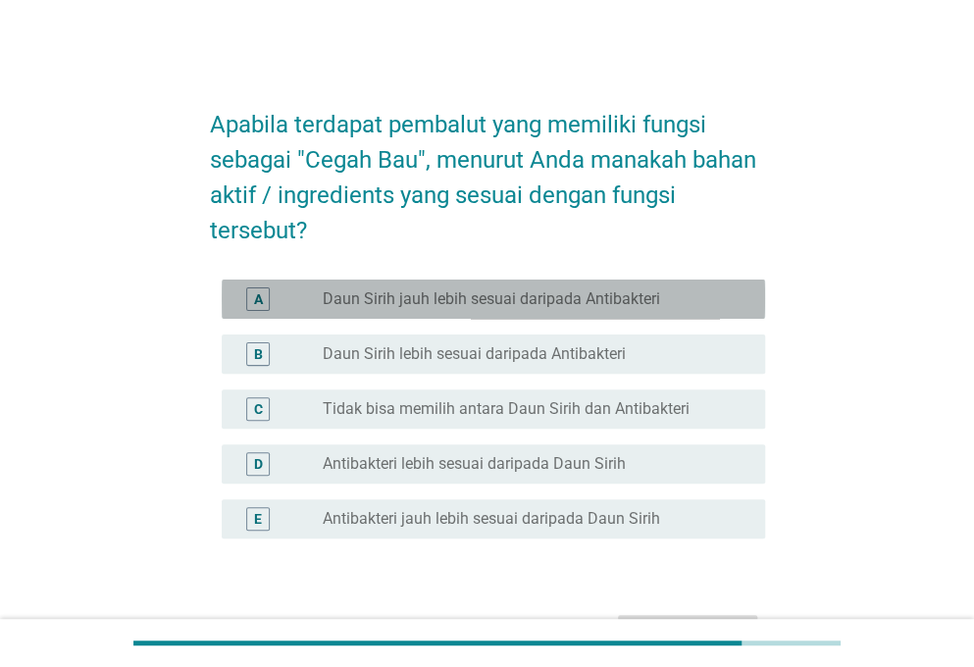
click at [481, 296] on label "Daun Sirih jauh lebih sesuai daripada Antibakteri" at bounding box center [491, 299] width 337 height 20
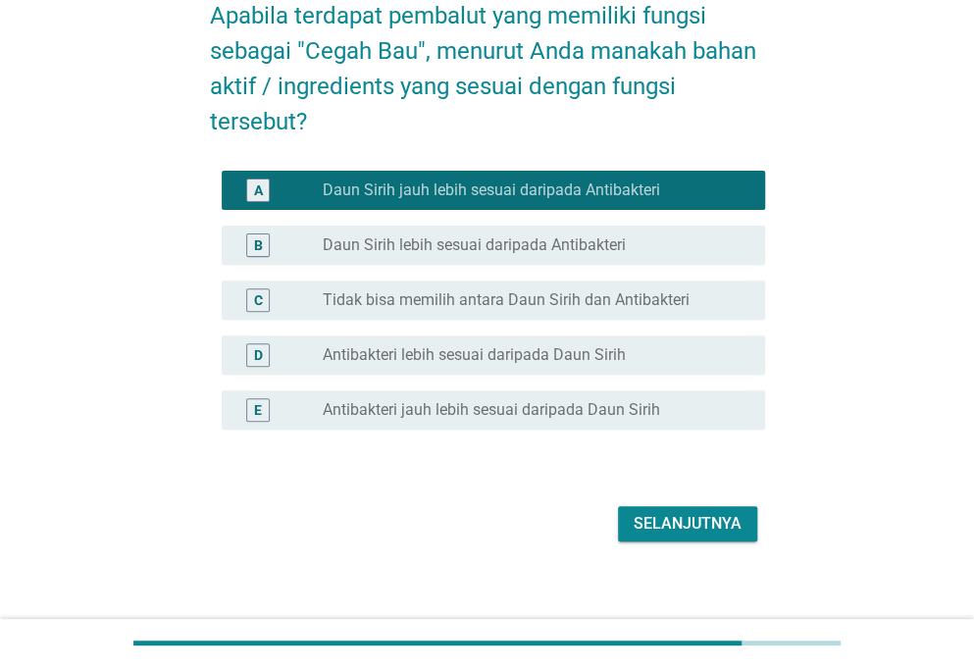
scroll to position [124, 0]
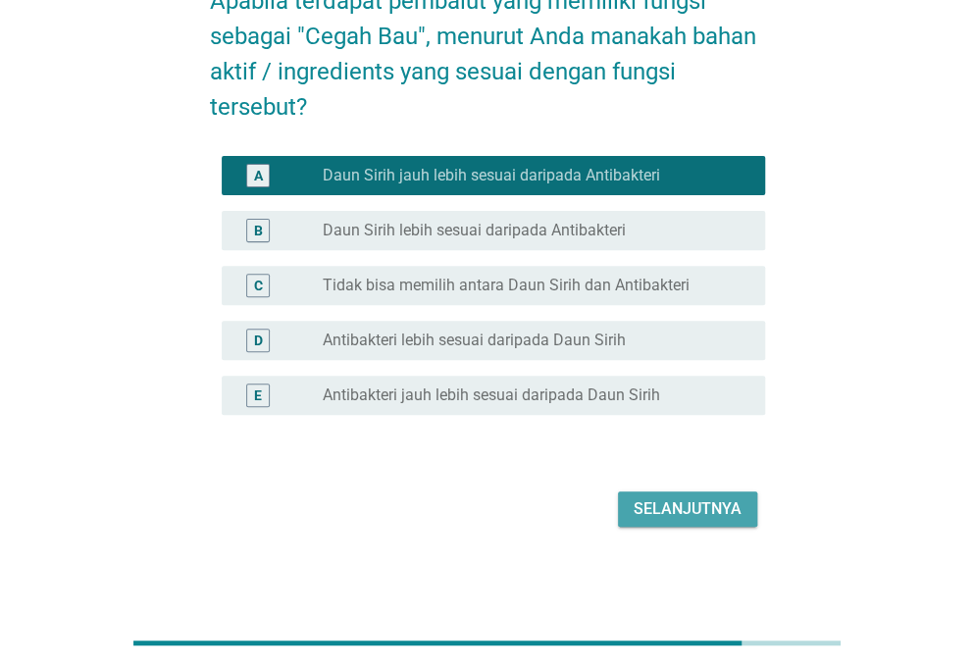
click at [679, 497] on div "Selanjutnya" at bounding box center [688, 509] width 108 height 24
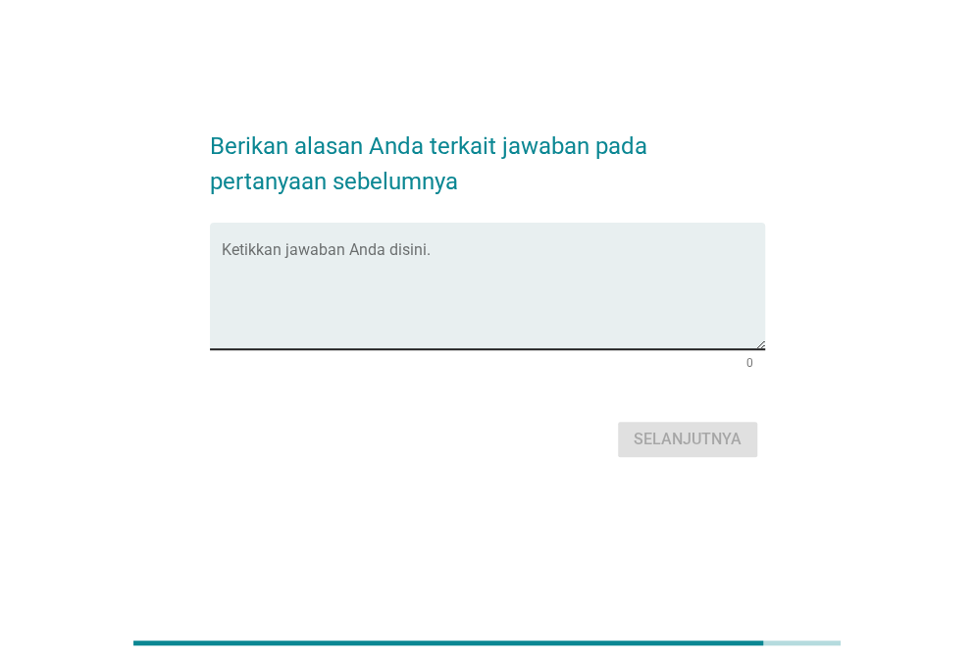
scroll to position [0, 0]
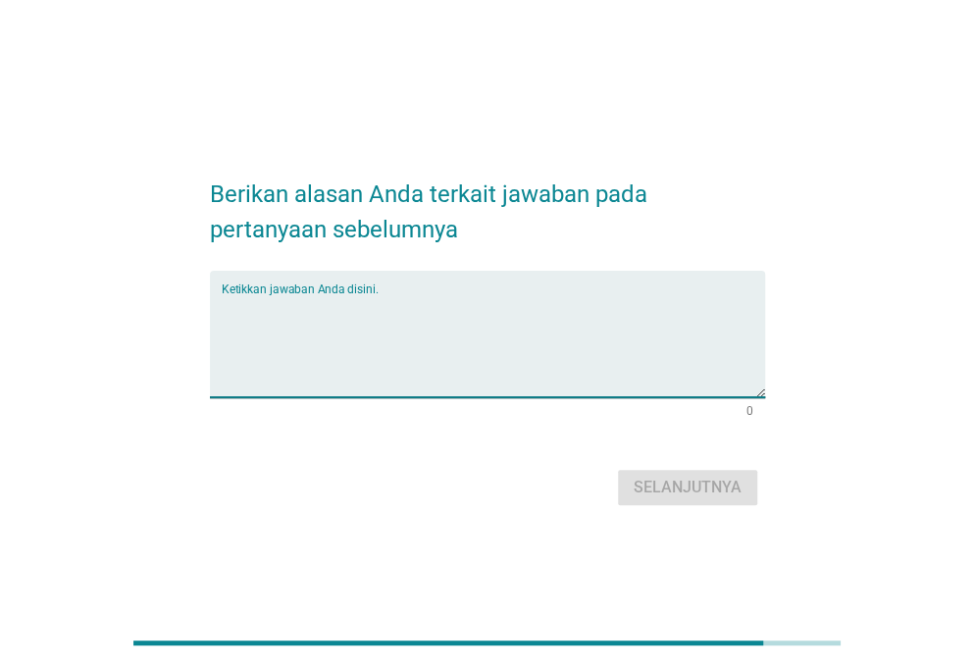
click at [465, 301] on textarea "Ketikkan jawaban Anda disini." at bounding box center [493, 345] width 543 height 103
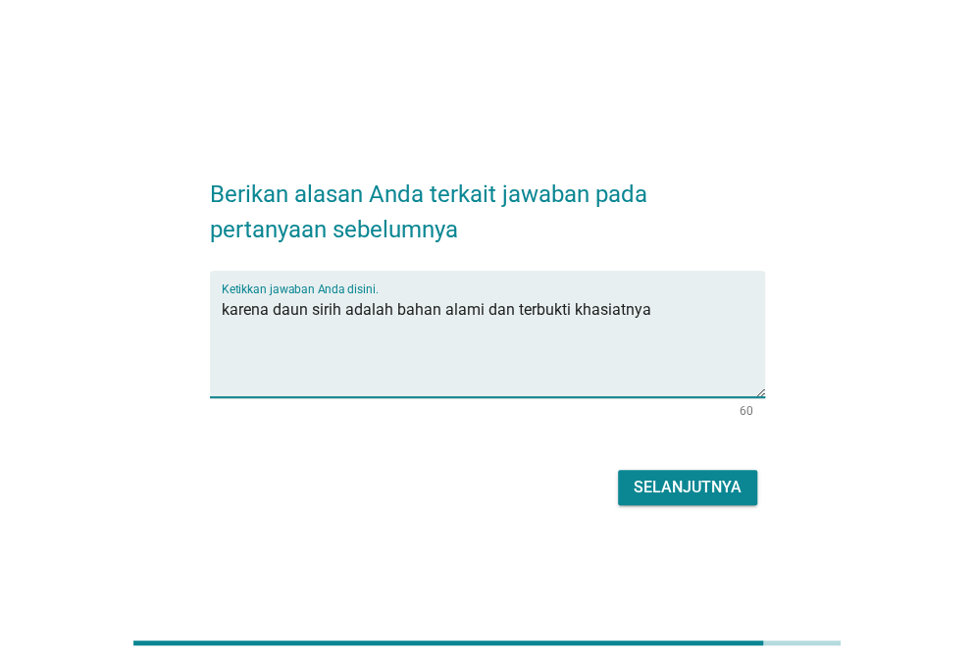
type textarea "karena daun sirih adalah bahan alami dan terbukti khasiatnya"
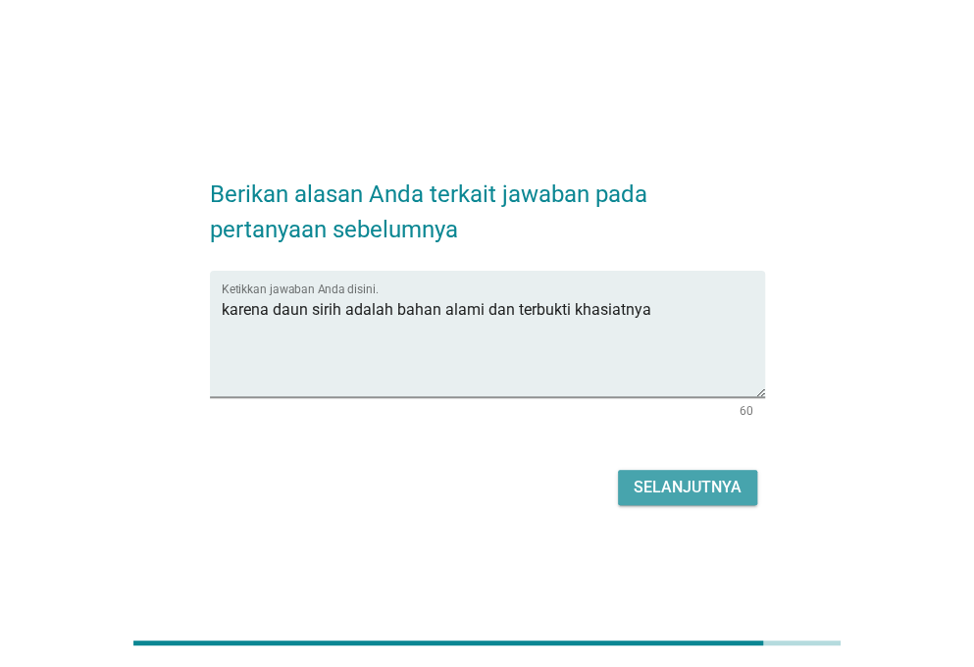
click at [653, 482] on div "Selanjutnya" at bounding box center [688, 488] width 108 height 24
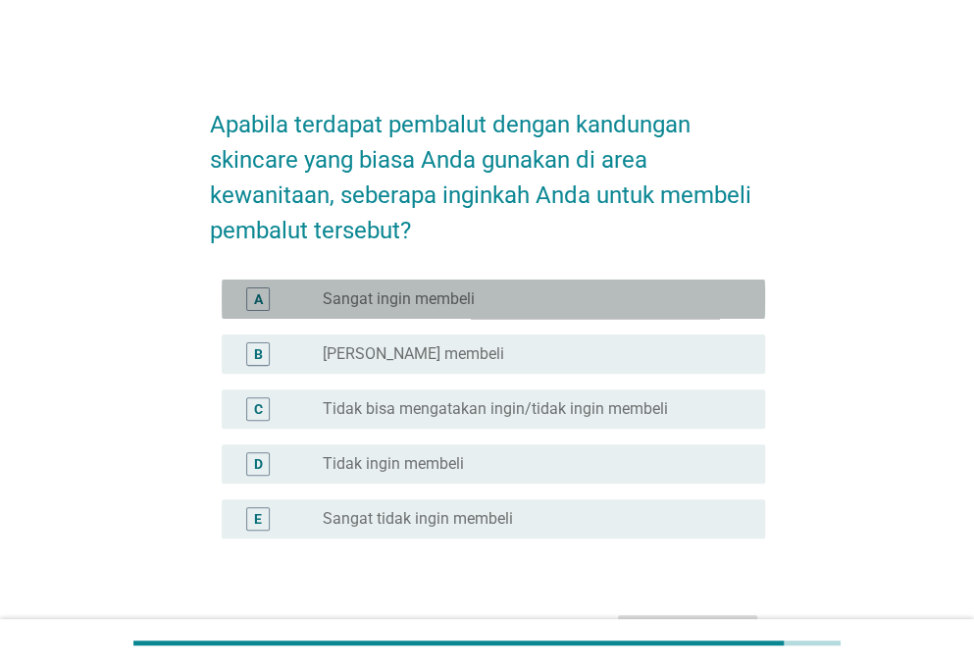
click at [436, 301] on label "Sangat ingin membeli" at bounding box center [399, 299] width 152 height 20
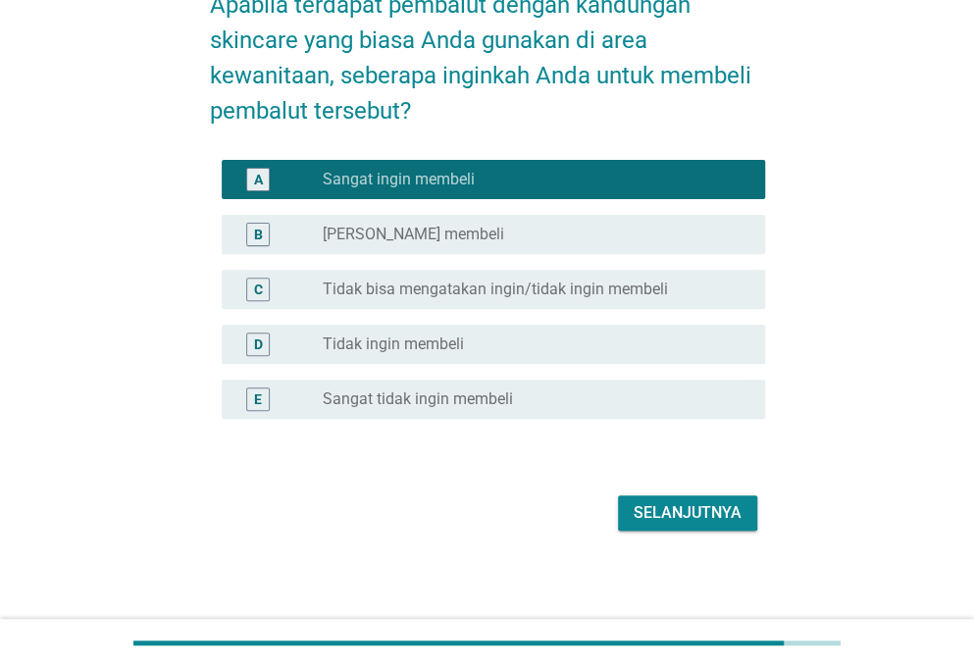
scroll to position [124, 0]
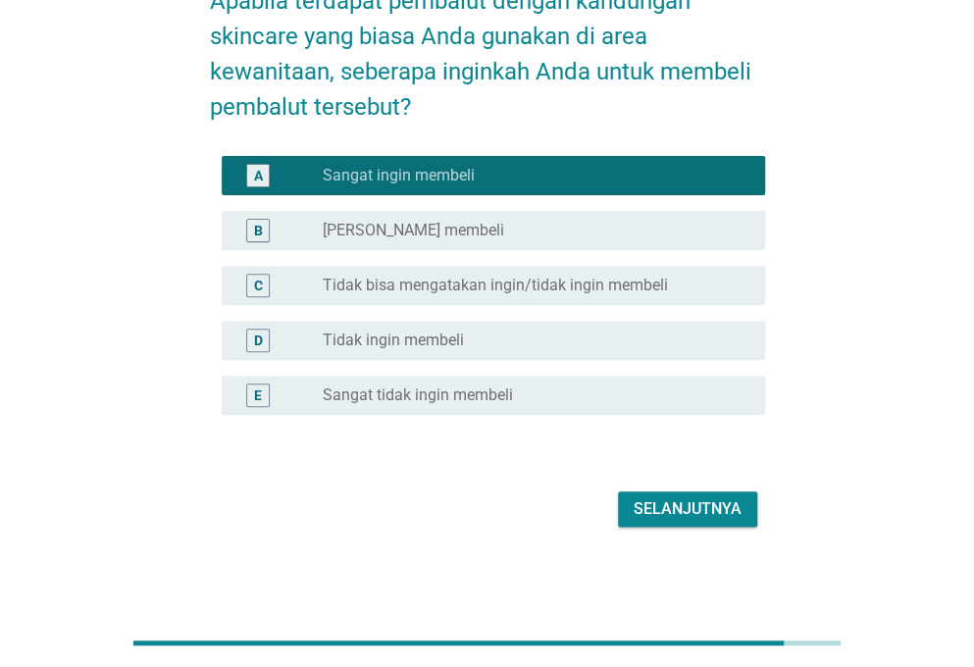
click at [694, 505] on div "Selanjutnya" at bounding box center [688, 509] width 108 height 24
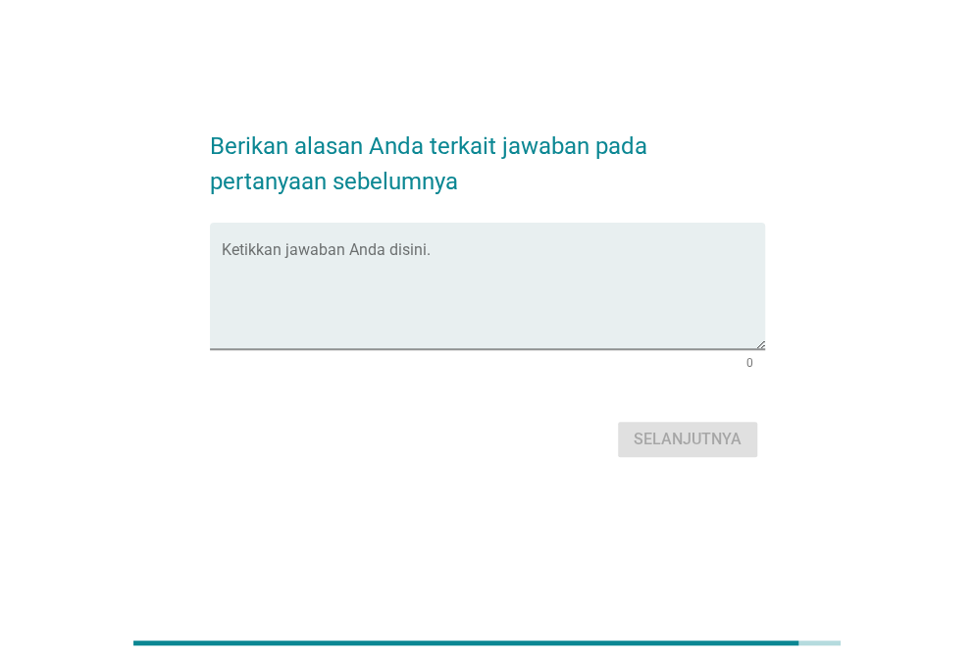
scroll to position [0, 0]
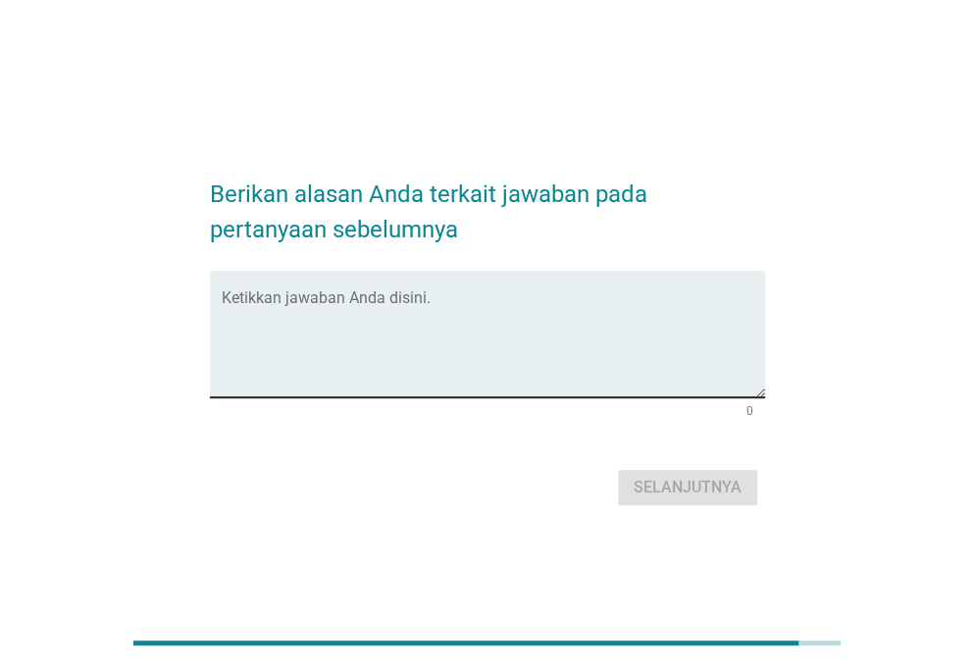
click at [494, 327] on textarea "Ketikkan jawaban Anda disini." at bounding box center [493, 345] width 543 height 103
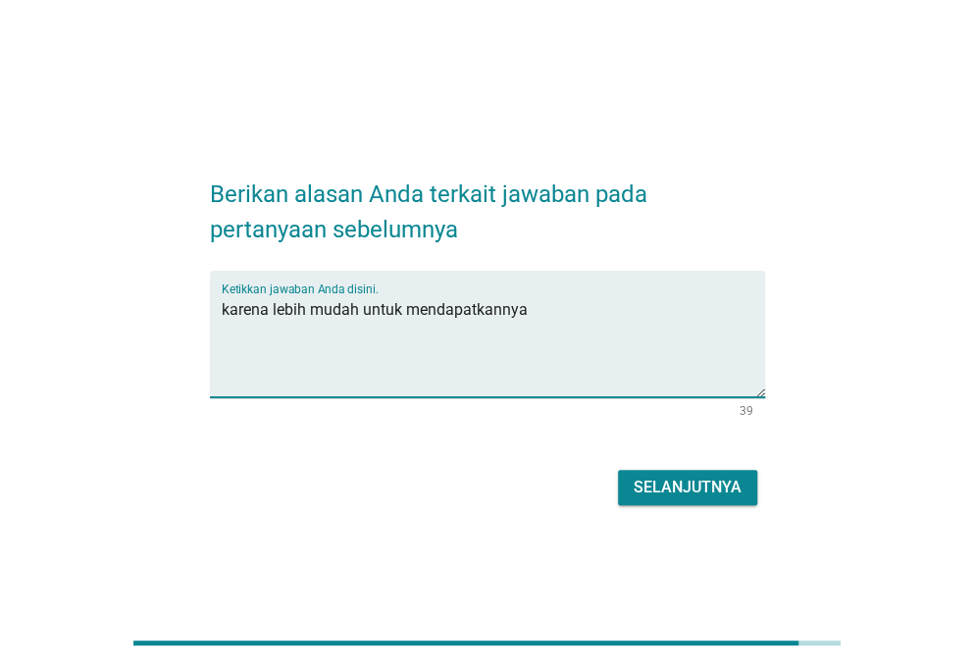
type textarea "karena lebih mudah untuk mendapatkannya"
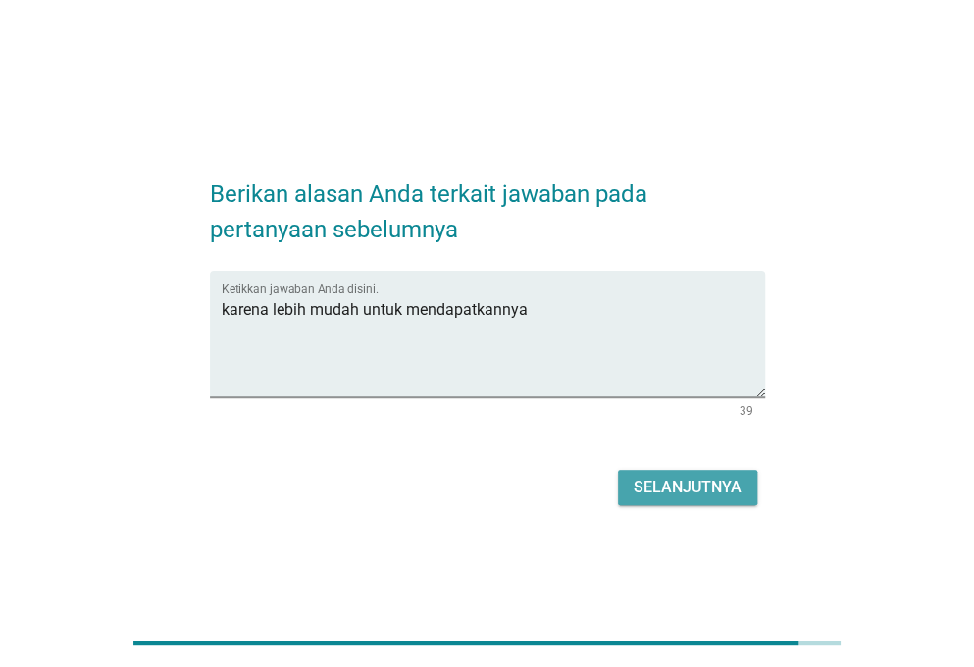
click at [642, 488] on div "Selanjutnya" at bounding box center [688, 488] width 108 height 24
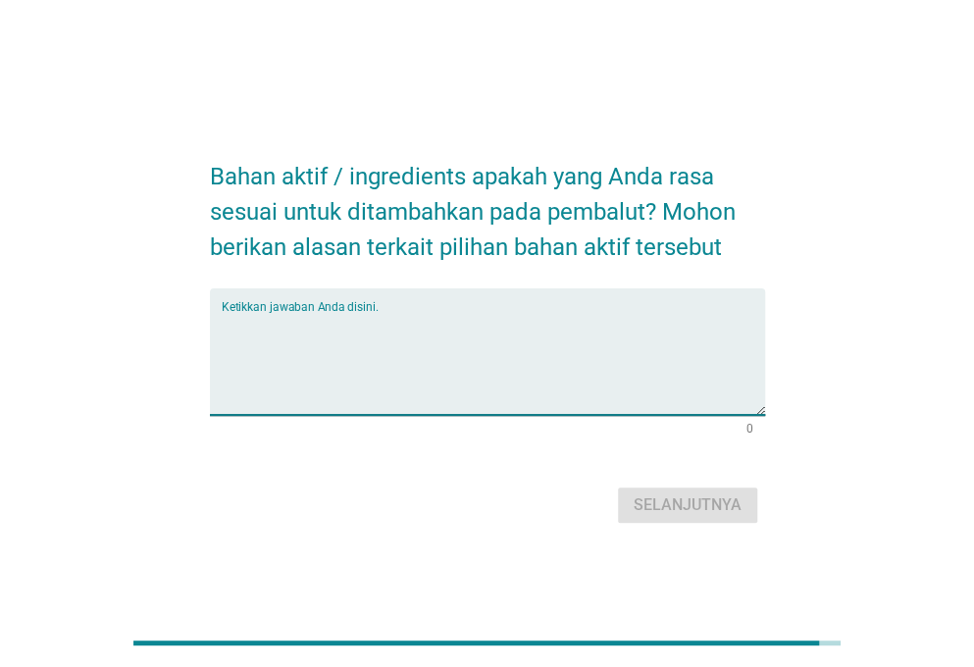
click at [386, 327] on textarea "Ketikkan jawaban Anda disini." at bounding box center [493, 363] width 543 height 103
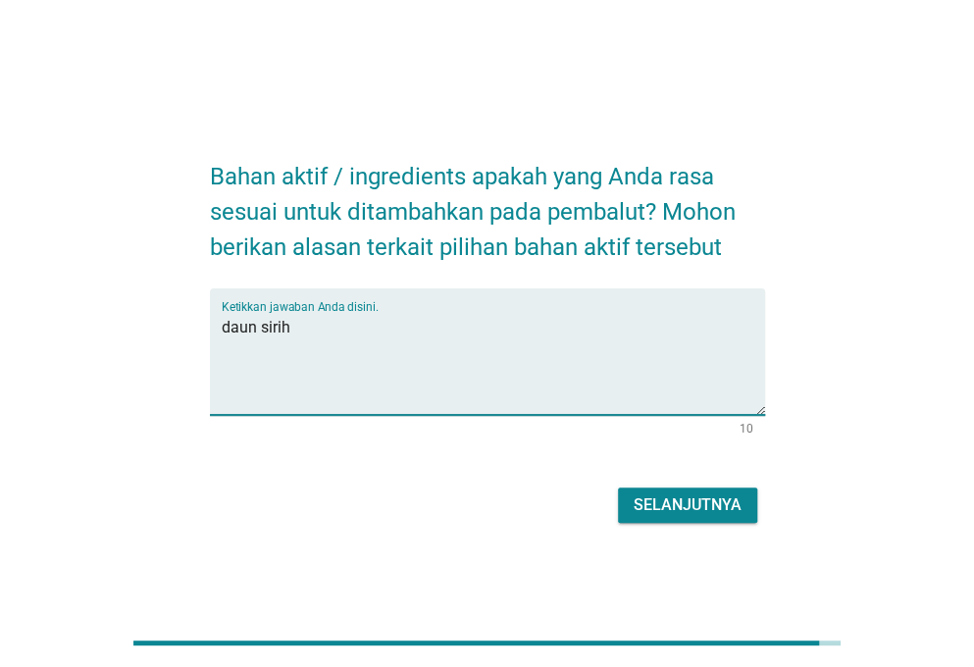
type textarea "daun sirih"
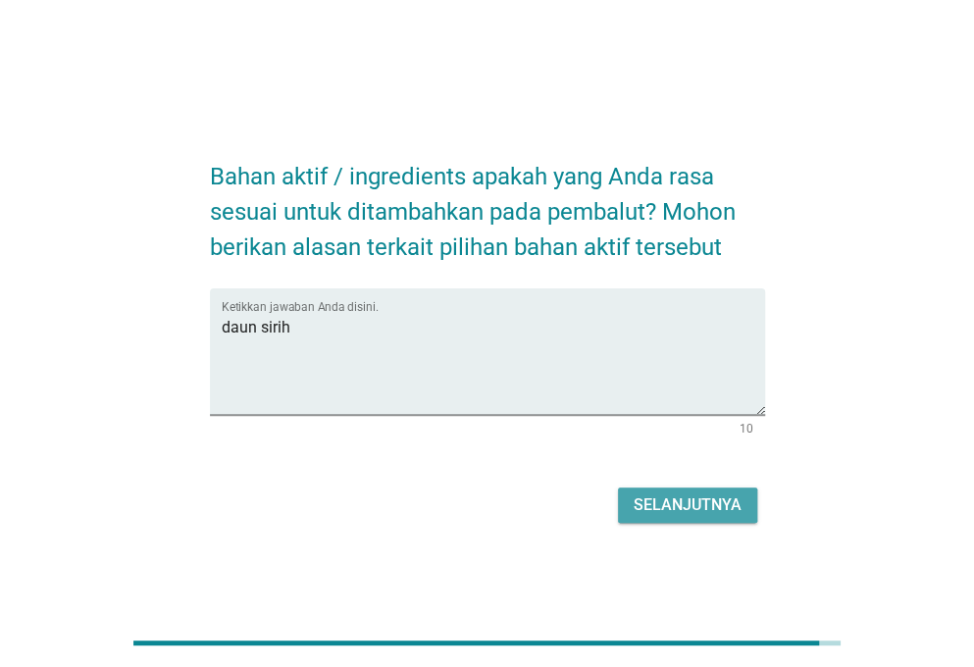
click at [689, 499] on div "Selanjutnya" at bounding box center [688, 505] width 108 height 24
